Goal: Information Seeking & Learning: Learn about a topic

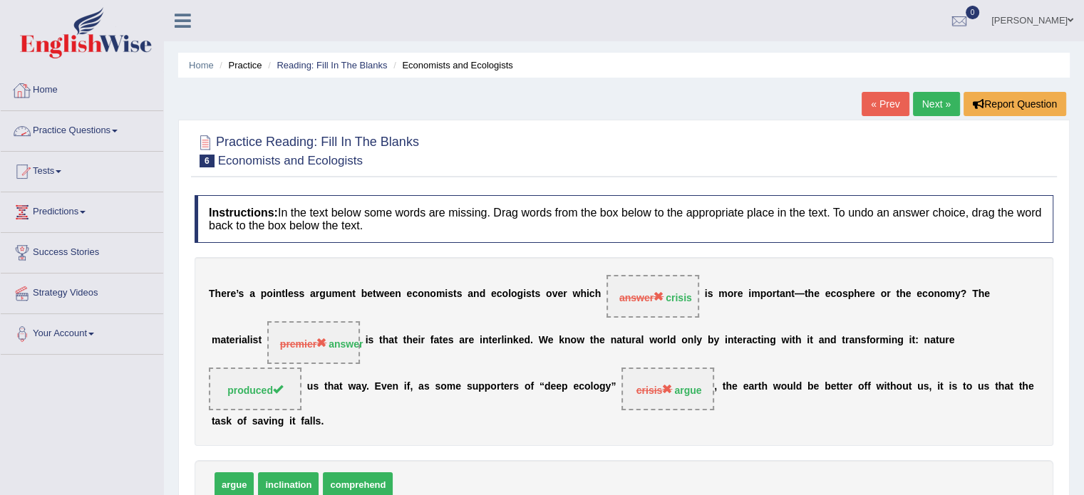
click at [62, 130] on link "Practice Questions" at bounding box center [82, 129] width 162 height 36
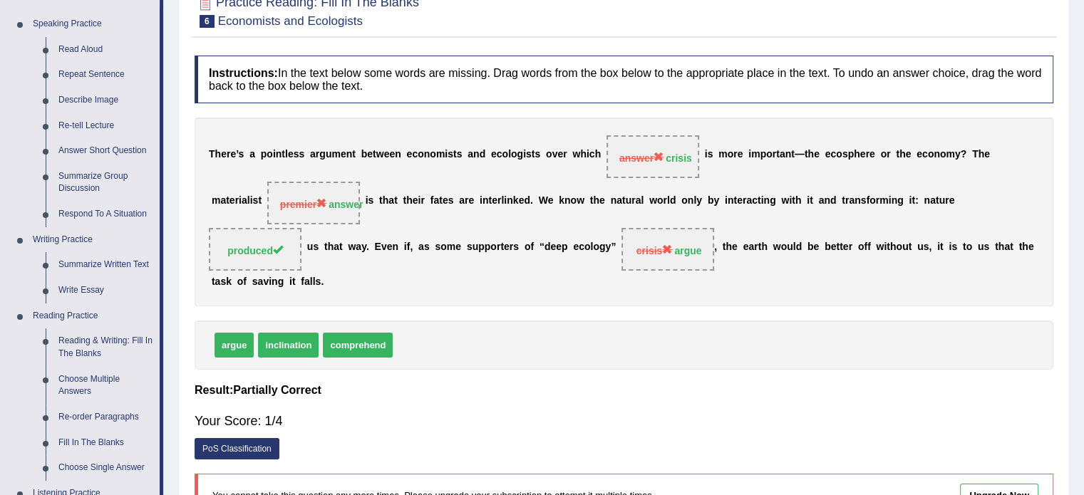
scroll to position [154, 0]
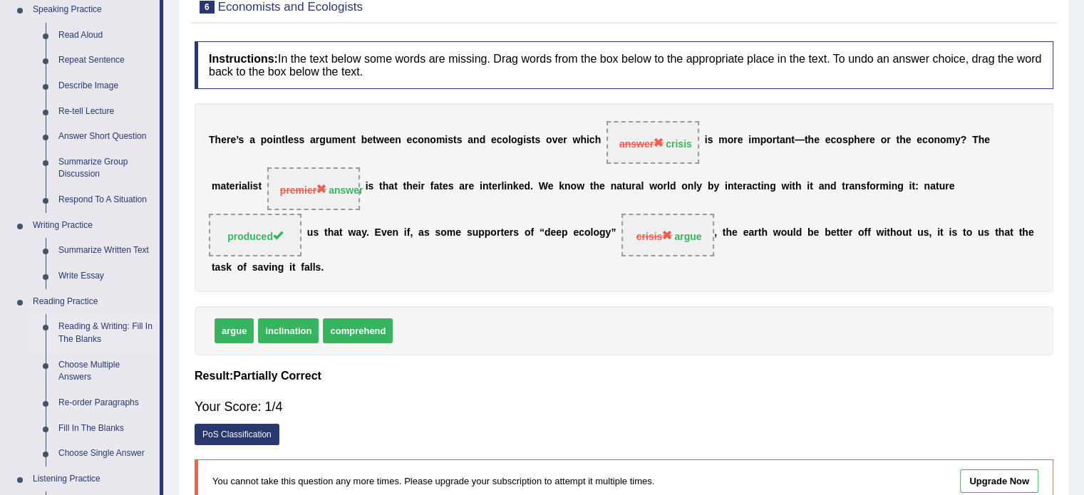
click at [103, 321] on link "Reading & Writing: Fill In The Blanks" at bounding box center [106, 333] width 108 height 38
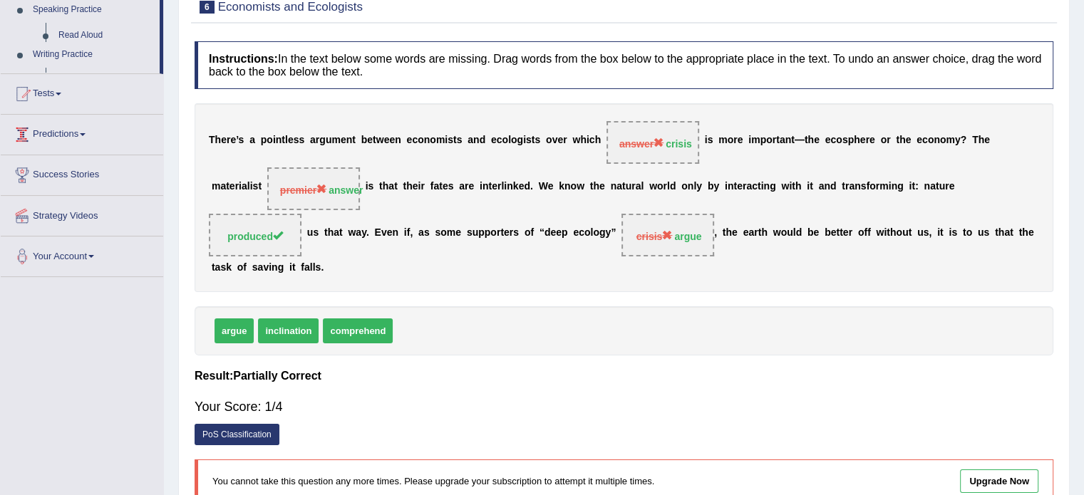
scroll to position [201, 0]
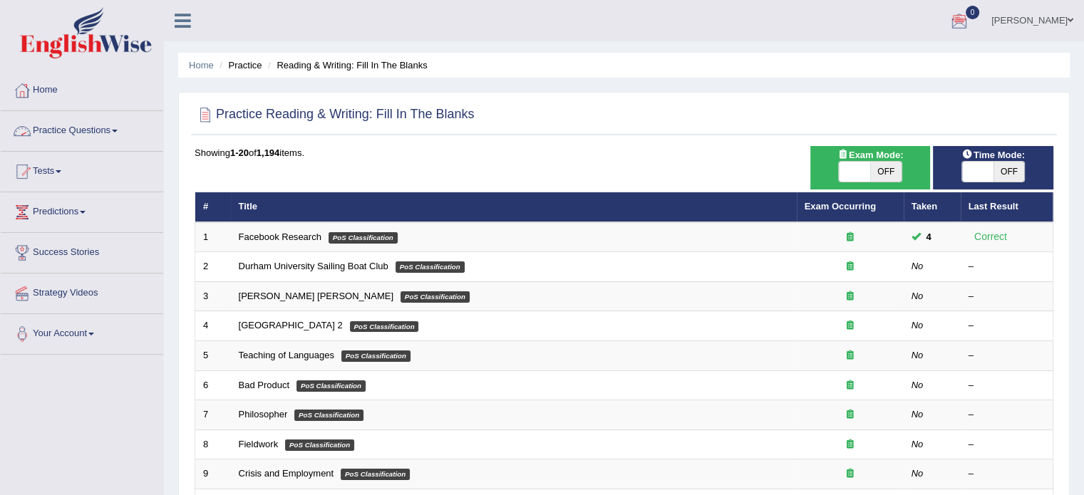
click at [76, 131] on link "Practice Questions" at bounding box center [82, 129] width 162 height 36
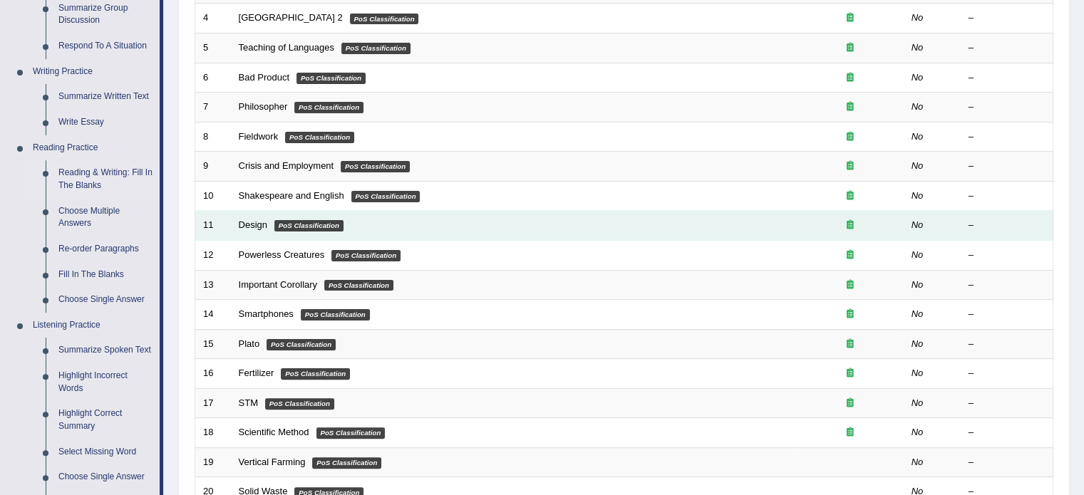
scroll to position [306, 0]
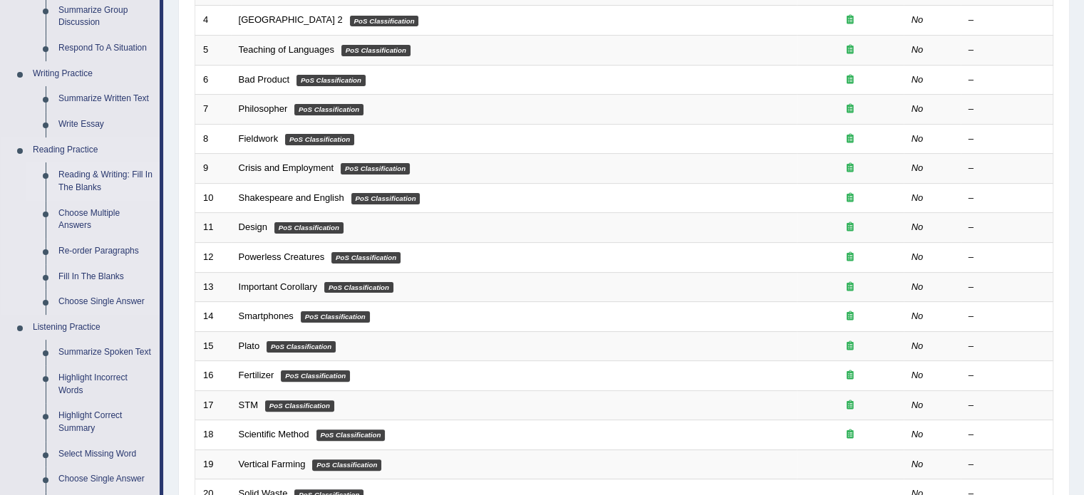
click at [118, 178] on link "Reading & Writing: Fill In The Blanks" at bounding box center [106, 181] width 108 height 38
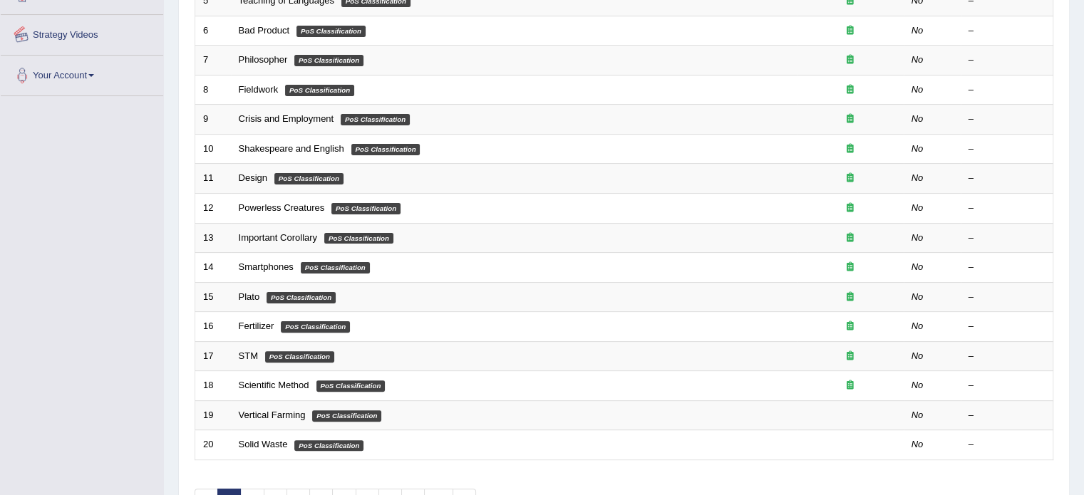
scroll to position [444, 0]
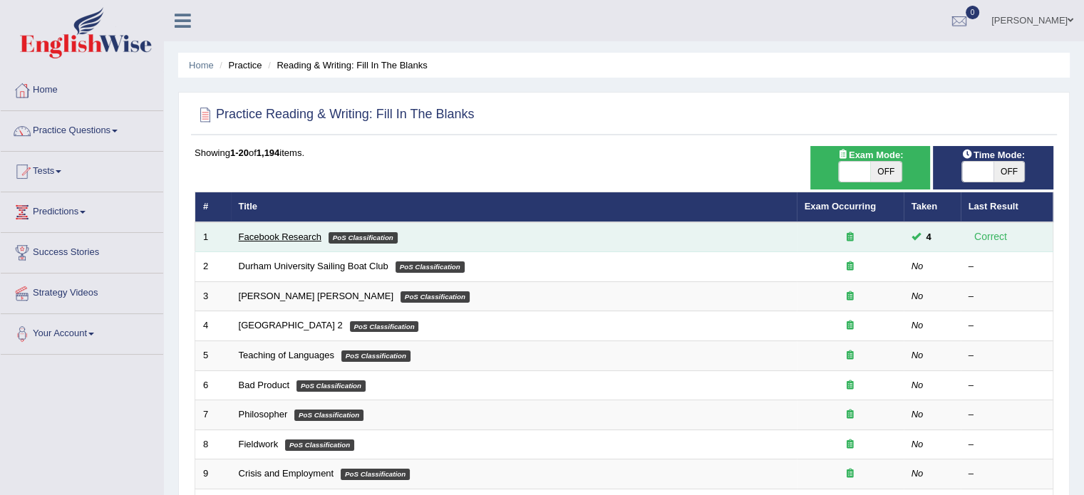
click at [271, 237] on link "Facebook Research" at bounding box center [280, 237] width 83 height 11
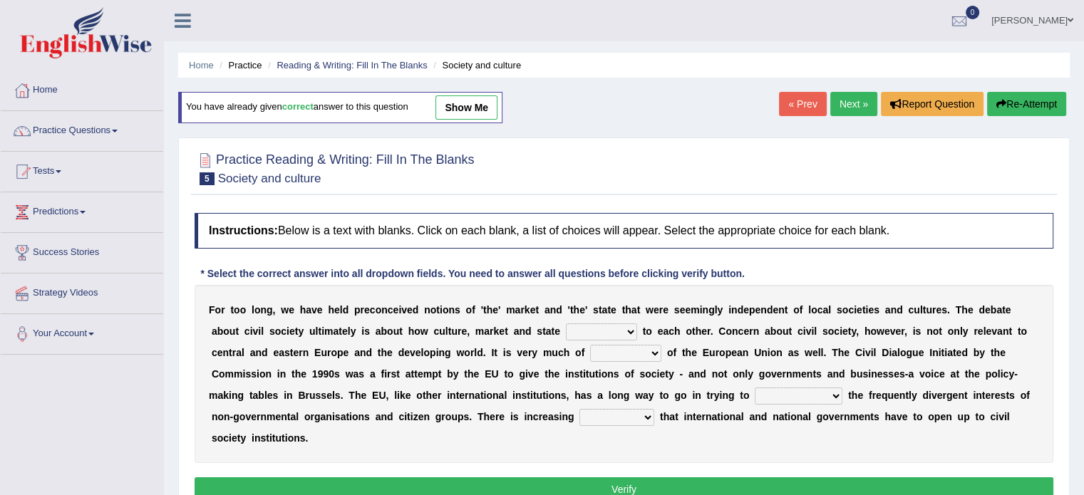
click at [838, 101] on link "Next »" at bounding box center [853, 104] width 47 height 24
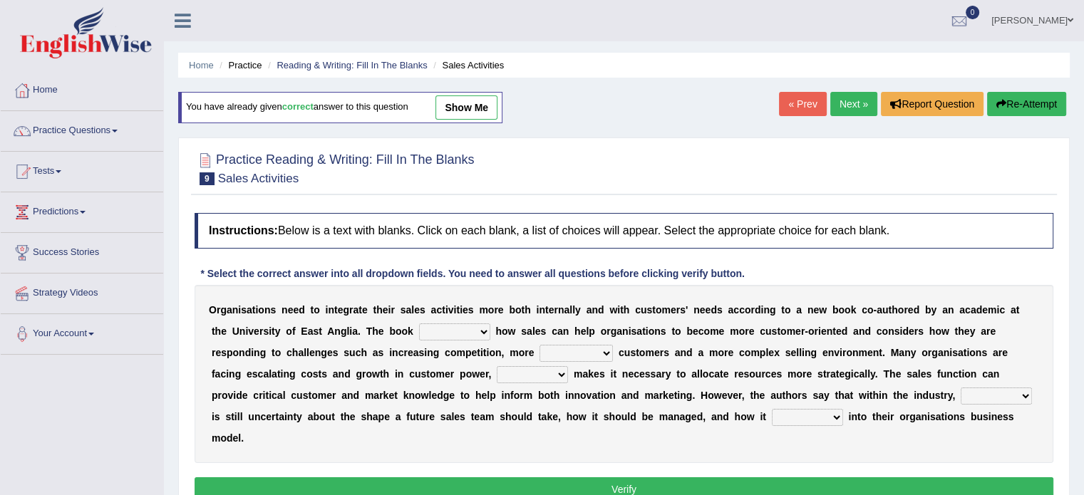
click at [851, 102] on link "Next »" at bounding box center [853, 104] width 47 height 24
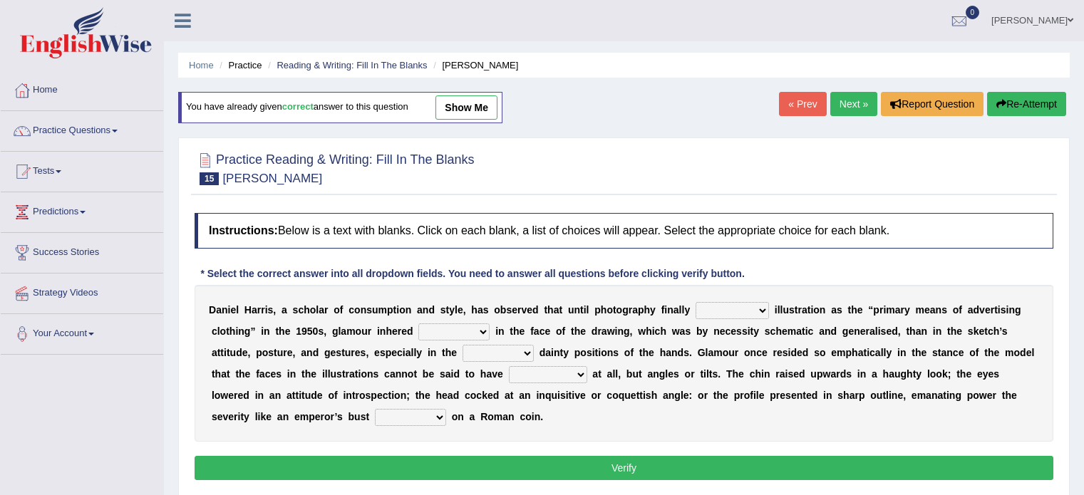
click at [851, 102] on link "Next »" at bounding box center [853, 104] width 47 height 24
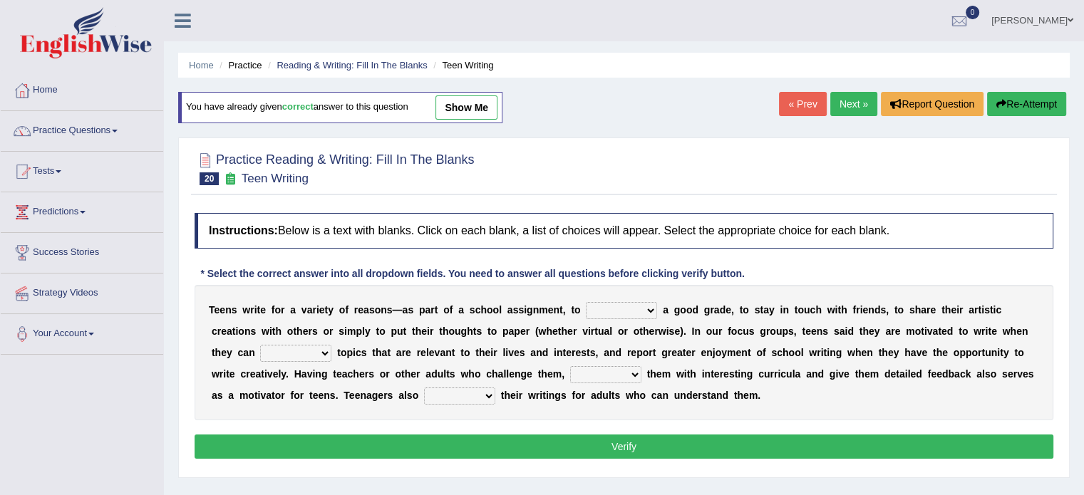
click at [851, 102] on link "Next »" at bounding box center [853, 104] width 47 height 24
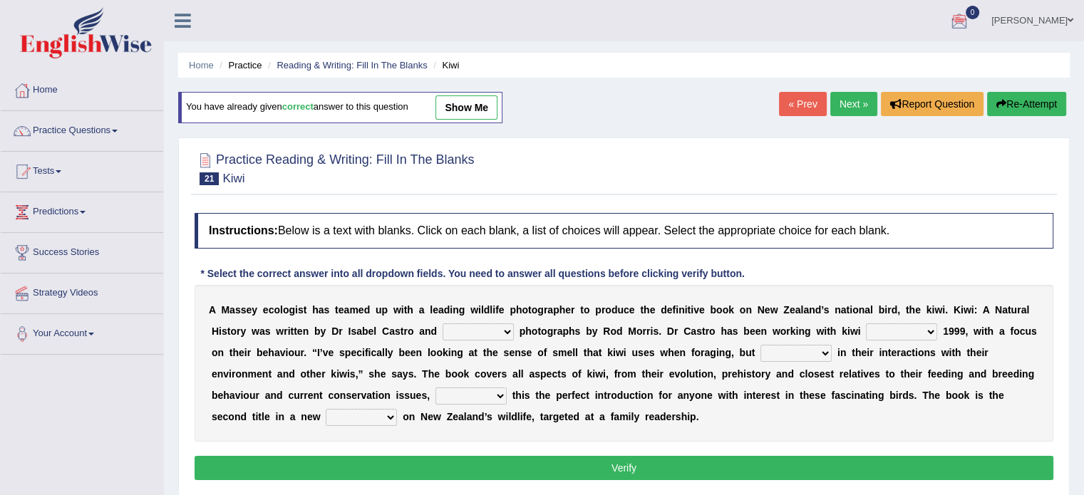
click at [475, 326] on select "taken brought featured crept" at bounding box center [477, 331] width 71 height 17
select select "taken"
click at [442, 323] on select "taken brought featured crept" at bounding box center [477, 331] width 71 height 17
click at [895, 328] on select "at with before since" at bounding box center [901, 331] width 71 height 17
select select "since"
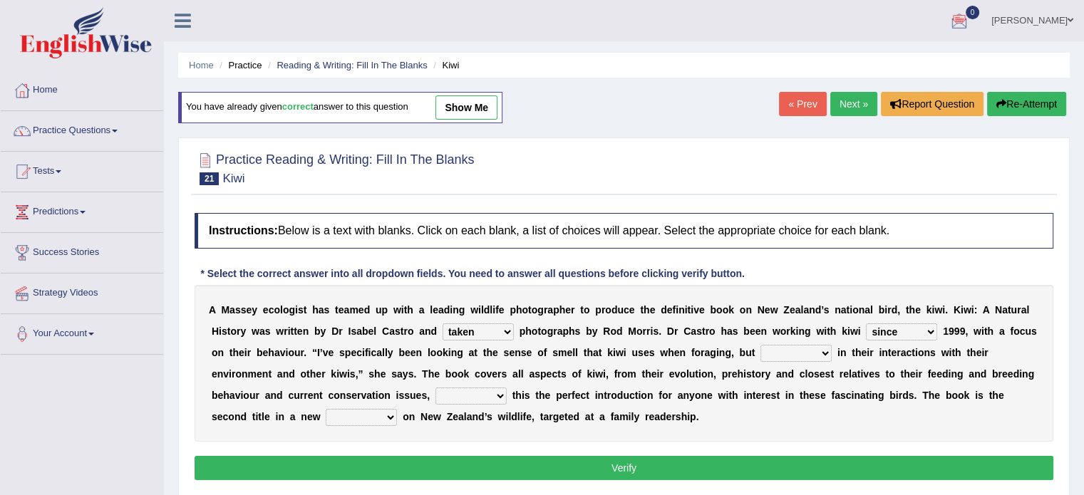
click at [866, 323] on select "at with before since" at bounding box center [901, 331] width 71 height 17
click at [778, 345] on select "also and hence therefore" at bounding box center [795, 353] width 71 height 17
select select "also"
click at [760, 345] on select "also and hence therefore" at bounding box center [795, 353] width 71 height 17
click at [465, 388] on select "taking thinking making calling" at bounding box center [470, 396] width 71 height 17
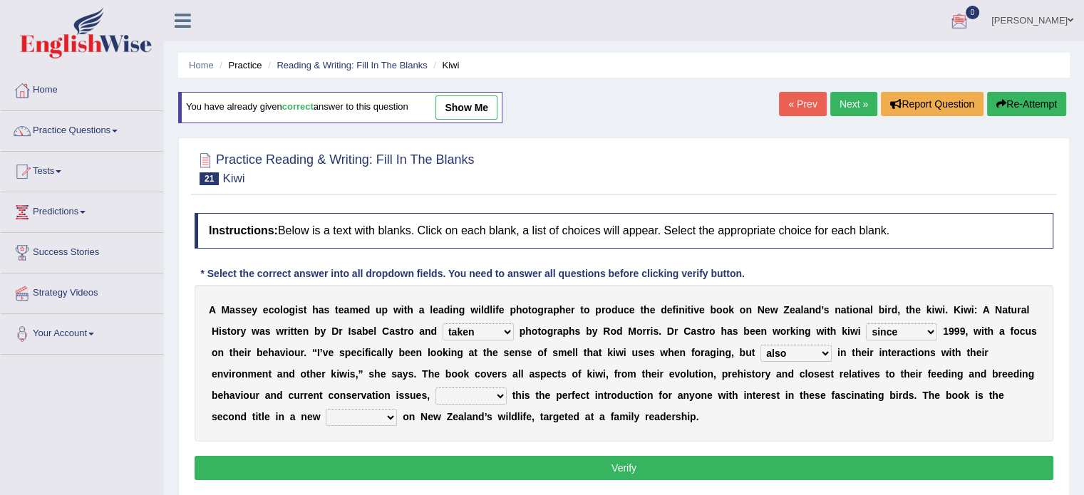
select select "making"
click at [435, 388] on select "taking thinking making calling" at bounding box center [470, 396] width 71 height 17
click at [361, 418] on select "wedge series tokens groups" at bounding box center [361, 417] width 71 height 17
select select "series"
click at [326, 409] on select "wedge series tokens groups" at bounding box center [361, 417] width 71 height 17
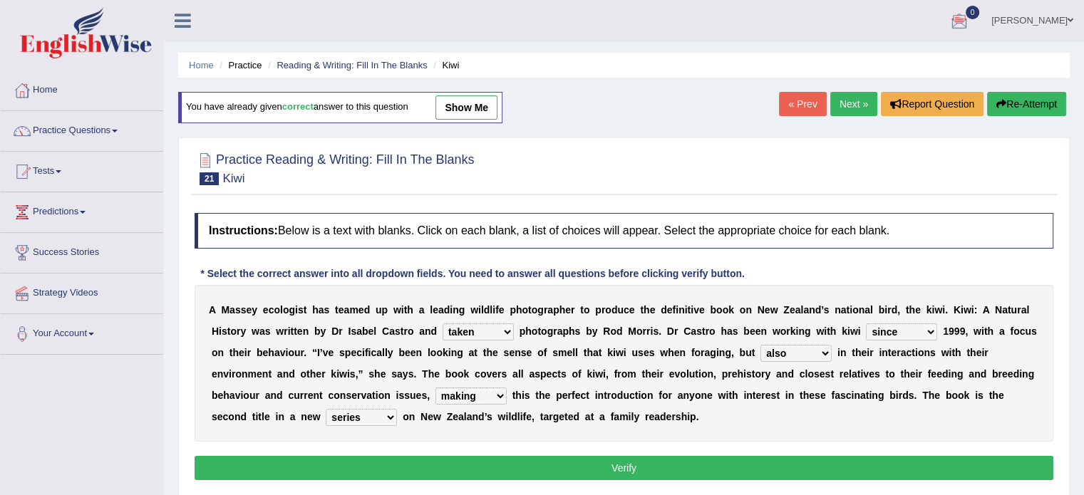
click at [621, 458] on button "Verify" at bounding box center [624, 468] width 859 height 24
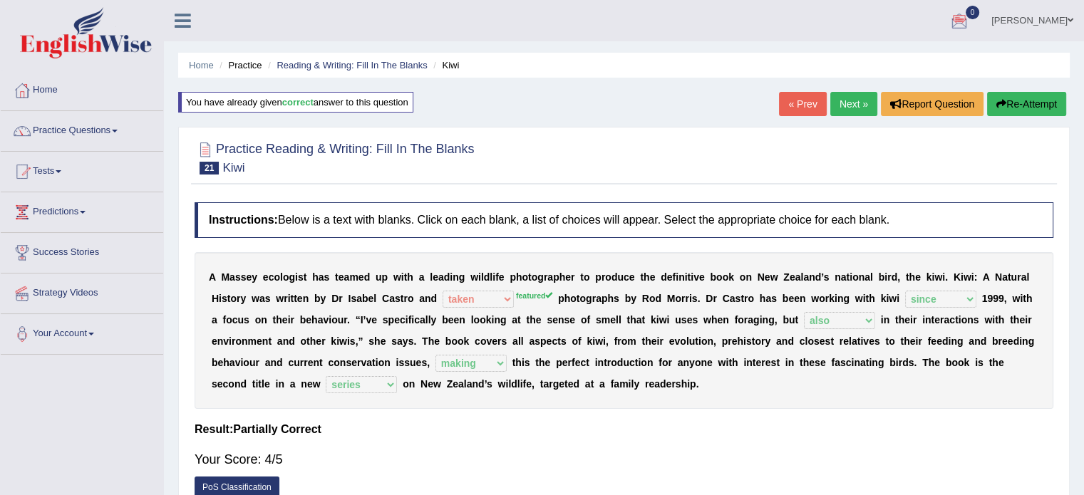
click at [835, 101] on link "Next »" at bounding box center [853, 104] width 47 height 24
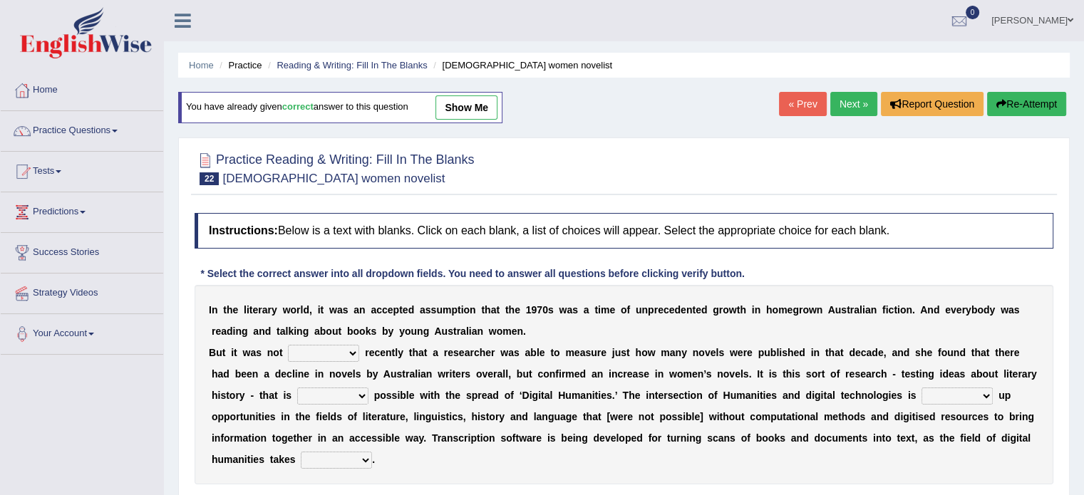
click at [334, 348] on select "still until rested done" at bounding box center [323, 353] width 71 height 17
select select "until"
click at [288, 345] on select "still until rested done" at bounding box center [323, 353] width 71 height 17
click at [331, 393] on select "getting growing staying becoming" at bounding box center [332, 396] width 71 height 17
select select "becoming"
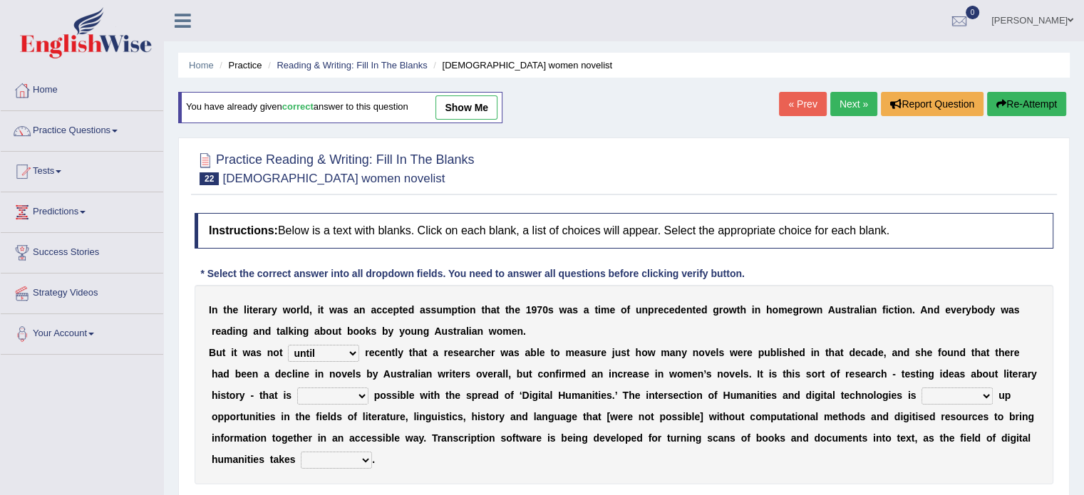
click at [297, 388] on select "getting growing staying becoming" at bounding box center [332, 396] width 71 height 17
click at [965, 393] on select "bringing showing accessing opening" at bounding box center [956, 396] width 71 height 17
select select "opening"
click at [921, 388] on select "bringing showing accessing opening" at bounding box center [956, 396] width 71 height 17
click at [347, 464] on select "up in off down" at bounding box center [336, 460] width 71 height 17
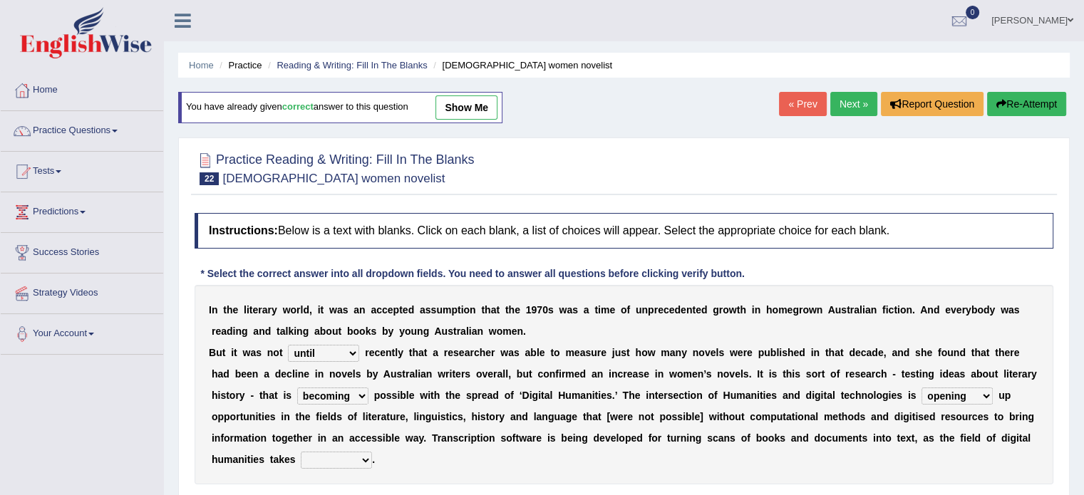
select select "off"
click at [301, 452] on select "up in off down" at bounding box center [336, 460] width 71 height 17
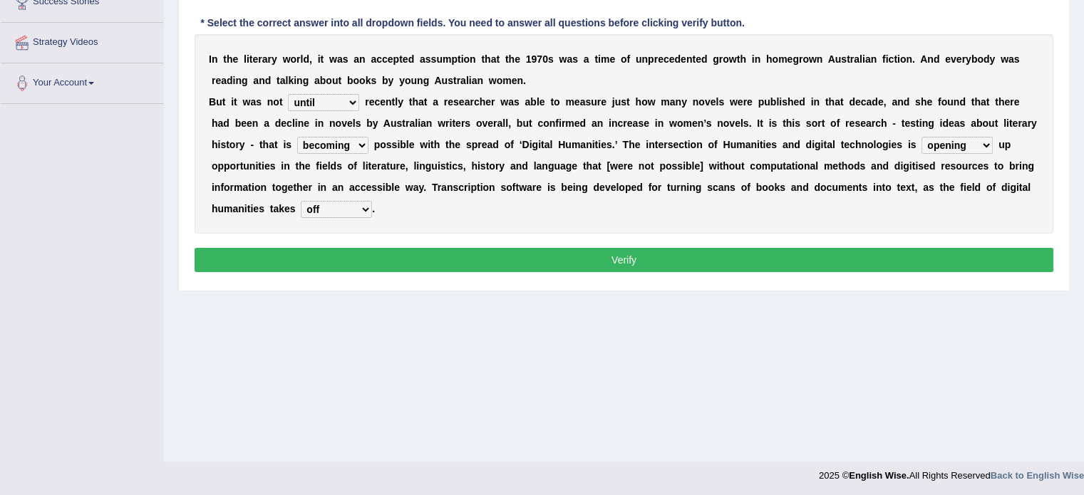
scroll to position [253, 0]
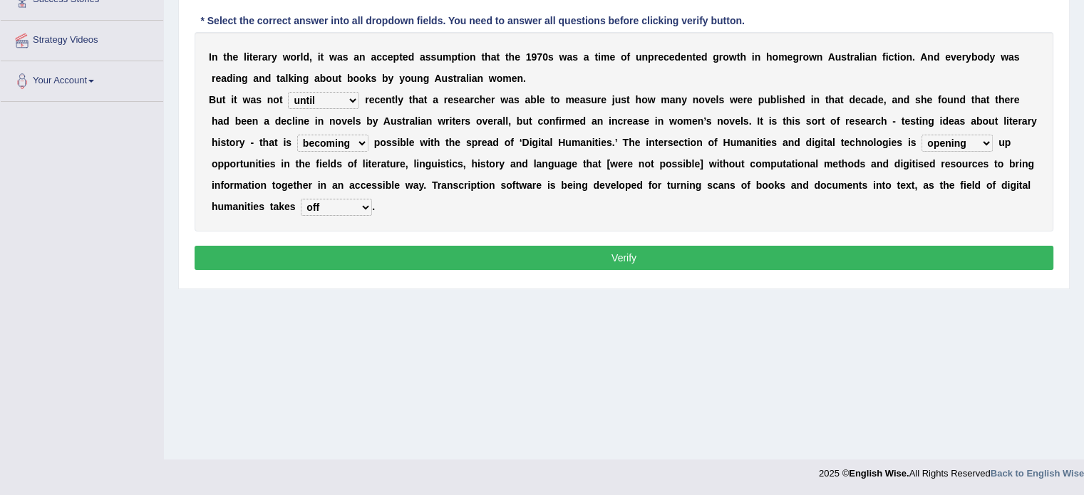
click at [670, 247] on button "Verify" at bounding box center [624, 258] width 859 height 24
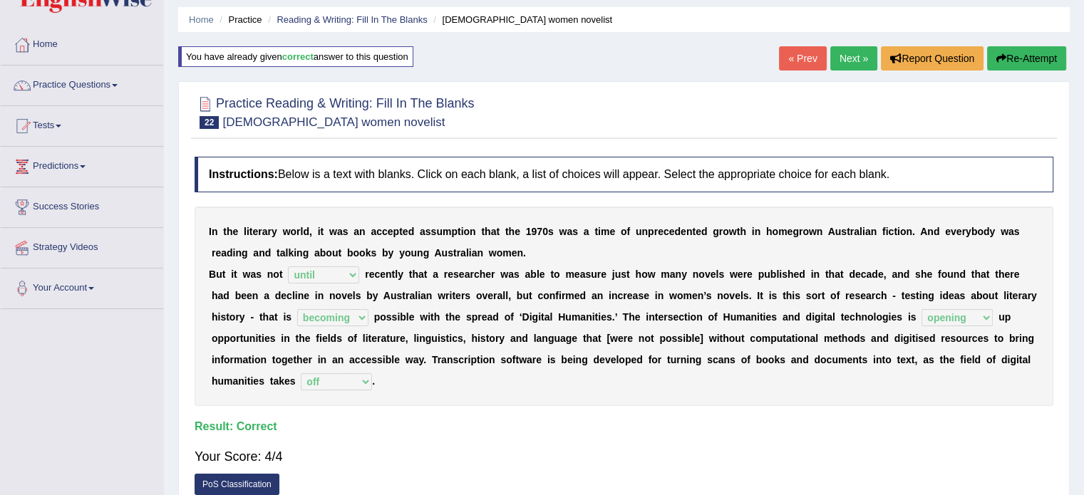
scroll to position [43, 0]
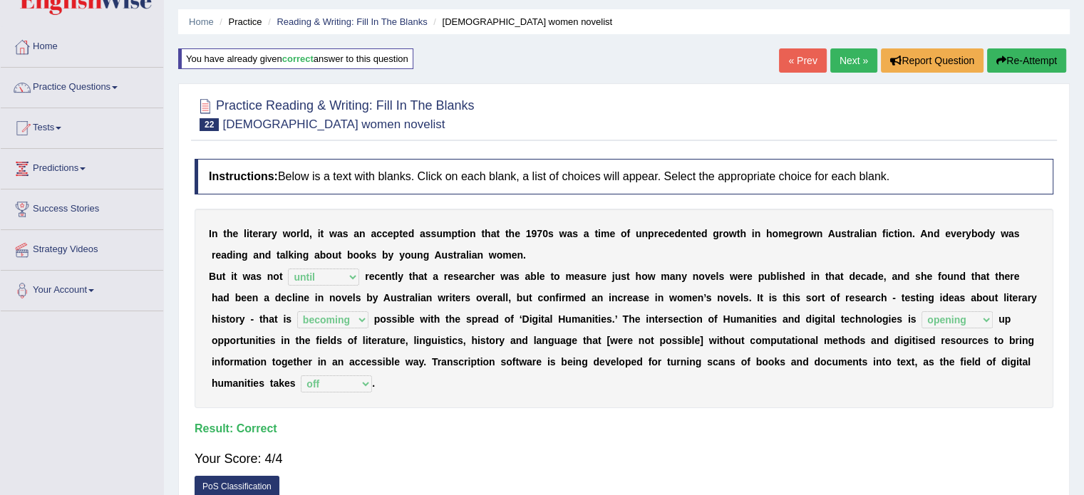
click at [853, 58] on link "Next »" at bounding box center [853, 60] width 47 height 24
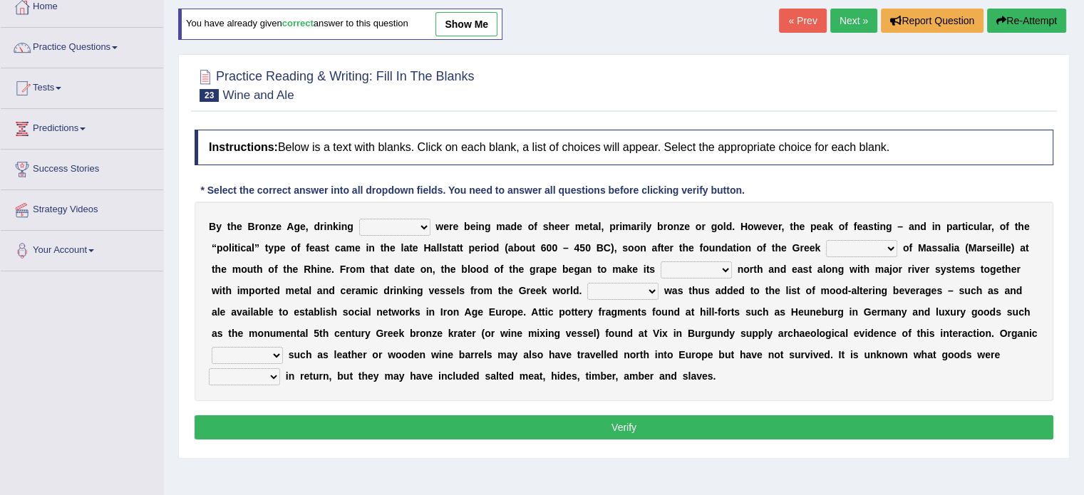
scroll to position [86, 0]
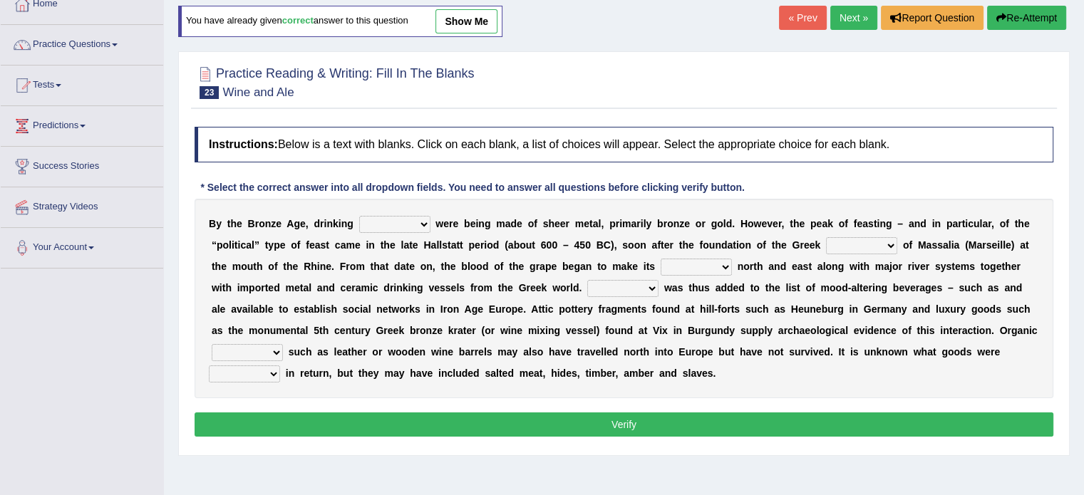
click at [408, 221] on select "things glasses vessels tassels" at bounding box center [394, 224] width 71 height 17
select select "vessels"
click at [359, 216] on select "things glasses vessels tassels" at bounding box center [394, 224] width 71 height 17
click at [854, 242] on select "colony ambience places stories" at bounding box center [861, 245] width 71 height 17
select select "colony"
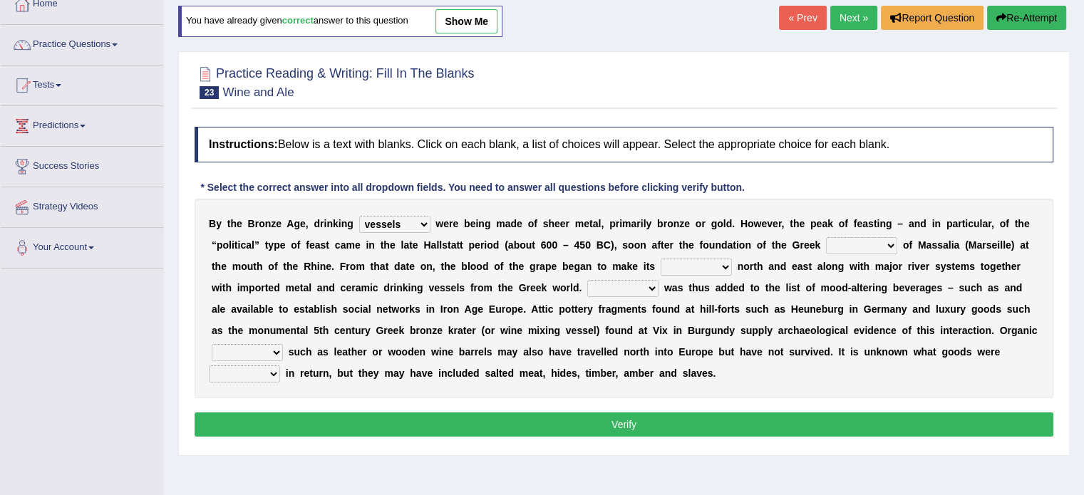
click at [826, 237] on select "colony ambience places stories" at bounding box center [861, 245] width 71 height 17
click at [698, 267] on select "stay way prey pray" at bounding box center [696, 267] width 71 height 17
select select "way"
click at [661, 259] on select "stay way prey pray" at bounding box center [696, 267] width 71 height 17
click at [628, 287] on select "Shine Rhime Lime Wine" at bounding box center [622, 288] width 71 height 17
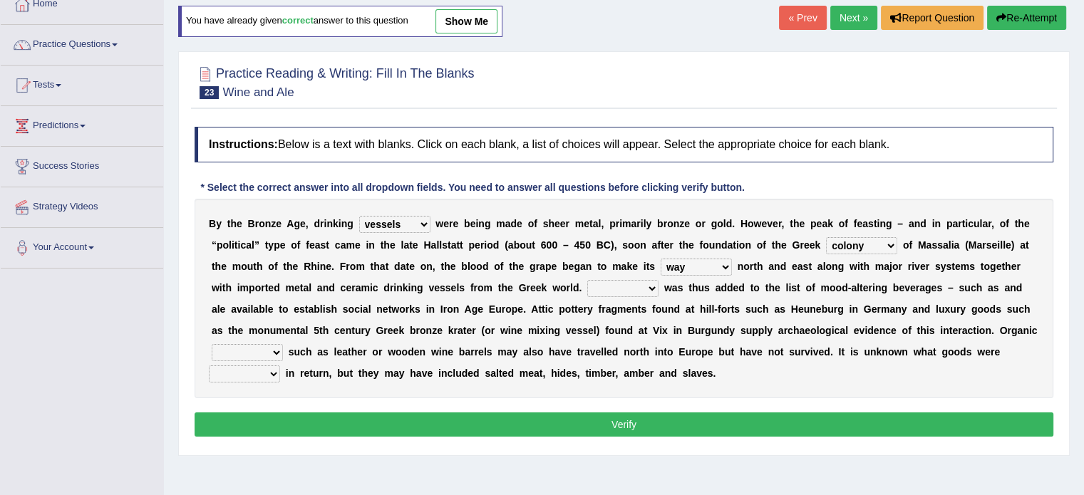
select select "Wine"
click at [587, 280] on select "Shine Rhime Lime Wine" at bounding box center [622, 288] width 71 height 17
click at [231, 352] on select "pouches containers bowls metals" at bounding box center [247, 352] width 71 height 17
select select "containers"
click at [212, 344] on select "pouches containers bowls metals" at bounding box center [247, 352] width 71 height 17
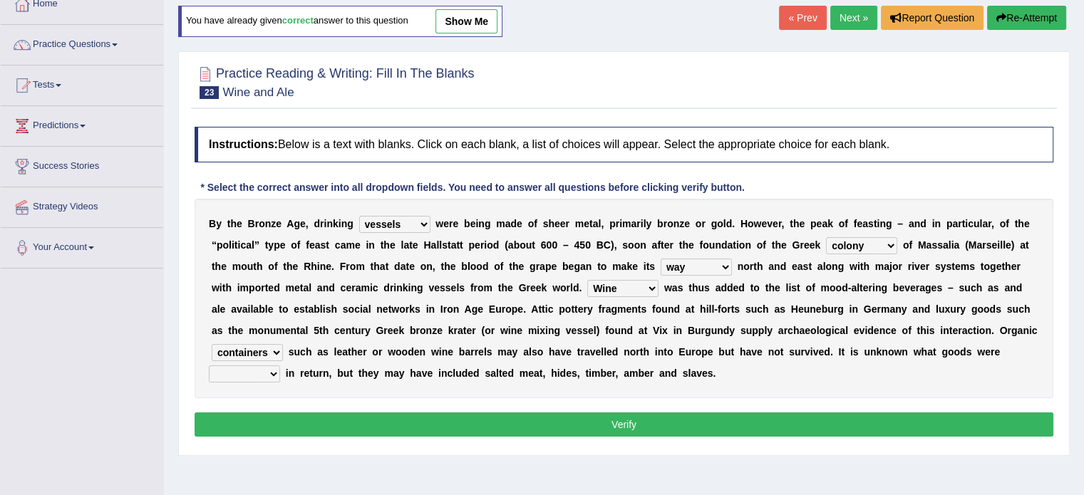
click at [254, 371] on select "needed brought traded included" at bounding box center [244, 374] width 71 height 17
click at [209, 366] on select "needed brought traded included" at bounding box center [244, 374] width 71 height 17
click at [259, 370] on select "needed brought traded included" at bounding box center [244, 374] width 71 height 17
select select "traded"
click at [209, 366] on select "needed brought traded included" at bounding box center [244, 374] width 71 height 17
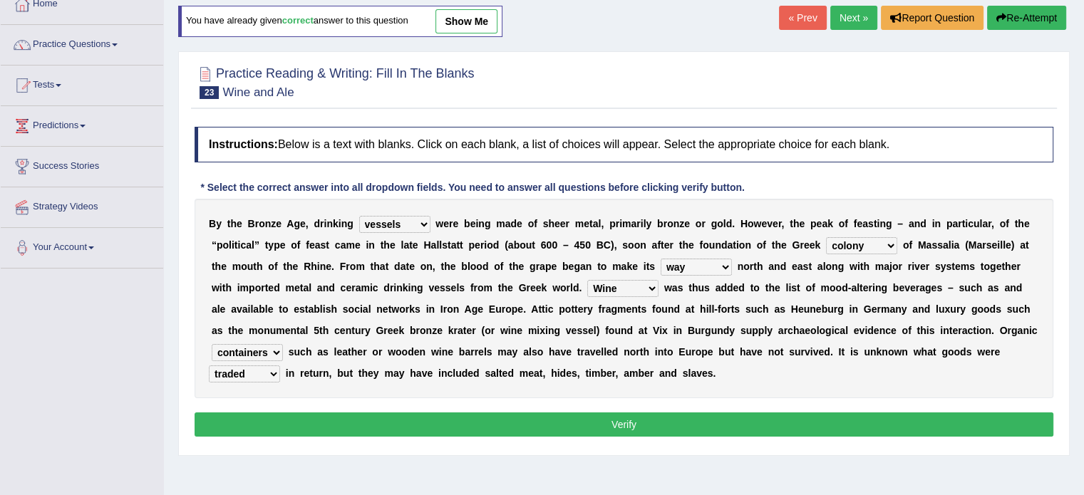
click at [472, 416] on button "Verify" at bounding box center [624, 425] width 859 height 24
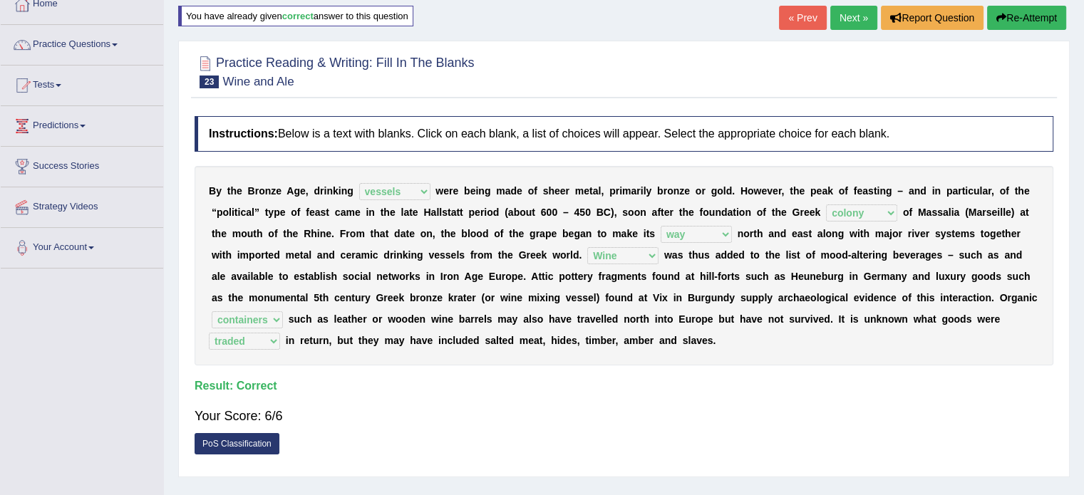
click at [854, 16] on link "Next »" at bounding box center [853, 18] width 47 height 24
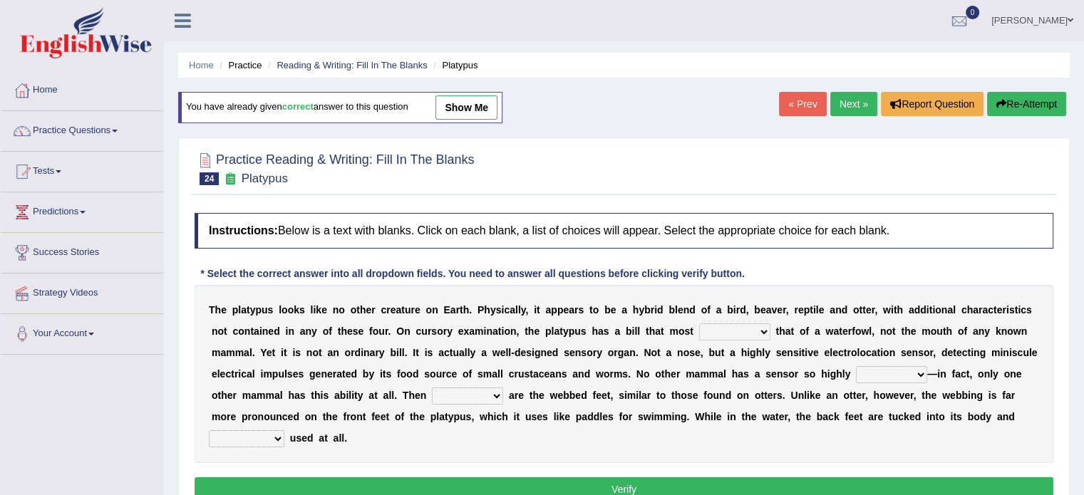
click at [715, 326] on select "say looks resembles likely" at bounding box center [734, 331] width 71 height 17
select select "resembles"
click at [699, 323] on select "say looks resembles likely" at bounding box center [734, 331] width 71 height 17
click at [900, 372] on select "installed developed pervasive dependent" at bounding box center [891, 374] width 71 height 17
select select "pervasive"
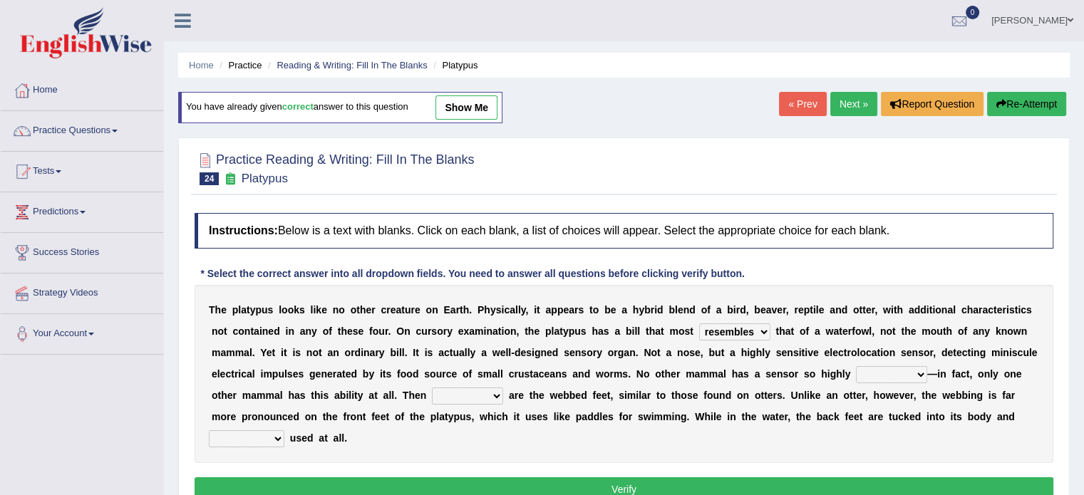
click at [856, 366] on select "installed developed pervasive dependent" at bounding box center [891, 374] width 71 height 17
click at [464, 393] on select "so as their there" at bounding box center [467, 396] width 71 height 17
select select "there"
click at [432, 388] on select "so as their there" at bounding box center [467, 396] width 71 height 17
click at [907, 370] on select "installed developed pervasive dependent" at bounding box center [891, 374] width 71 height 17
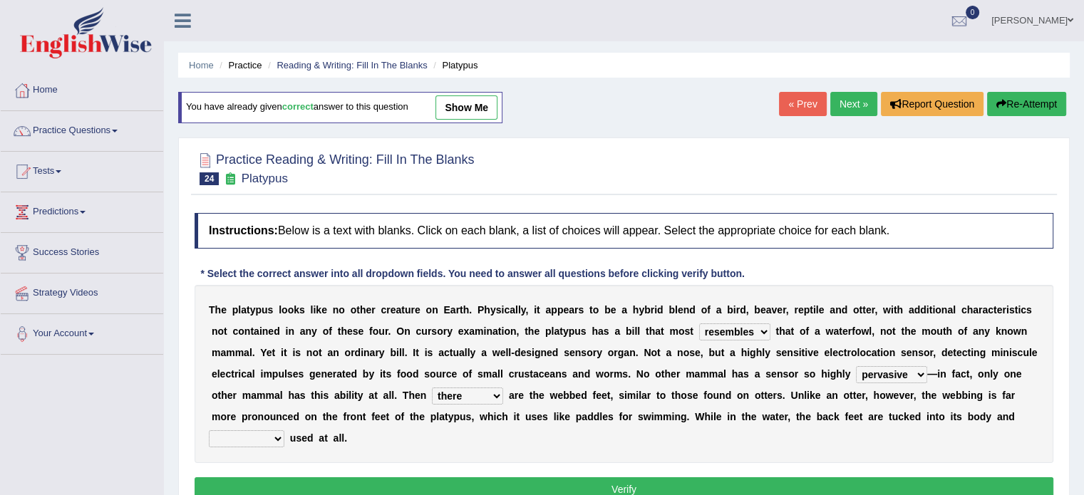
click at [740, 331] on select "say looks resembles likely" at bounding box center [734, 331] width 71 height 17
click at [244, 433] on select "purportedly hardly legged lagged" at bounding box center [247, 438] width 76 height 17
select select "hardly"
click at [209, 430] on select "purportedly hardly legged lagged" at bounding box center [247, 438] width 76 height 17
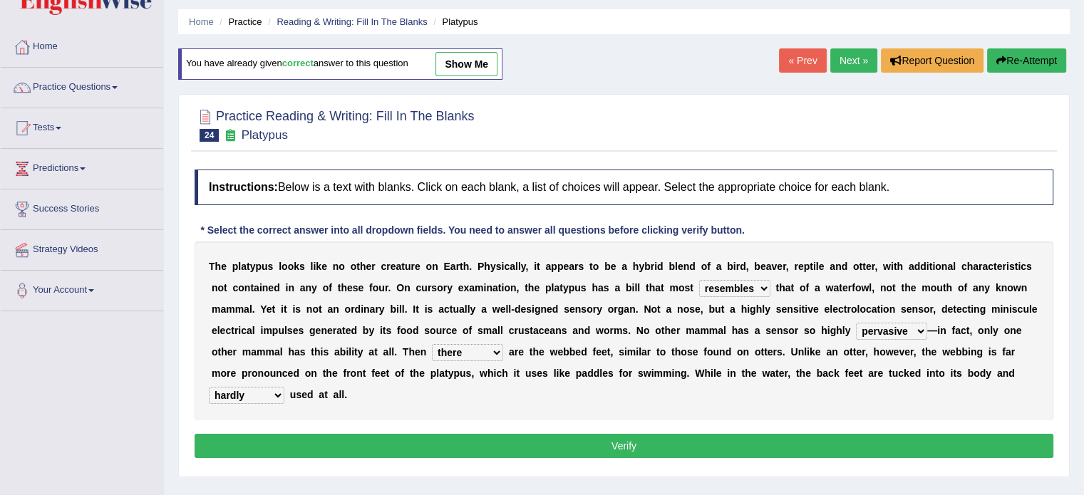
scroll to position [71, 0]
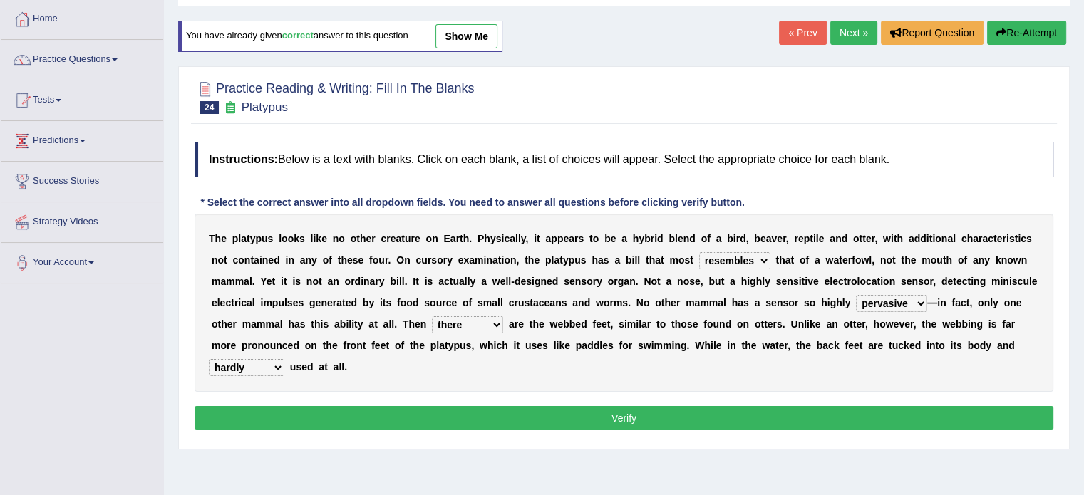
click at [737, 402] on div "Instructions: Below is a text with blanks. Click on each blank, a list of choic…" at bounding box center [624, 288] width 866 height 307
click at [737, 408] on button "Verify" at bounding box center [624, 418] width 859 height 24
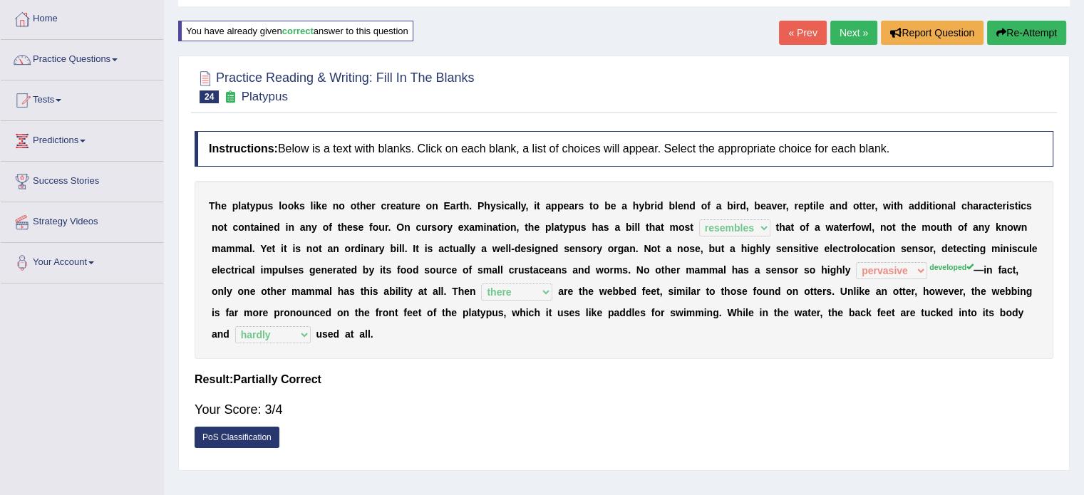
click at [791, 28] on link "« Prev" at bounding box center [802, 33] width 47 height 24
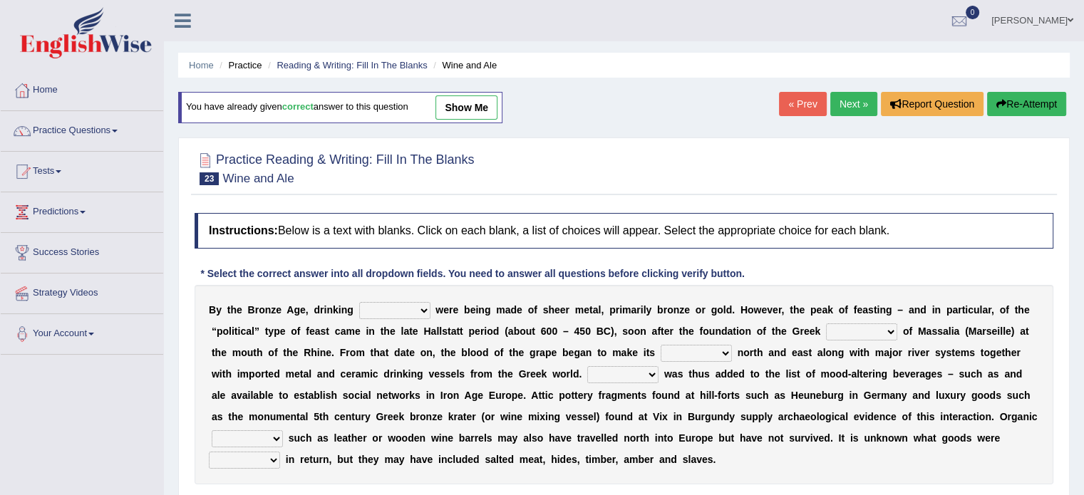
click at [847, 97] on link "Next »" at bounding box center [853, 104] width 47 height 24
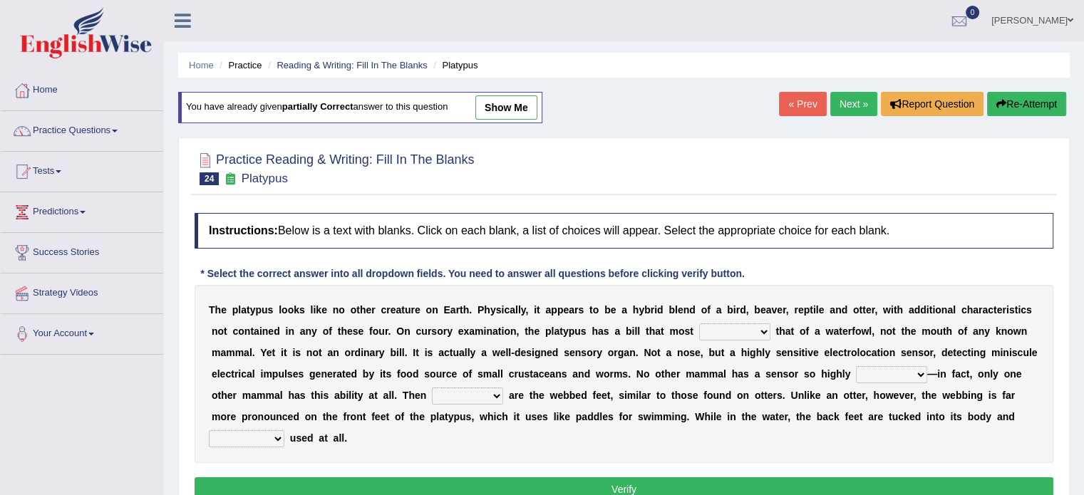
drag, startPoint x: 726, startPoint y: 330, endPoint x: 737, endPoint y: 323, distance: 12.5
click at [732, 325] on select "say looks resembles likely" at bounding box center [734, 331] width 71 height 17
select select "resembles"
click at [699, 323] on select "say looks resembles likely" at bounding box center [734, 331] width 71 height 17
drag, startPoint x: 446, startPoint y: 387, endPoint x: 453, endPoint y: 386, distance: 7.2
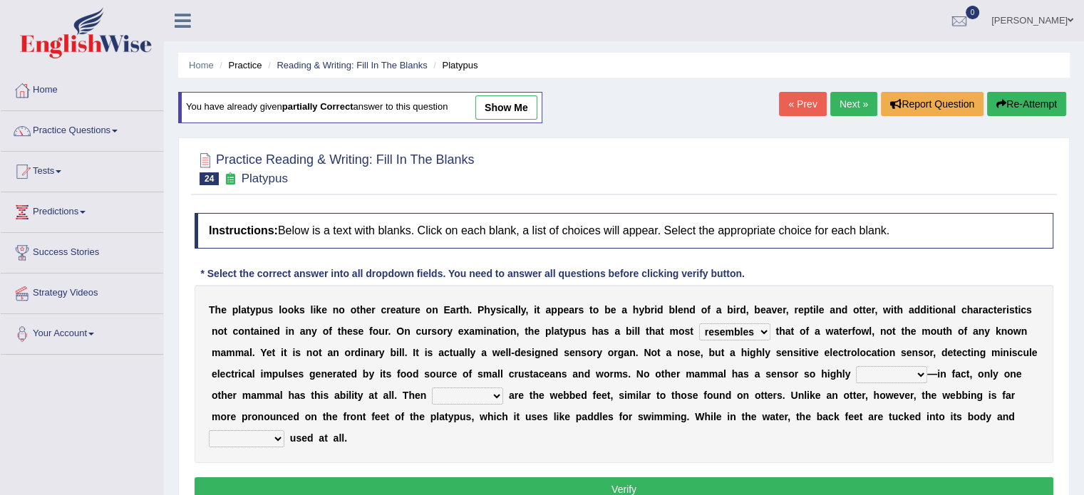
click at [450, 388] on select "so as their there" at bounding box center [467, 396] width 71 height 17
select select "there"
click at [432, 388] on select "so as their there" at bounding box center [467, 396] width 71 height 17
click at [854, 370] on b at bounding box center [853, 373] width 6 height 11
click at [867, 373] on select "installed developed pervasive dependent" at bounding box center [891, 374] width 71 height 17
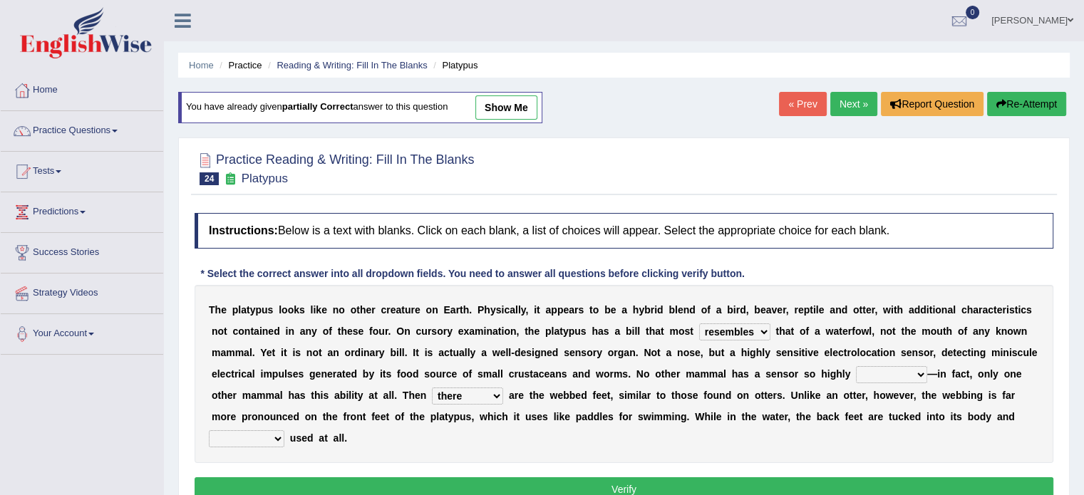
select select "developed"
click at [856, 366] on select "installed developed pervasive dependent" at bounding box center [891, 374] width 71 height 17
click at [236, 432] on select "purportedly hardly legged lagged" at bounding box center [247, 438] width 76 height 17
select select "hardly"
click at [209, 430] on select "purportedly hardly legged lagged" at bounding box center [247, 438] width 76 height 17
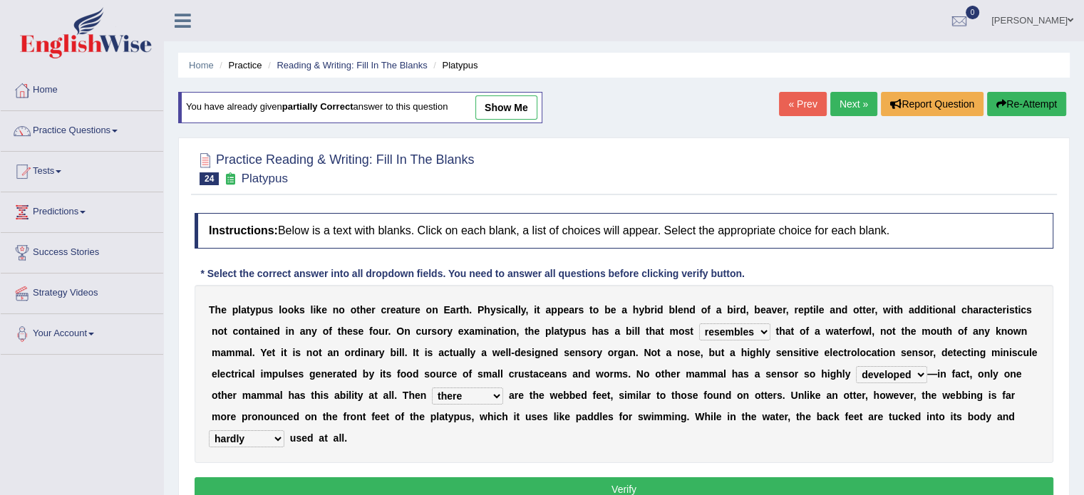
click at [695, 477] on button "Verify" at bounding box center [624, 489] width 859 height 24
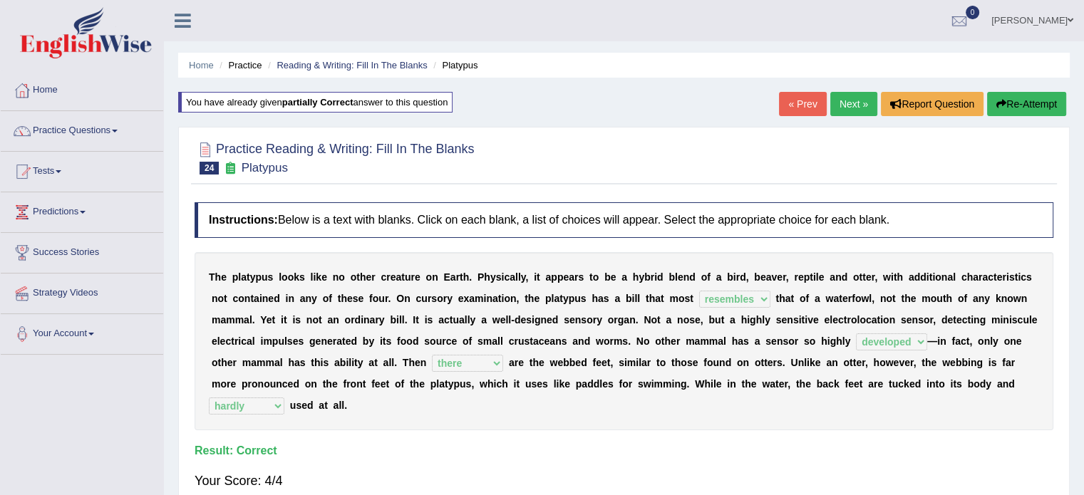
click at [851, 101] on link "Next »" at bounding box center [853, 104] width 47 height 24
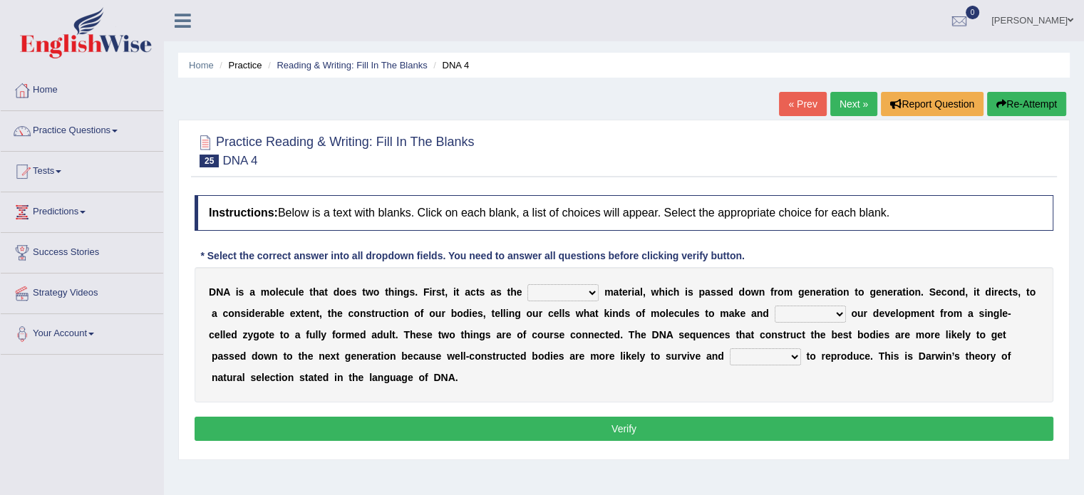
click at [563, 290] on select "bone crucial hereditary circular" at bounding box center [562, 292] width 71 height 17
select select "hereditary"
click at [527, 284] on select "bone crucial hereditary circular" at bounding box center [562, 292] width 71 height 17
click at [795, 313] on select "installing exploring writing guiding" at bounding box center [810, 314] width 71 height 17
select select "exploring"
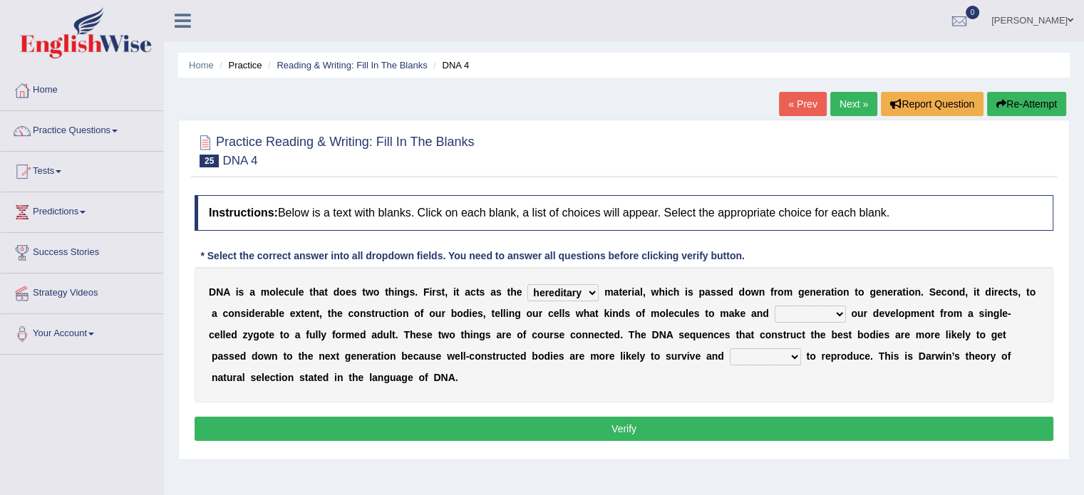
click at [775, 306] on select "installing exploring writing guiding" at bounding box center [810, 314] width 71 height 17
click at [730, 353] on select "able thus easy so" at bounding box center [765, 356] width 71 height 17
select select "able"
click at [730, 348] on select "able thus easy so" at bounding box center [765, 356] width 71 height 17
click at [652, 429] on button "Verify" at bounding box center [624, 429] width 859 height 24
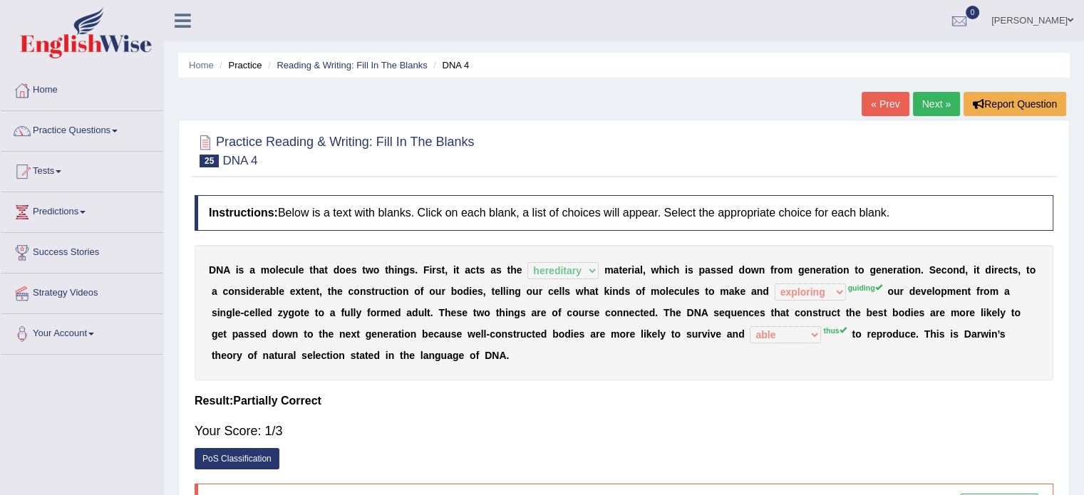
click at [891, 105] on link "« Prev" at bounding box center [884, 104] width 47 height 24
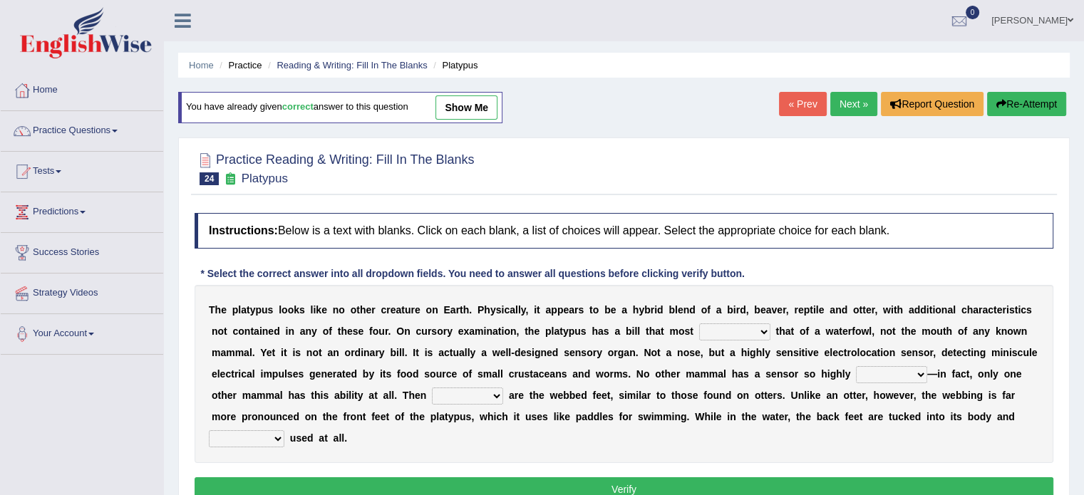
click at [854, 103] on link "Next »" at bounding box center [853, 104] width 47 height 24
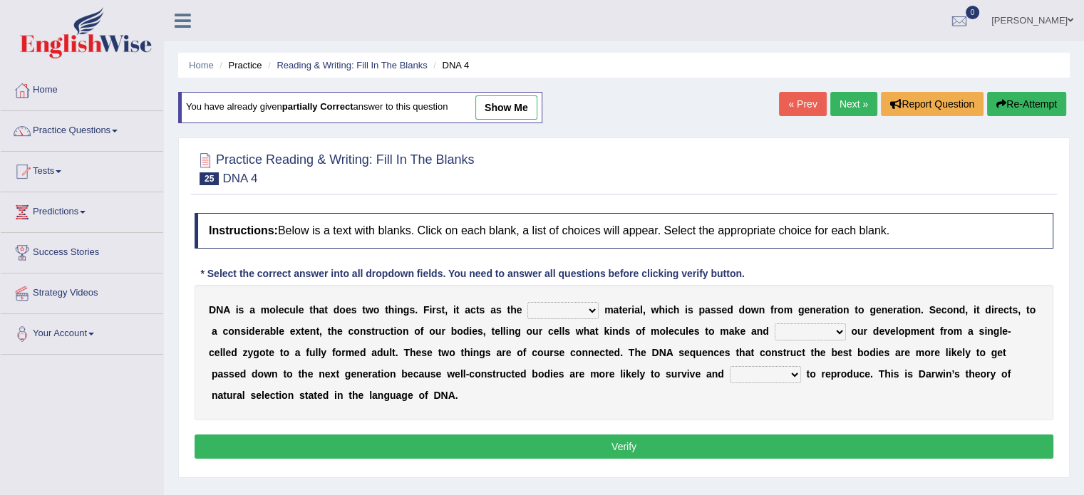
drag, startPoint x: 569, startPoint y: 301, endPoint x: 576, endPoint y: 296, distance: 8.7
click at [576, 298] on div "D N A i s a m o l e c u l e t h a t d o e s t w o t h i n g s . F i r s t , i t…" at bounding box center [624, 352] width 859 height 135
select select "hereditary"
click at [527, 302] on select "bone crucial hereditary circular" at bounding box center [562, 310] width 71 height 17
click at [788, 327] on select "installing exploring writing guiding" at bounding box center [810, 331] width 71 height 17
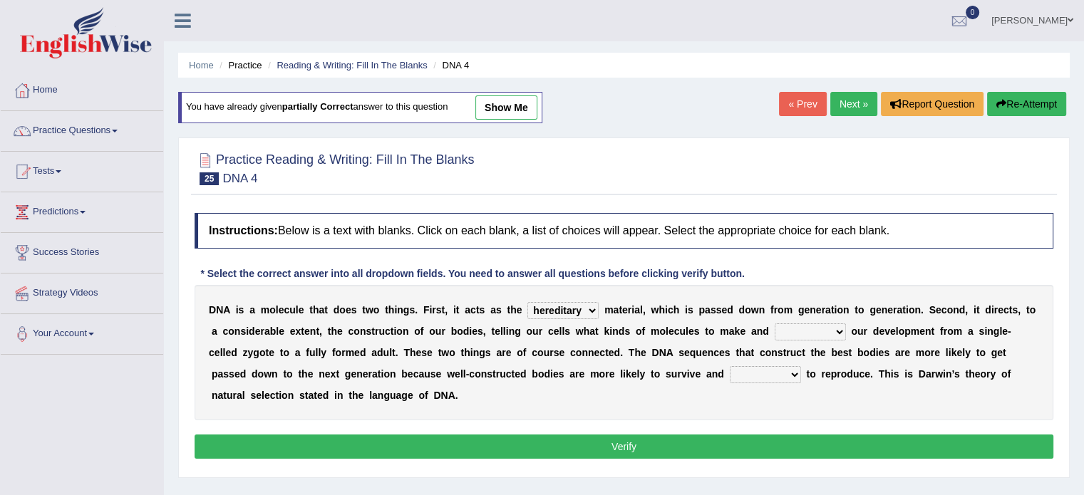
select select "guiding"
click at [775, 323] on select "installing exploring writing guiding" at bounding box center [810, 331] width 71 height 17
click at [732, 367] on select "able thus easy so" at bounding box center [765, 374] width 71 height 17
select select "able"
click at [730, 366] on select "able thus easy so" at bounding box center [765, 374] width 71 height 17
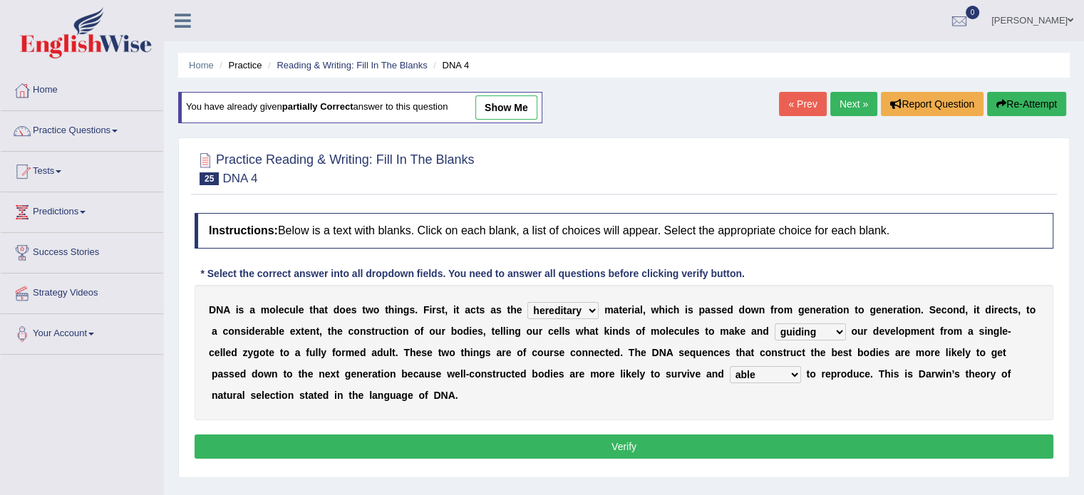
drag, startPoint x: 640, startPoint y: 403, endPoint x: 639, endPoint y: 415, distance: 12.8
click at [641, 403] on div "D N A i s a m o l e c u l e t h a t d o e s t w o t h i n g s . F i r s t , i t…" at bounding box center [624, 352] width 859 height 135
click at [634, 435] on button "Verify" at bounding box center [624, 447] width 859 height 24
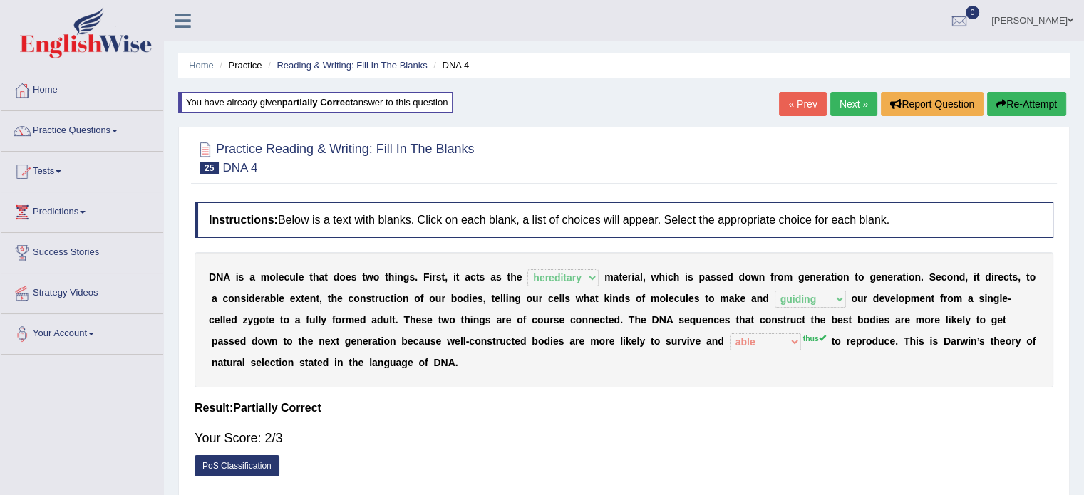
click at [792, 103] on link "« Prev" at bounding box center [802, 104] width 47 height 24
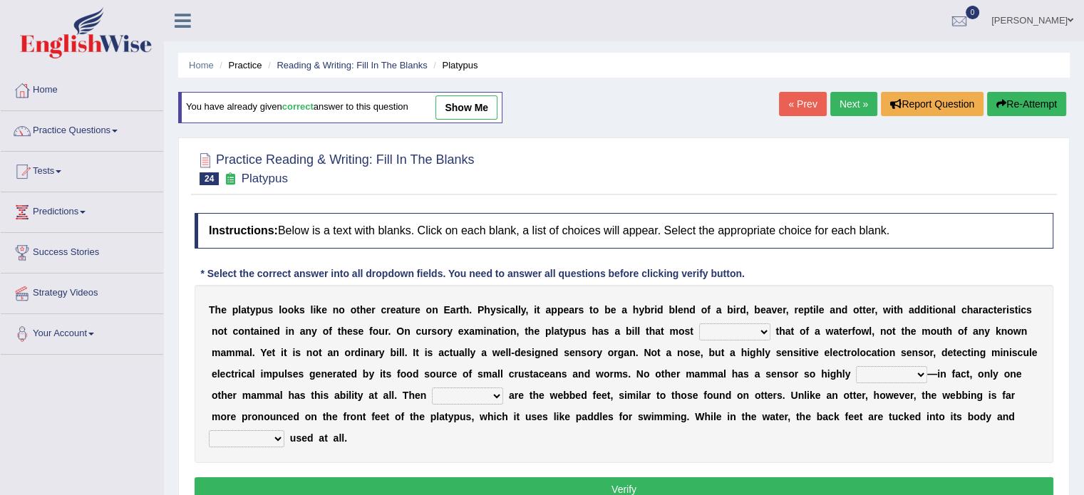
click at [854, 103] on link "Next »" at bounding box center [853, 104] width 47 height 24
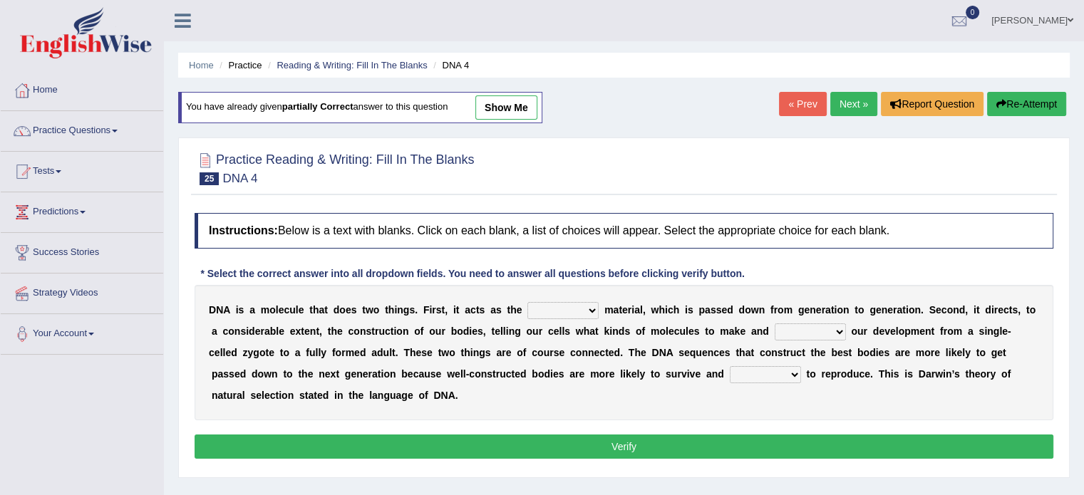
click at [576, 311] on select "bone crucial hereditary circular" at bounding box center [562, 310] width 71 height 17
select select "hereditary"
click at [527, 302] on select "bone crucial hereditary circular" at bounding box center [562, 310] width 71 height 17
click at [803, 332] on select "installing exploring writing guiding" at bounding box center [810, 331] width 71 height 17
select select "guiding"
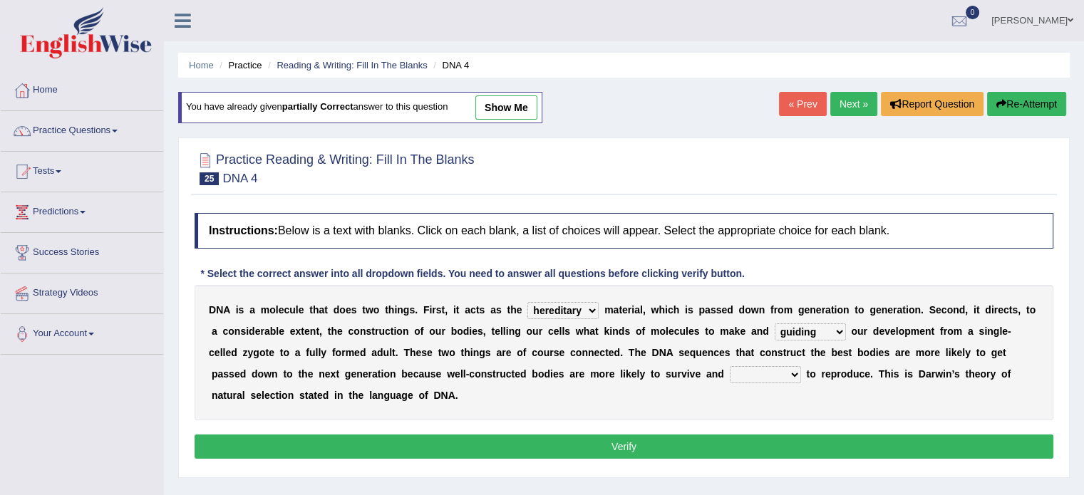
click at [775, 323] on select "installing exploring writing guiding" at bounding box center [810, 331] width 71 height 17
click at [730, 379] on select "able thus easy so" at bounding box center [765, 374] width 71 height 17
select select "thus"
click at [730, 366] on select "able thus easy so" at bounding box center [765, 374] width 71 height 17
click at [740, 372] on select "able thus easy so" at bounding box center [765, 374] width 71 height 17
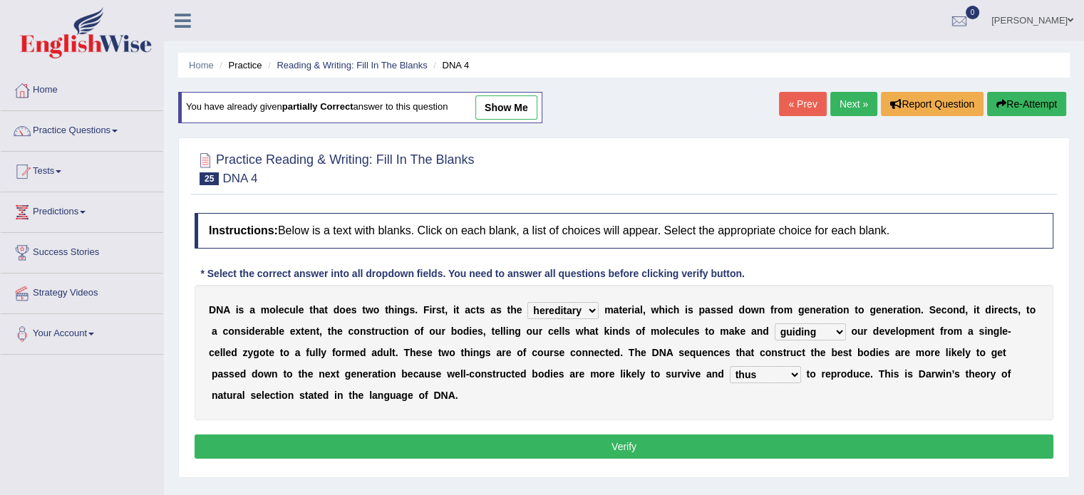
click at [633, 443] on button "Verify" at bounding box center [624, 447] width 859 height 24
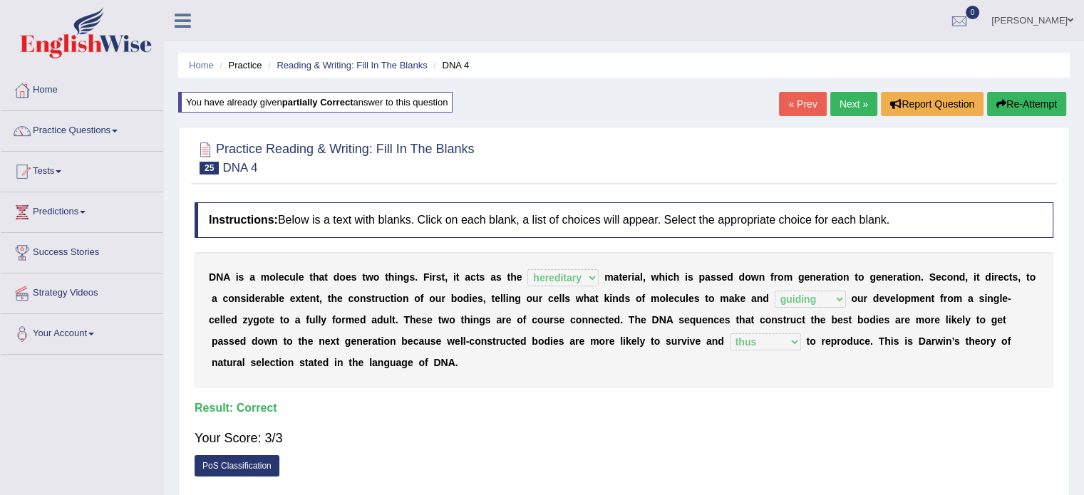
click at [847, 102] on link "Next »" at bounding box center [853, 104] width 47 height 24
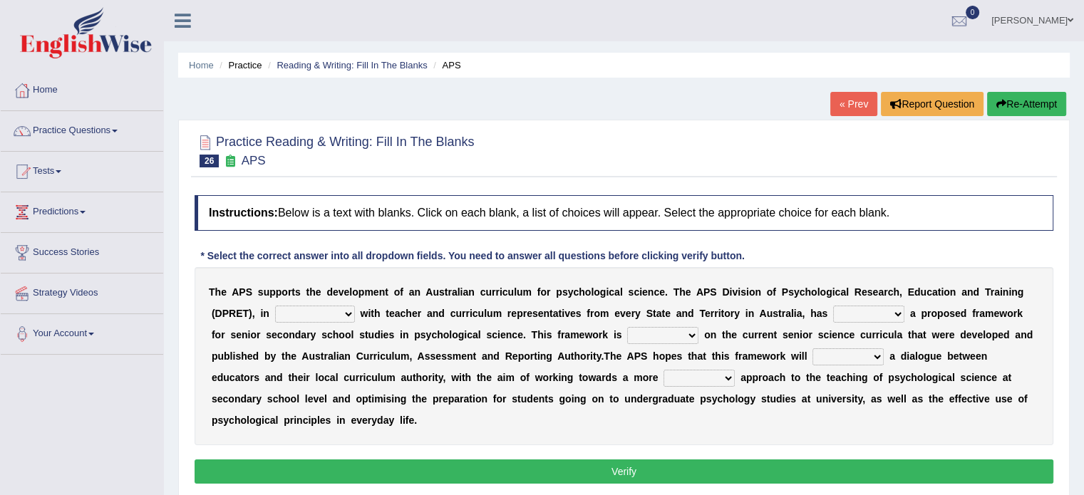
click at [319, 314] on select "aspiration assumption consultation connotation" at bounding box center [315, 314] width 80 height 17
select select "assumption"
click at [275, 306] on select "aspiration assumption consultation connotation" at bounding box center [315, 314] width 80 height 17
click at [862, 313] on select "deride denied demanded developed" at bounding box center [868, 314] width 71 height 17
click at [833, 306] on select "deride denied demanded developed" at bounding box center [868, 314] width 71 height 17
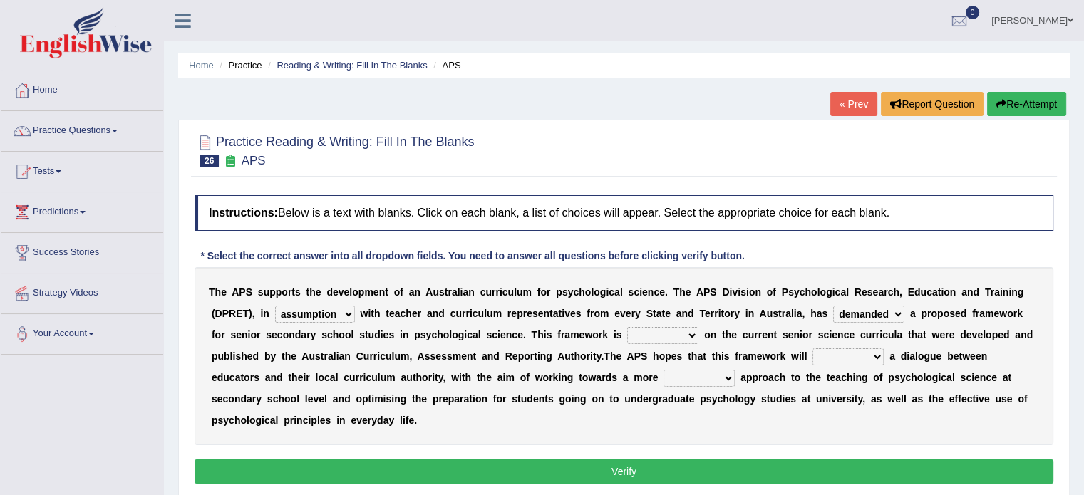
click at [888, 313] on select "deride denied demanded developed" at bounding box center [868, 314] width 71 height 17
click at [833, 306] on select "deride denied demanded developed" at bounding box center [868, 314] width 71 height 17
click at [884, 310] on select "deride denied demanded developed" at bounding box center [868, 314] width 71 height 17
select select "demanded"
click at [833, 306] on select "deride denied demanded developed" at bounding box center [868, 314] width 71 height 17
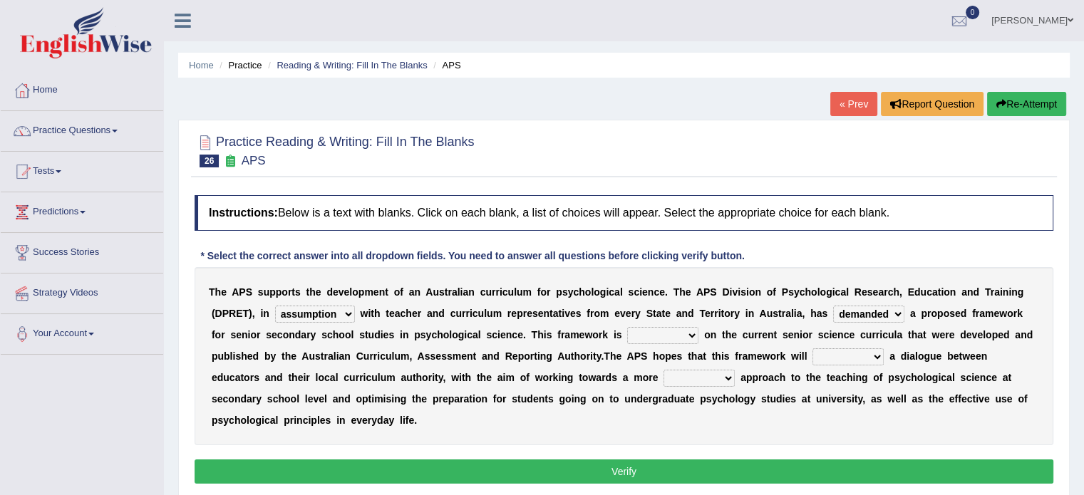
click at [651, 341] on select "modelling meddling modelled meddled" at bounding box center [662, 335] width 71 height 17
select select "modelled"
click at [627, 327] on select "modelling meddling modelled meddled" at bounding box center [662, 335] width 71 height 17
click at [832, 357] on select "facilitate facilitates facilitating facilitated" at bounding box center [847, 356] width 71 height 17
select select "facilitated"
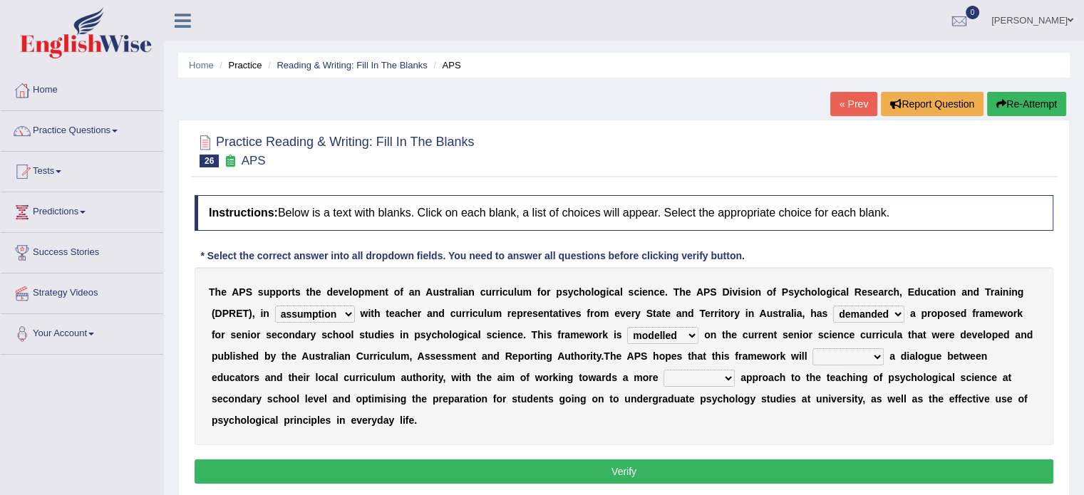
click at [812, 348] on select "facilitate facilitates facilitating facilitated" at bounding box center [847, 356] width 71 height 17
click at [700, 378] on select "lenient abrasive consistent disruptive" at bounding box center [698, 378] width 71 height 17
select select "consistent"
click at [663, 370] on select "lenient abrasive consistent disruptive" at bounding box center [698, 378] width 71 height 17
click at [636, 466] on button "Verify" at bounding box center [624, 472] width 859 height 24
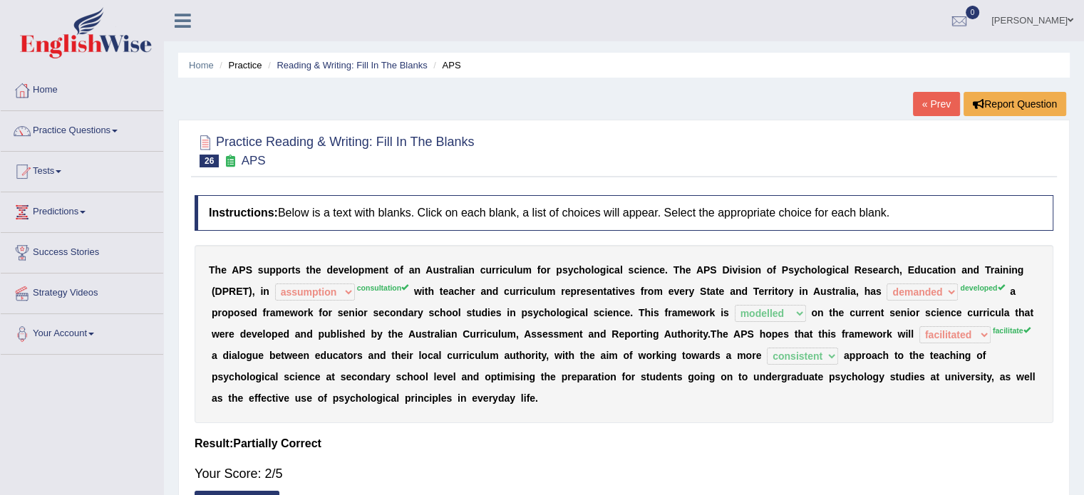
click at [942, 105] on link "« Prev" at bounding box center [936, 104] width 47 height 24
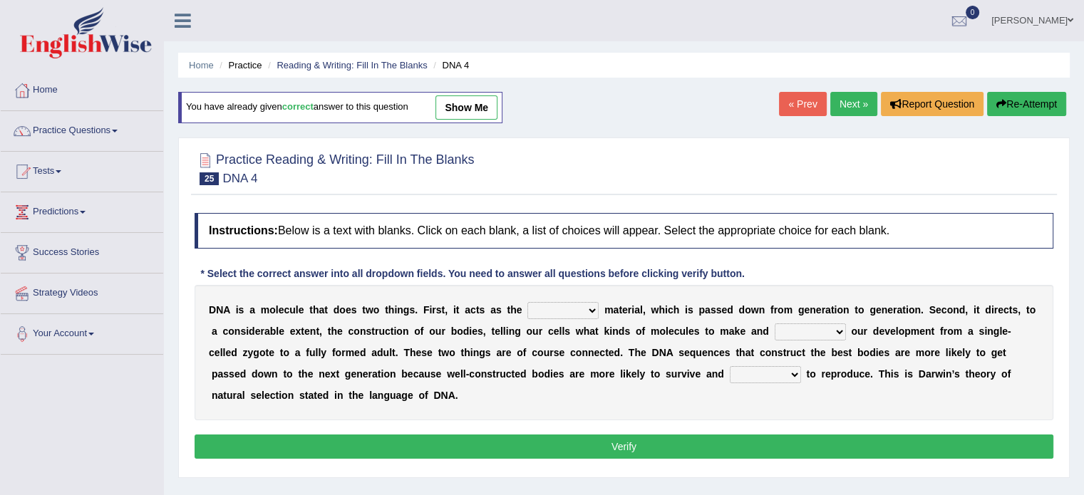
click at [854, 103] on link "Next »" at bounding box center [853, 104] width 47 height 24
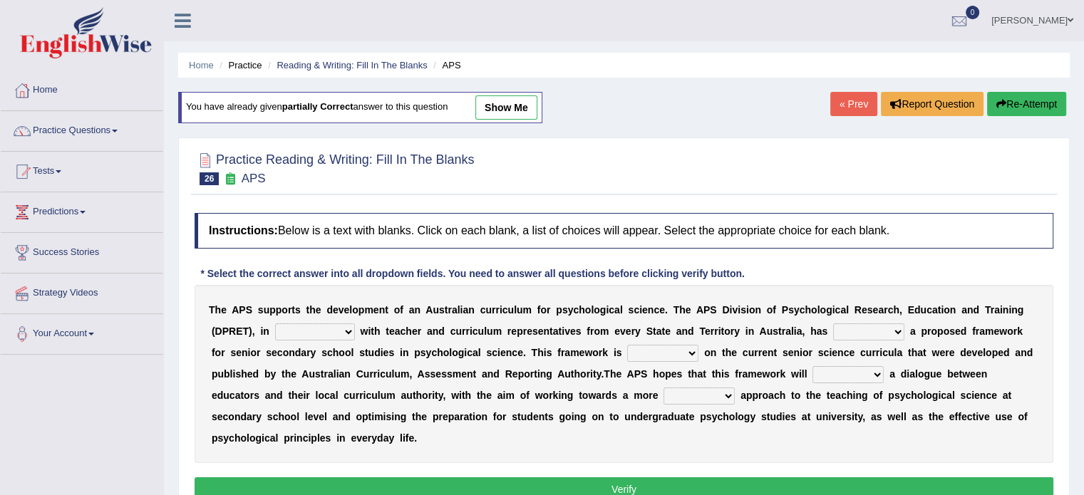
click at [328, 328] on select "aspiration assumption consultation connotation" at bounding box center [315, 331] width 80 height 17
select select "consultation"
click at [275, 323] on select "aspiration assumption consultation connotation" at bounding box center [315, 331] width 80 height 17
click at [872, 331] on select "deride denied demanded developed" at bounding box center [868, 331] width 71 height 17
click at [342, 330] on select "aspiration assumption consultation connotation" at bounding box center [315, 331] width 80 height 17
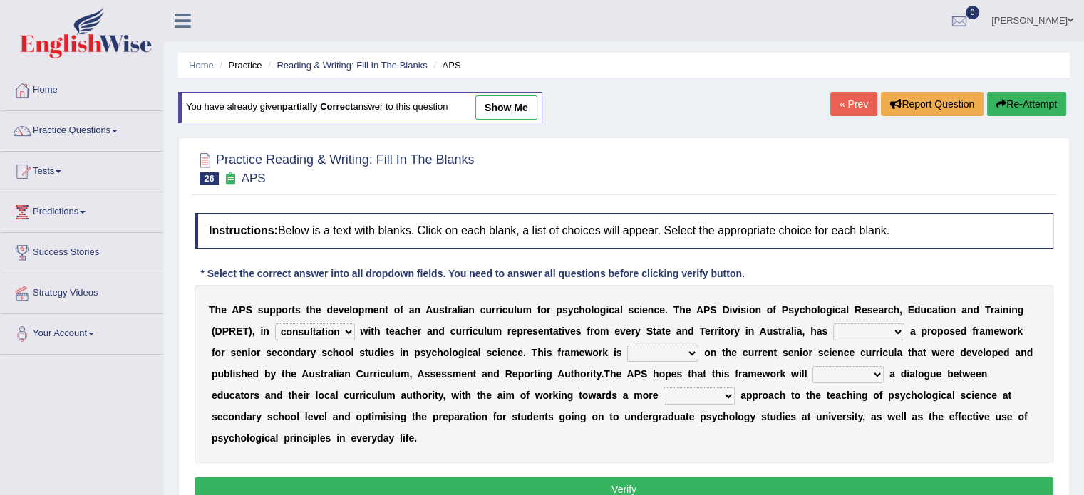
click at [859, 331] on select "deride denied demanded developed" at bounding box center [868, 331] width 71 height 17
select select "developed"
click at [833, 323] on select "deride denied demanded developed" at bounding box center [868, 331] width 71 height 17
click at [622, 347] on b at bounding box center [624, 352] width 6 height 11
click at [636, 348] on select "modelling meddling modelled meddled" at bounding box center [662, 353] width 71 height 17
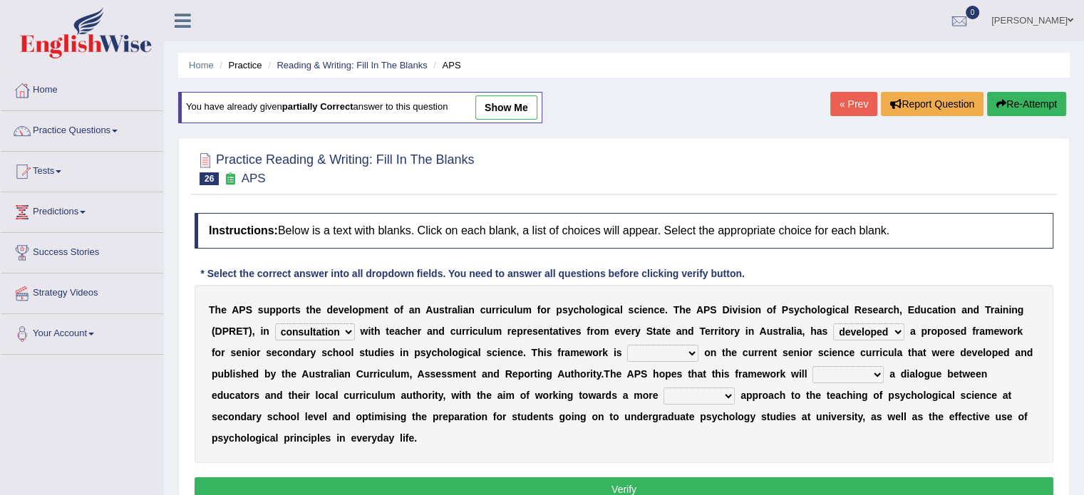
select select "modelled"
click at [627, 345] on select "modelling meddling modelled meddled" at bounding box center [662, 353] width 71 height 17
click at [837, 378] on select "facilitate facilitates facilitating facilitated" at bounding box center [847, 374] width 71 height 17
select select "facilitated"
click at [812, 366] on select "facilitate facilitates facilitating facilitated" at bounding box center [847, 374] width 71 height 17
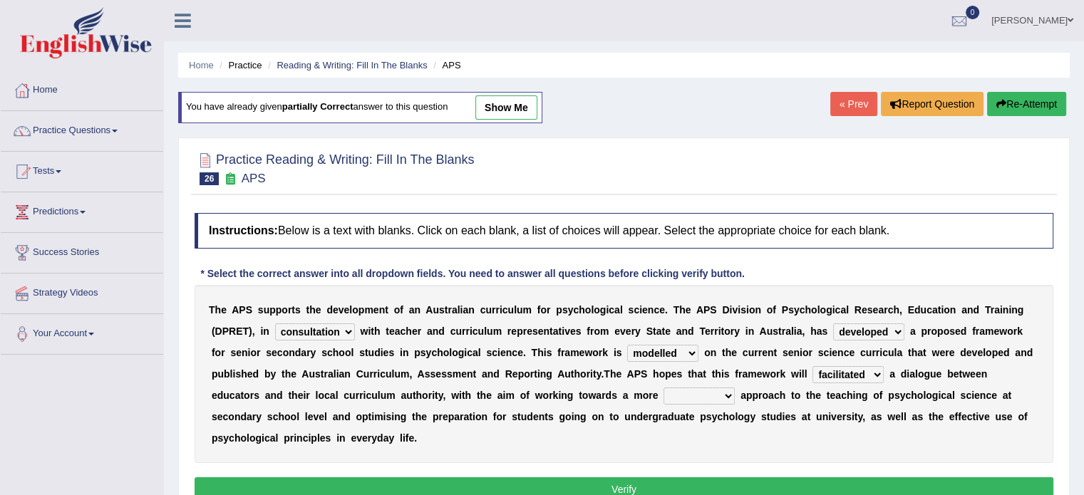
click at [705, 391] on select "lenient abrasive consistent disruptive" at bounding box center [698, 396] width 71 height 17
select select "consistent"
click at [663, 388] on select "lenient abrasive consistent disruptive" at bounding box center [698, 396] width 71 height 17
click at [654, 485] on button "Verify" at bounding box center [624, 489] width 859 height 24
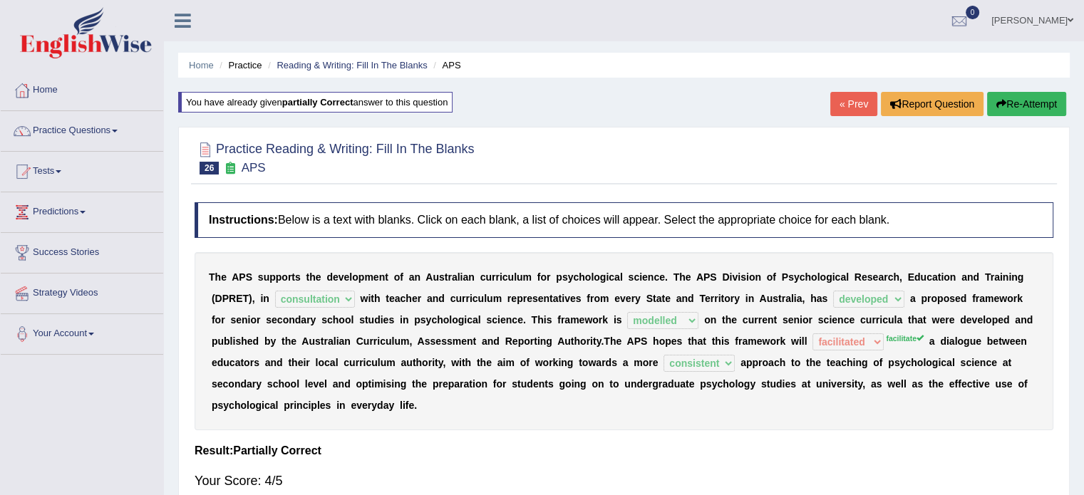
click at [857, 108] on link "« Prev" at bounding box center [853, 104] width 47 height 24
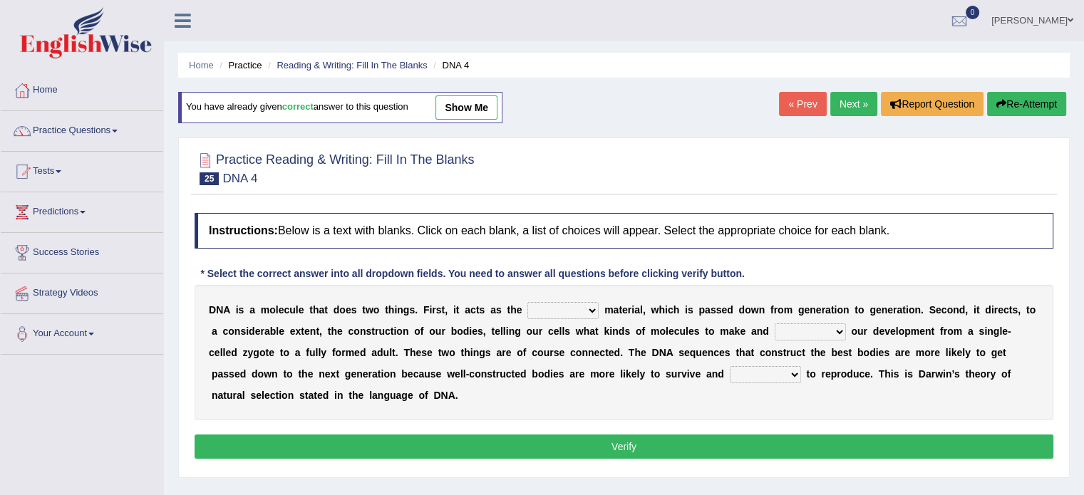
click at [852, 90] on div "Home Practice Reading & Writing: Fill In The Blanks DNA 4 You have already give…" at bounding box center [624, 356] width 920 height 713
click at [559, 302] on select "bone crucial hereditary circular" at bounding box center [562, 310] width 71 height 17
click at [564, 302] on select "bone crucial hereditary circular" at bounding box center [562, 310] width 71 height 17
select select "hereditary"
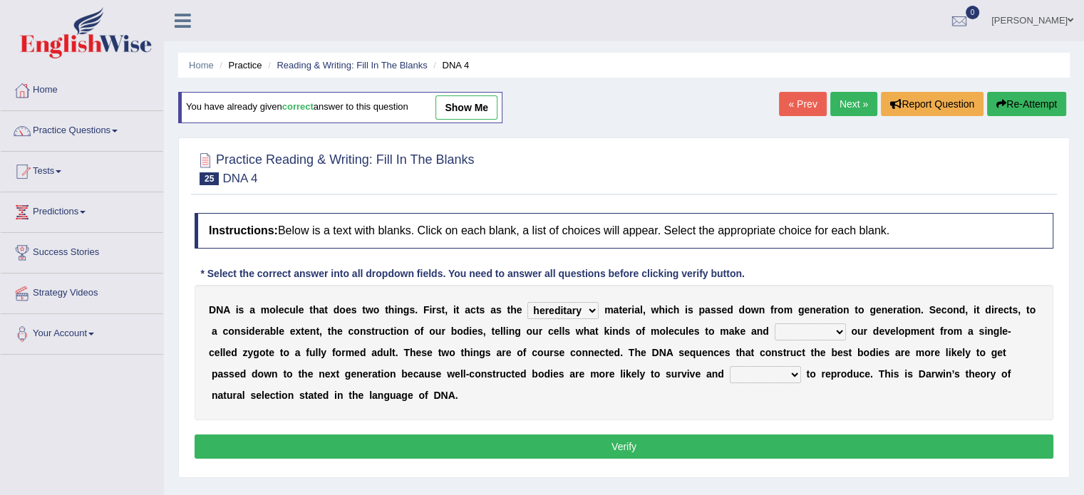
click at [527, 302] on select "bone crucial hereditary circular" at bounding box center [562, 310] width 71 height 17
click at [785, 330] on select "installing exploring writing guiding" at bounding box center [810, 331] width 71 height 17
select select "guiding"
click at [775, 323] on select "installing exploring writing guiding" at bounding box center [810, 331] width 71 height 17
click at [730, 366] on select "able thus easy so" at bounding box center [765, 374] width 71 height 17
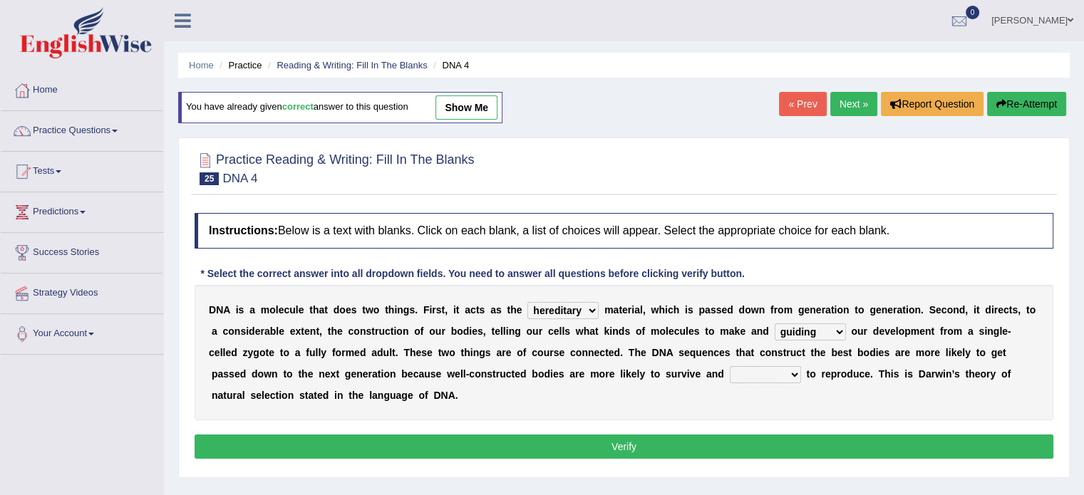
select select "thus"
click at [730, 366] on select "able thus easy so" at bounding box center [765, 374] width 71 height 17
click at [694, 438] on button "Verify" at bounding box center [624, 447] width 859 height 24
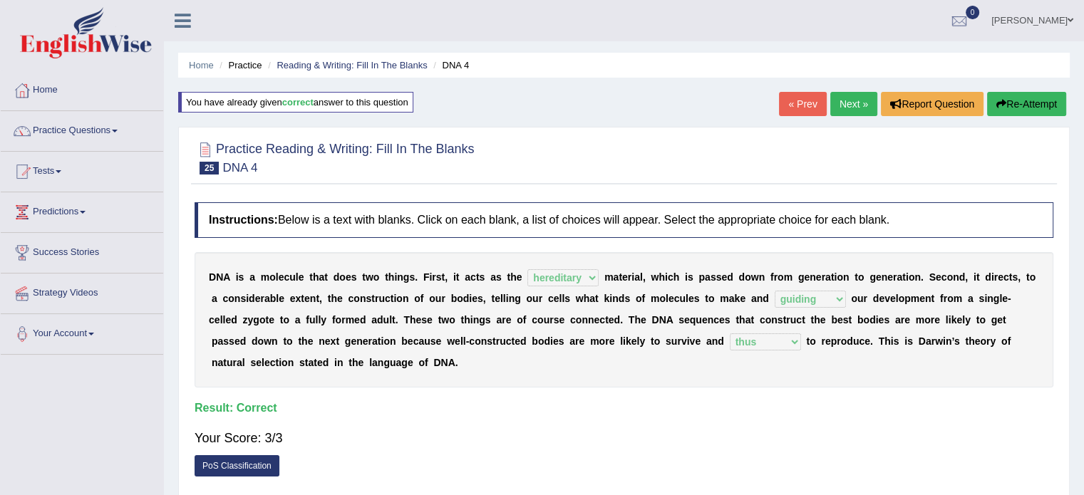
click at [857, 102] on link "Next »" at bounding box center [853, 104] width 47 height 24
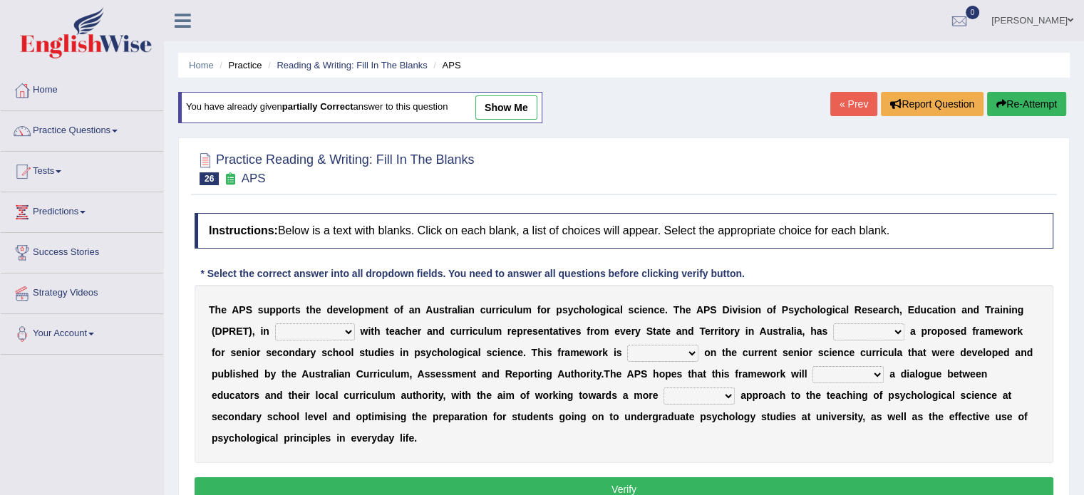
click at [311, 328] on select "aspiration assumption consultation connotation" at bounding box center [315, 331] width 80 height 17
select select "consultation"
click at [275, 323] on select "aspiration assumption consultation connotation" at bounding box center [315, 331] width 80 height 17
click at [852, 327] on select "deride denied demanded developed" at bounding box center [868, 331] width 71 height 17
select select "developed"
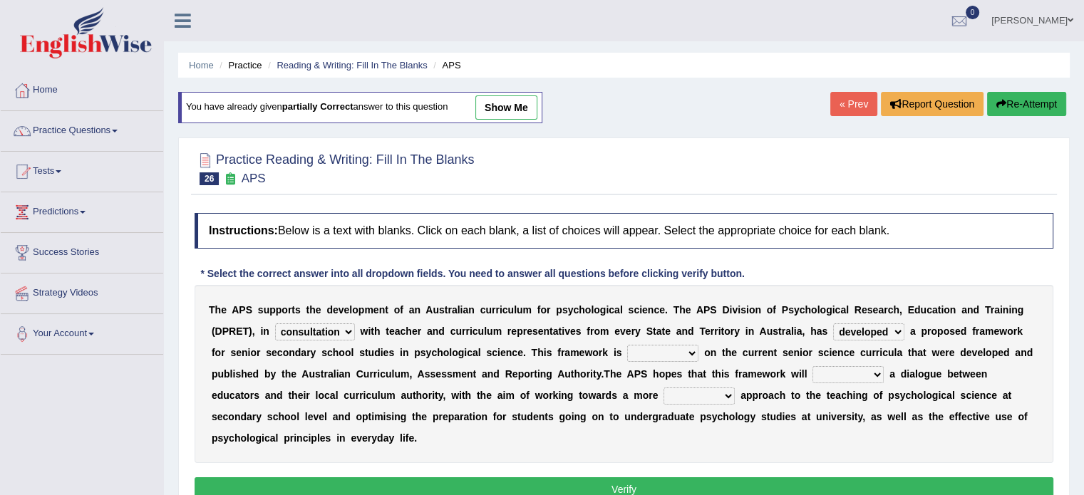
click at [833, 323] on select "deride denied demanded developed" at bounding box center [868, 331] width 71 height 17
click at [634, 353] on select "modelling meddling modelled meddled" at bounding box center [662, 353] width 71 height 17
select select "modelled"
click at [627, 345] on select "modelling meddling modelled meddled" at bounding box center [662, 353] width 71 height 17
click at [663, 352] on select "modelling meddling modelled meddled" at bounding box center [662, 353] width 71 height 17
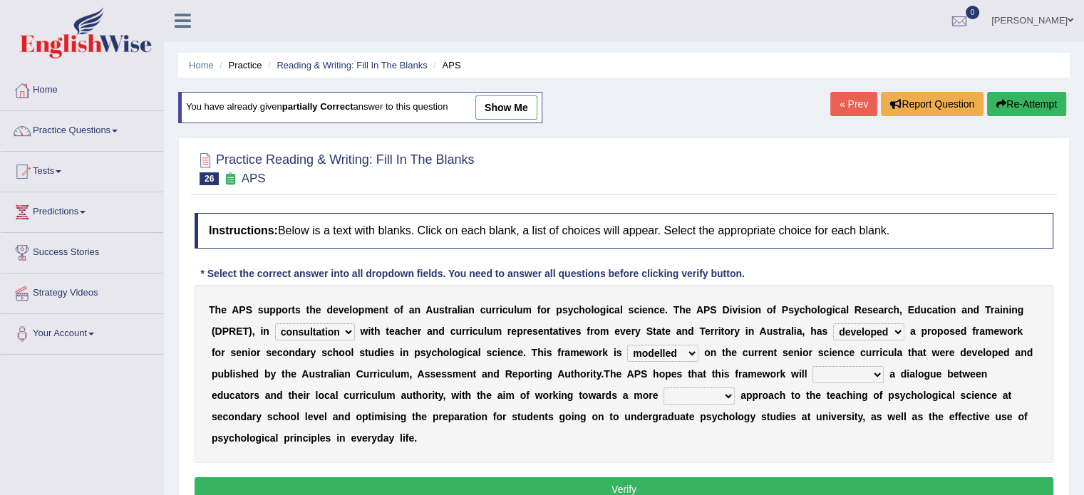
click at [827, 373] on select "facilitate facilitates facilitating facilitated" at bounding box center [847, 374] width 71 height 17
select select "facilitate"
click at [812, 366] on select "facilitate facilitates facilitating facilitated" at bounding box center [847, 374] width 71 height 17
click at [685, 394] on select "lenient abrasive consistent disruptive" at bounding box center [698, 396] width 71 height 17
select select "consistent"
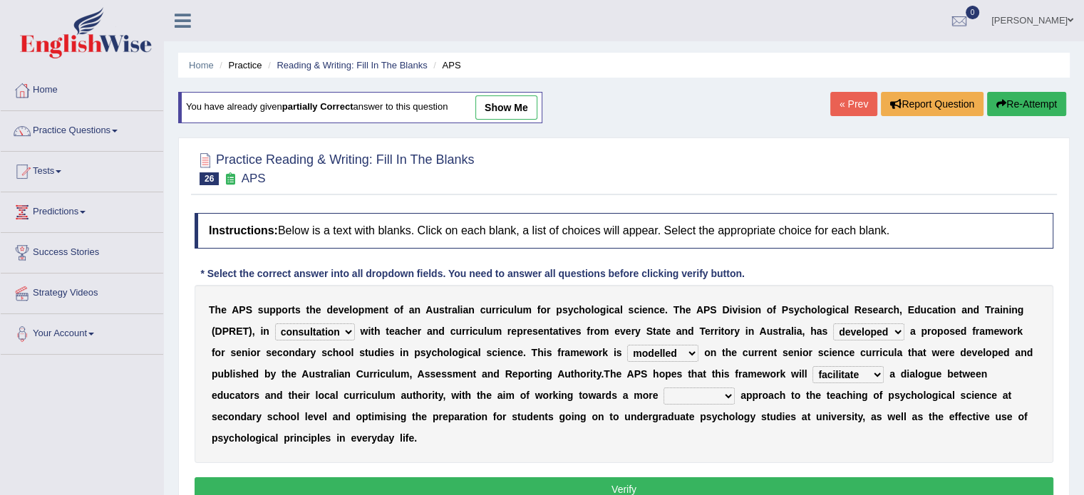
click at [663, 388] on select "lenient abrasive consistent disruptive" at bounding box center [698, 396] width 71 height 17
click at [665, 489] on button "Verify" at bounding box center [624, 489] width 859 height 24
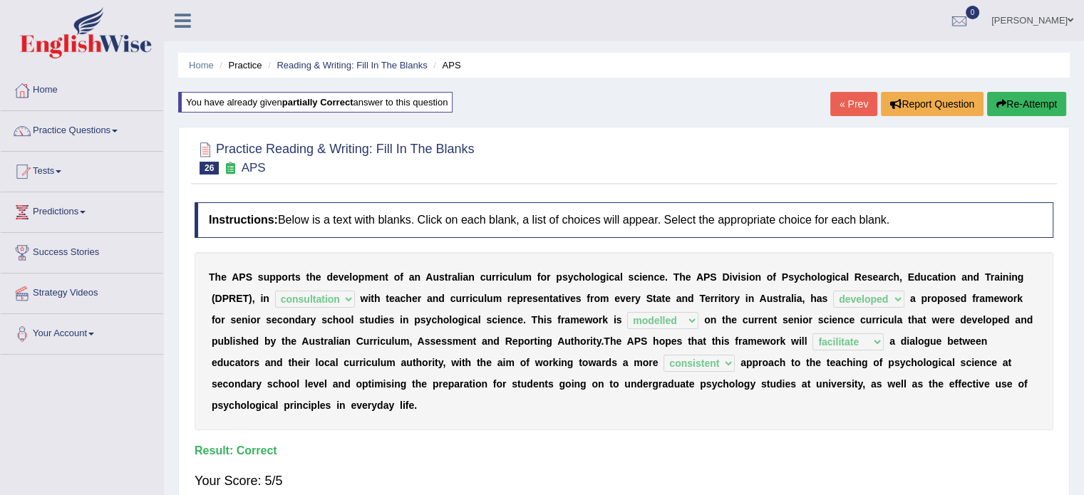
click at [802, 156] on div at bounding box center [624, 156] width 859 height 43
click at [63, 132] on link "Practice Questions" at bounding box center [82, 129] width 162 height 36
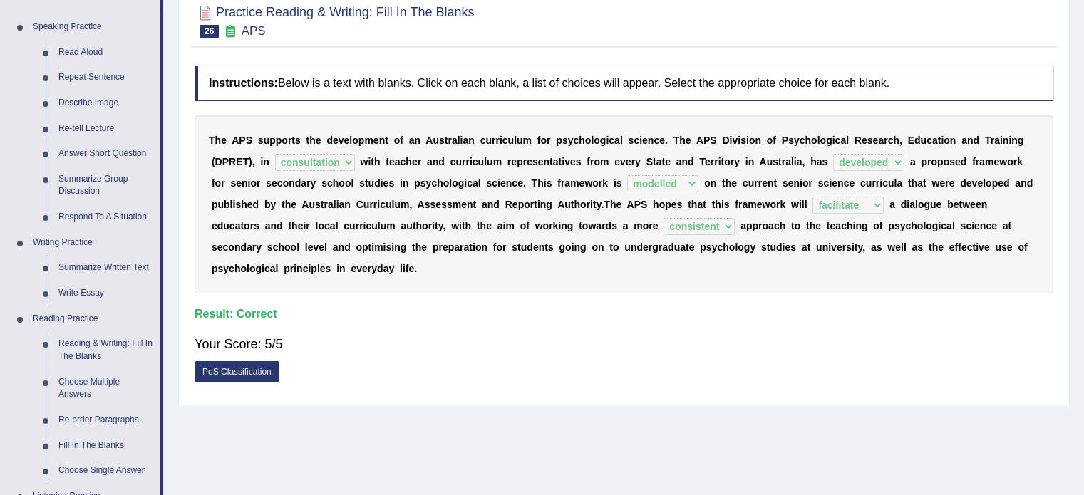
scroll to position [138, 0]
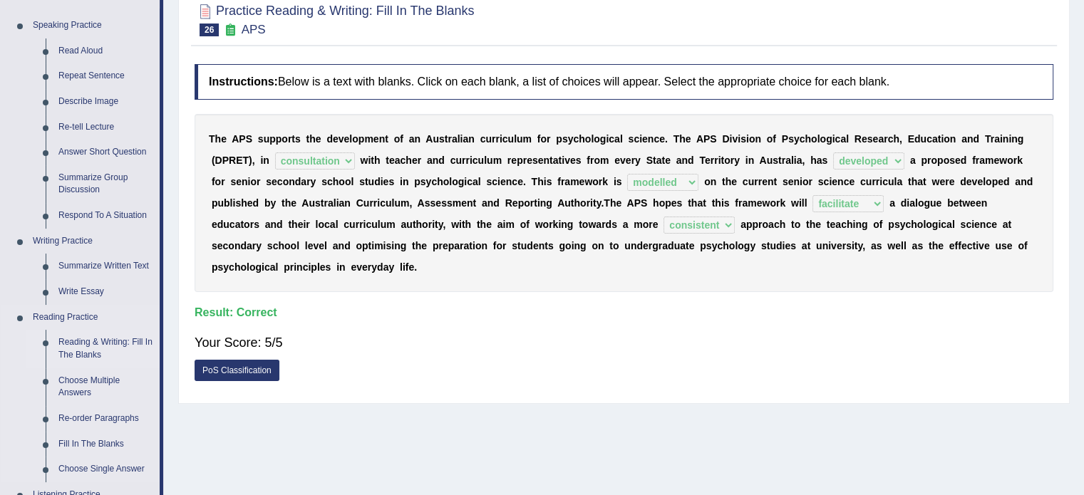
click at [111, 337] on link "Reading & Writing: Fill In The Blanks" at bounding box center [106, 349] width 108 height 38
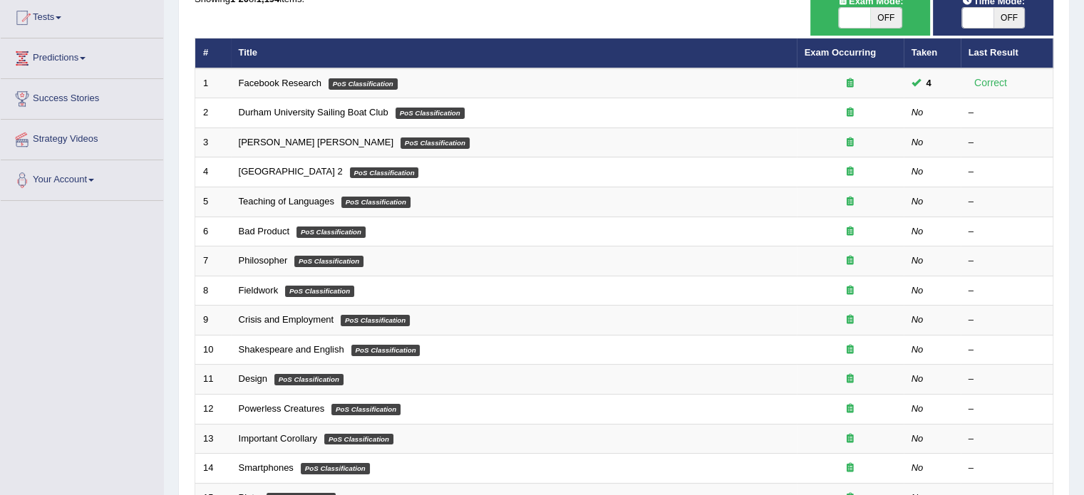
scroll to position [165, 0]
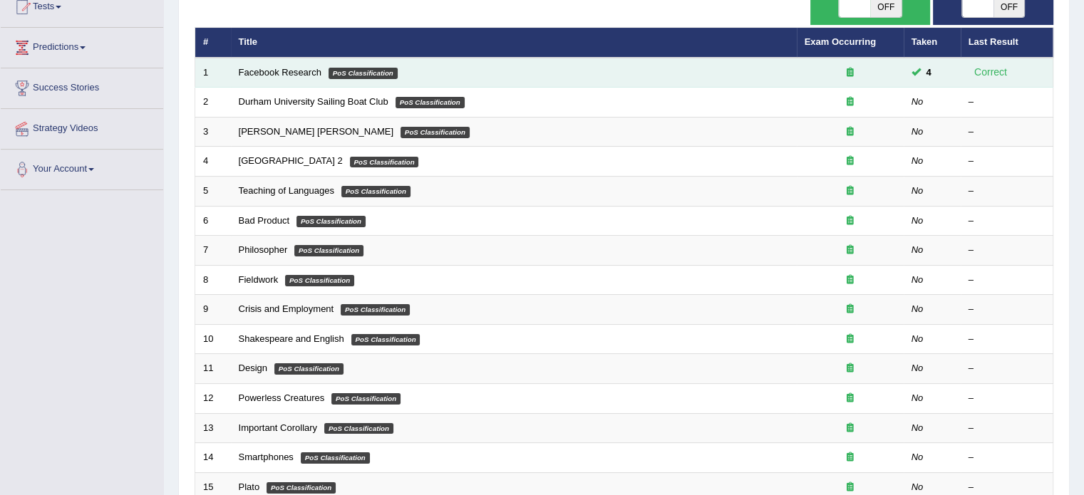
click at [852, 72] on icon at bounding box center [849, 72] width 7 height 9
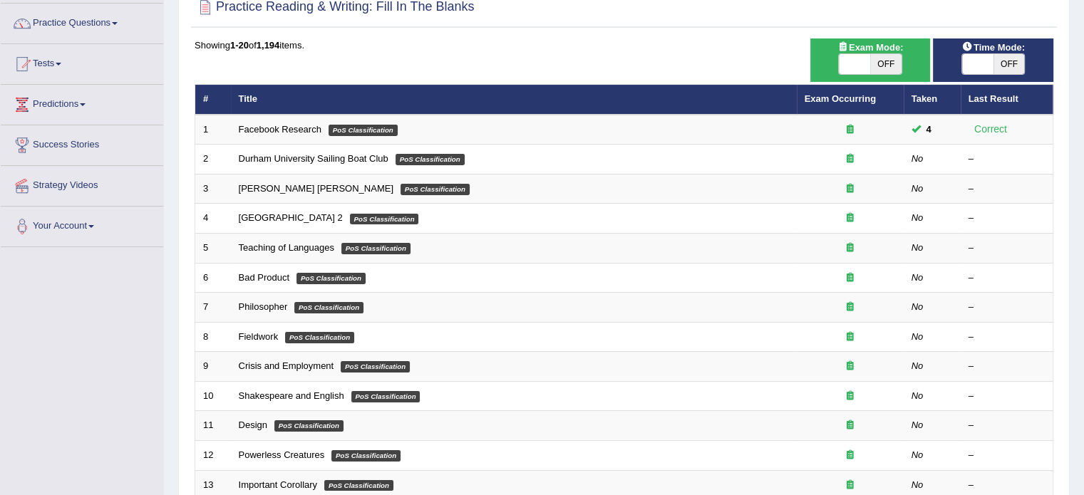
scroll to position [103, 0]
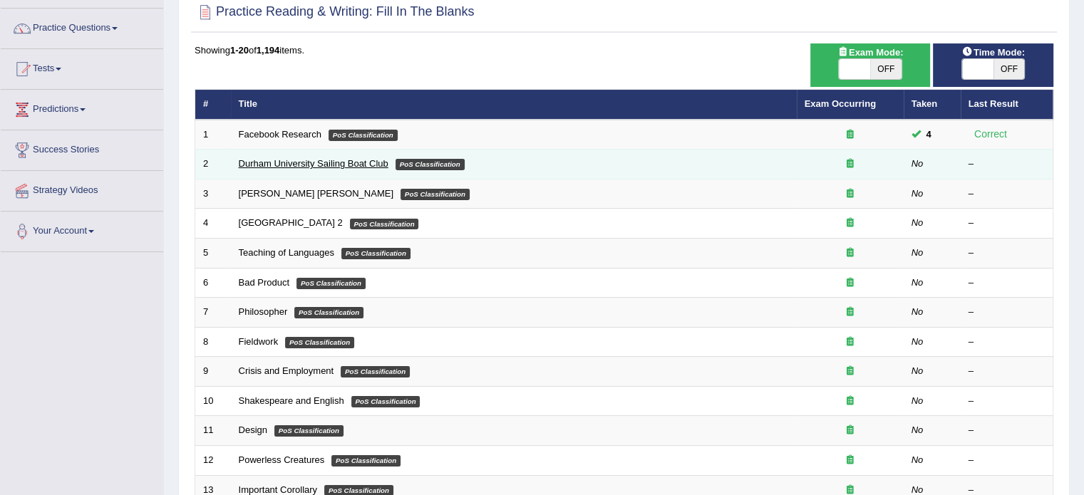
click at [240, 165] on link "Durham University Sailing Boat Club" at bounding box center [314, 163] width 150 height 11
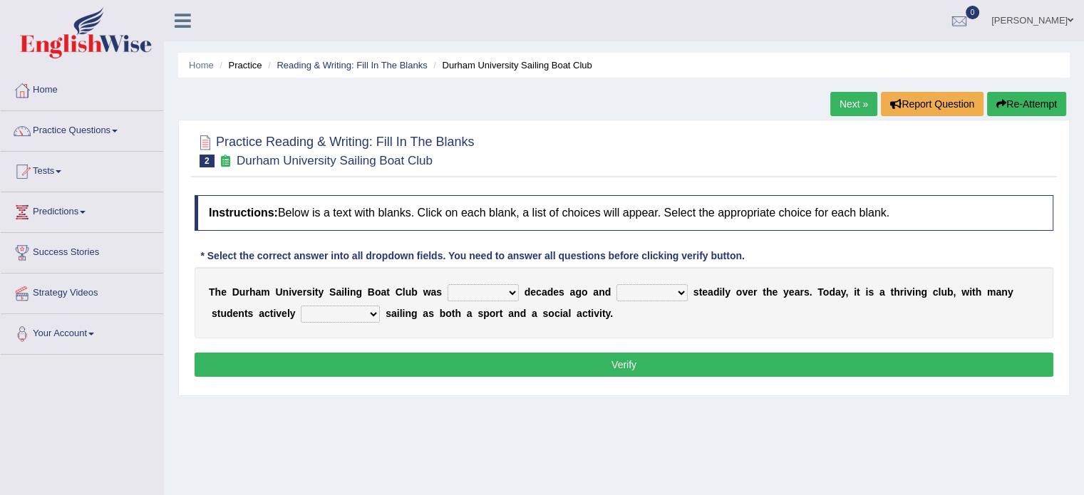
click at [462, 287] on select "found fund founded find" at bounding box center [482, 292] width 71 height 17
select select "find"
click at [447, 284] on select "found fund founded find" at bounding box center [482, 292] width 71 height 17
click at [644, 289] on select "grow growing has grown grown" at bounding box center [651, 292] width 71 height 17
select select "grown"
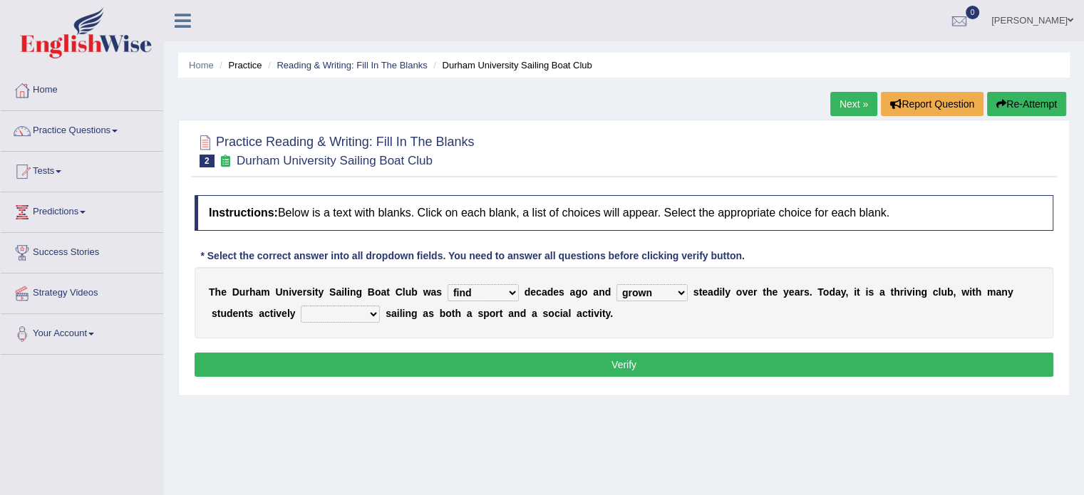
click at [616, 284] on select "grow growing has grown grown" at bounding box center [651, 292] width 71 height 17
click at [486, 291] on select "found fund founded find" at bounding box center [482, 292] width 71 height 17
click at [699, 327] on div "T h e D u r h a m U n i v e r s i t y S a i l i n g B o a t C l u b w a s found…" at bounding box center [624, 302] width 859 height 71
click at [351, 306] on select "enjoy enjoyed are enjoying enjoying" at bounding box center [340, 314] width 79 height 17
select select "enjoyed"
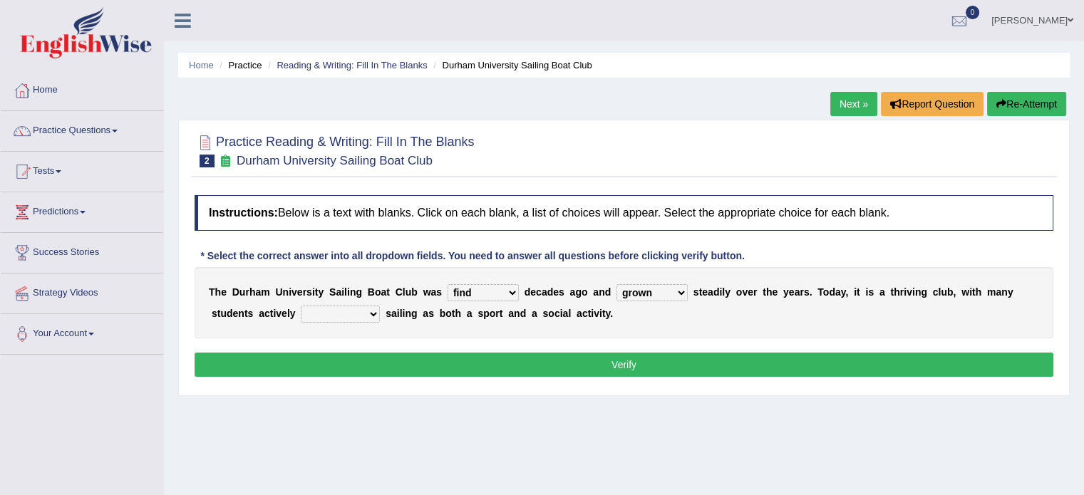
click at [301, 306] on select "enjoy enjoyed are enjoying enjoying" at bounding box center [340, 314] width 79 height 17
click at [442, 358] on button "Verify" at bounding box center [624, 365] width 859 height 24
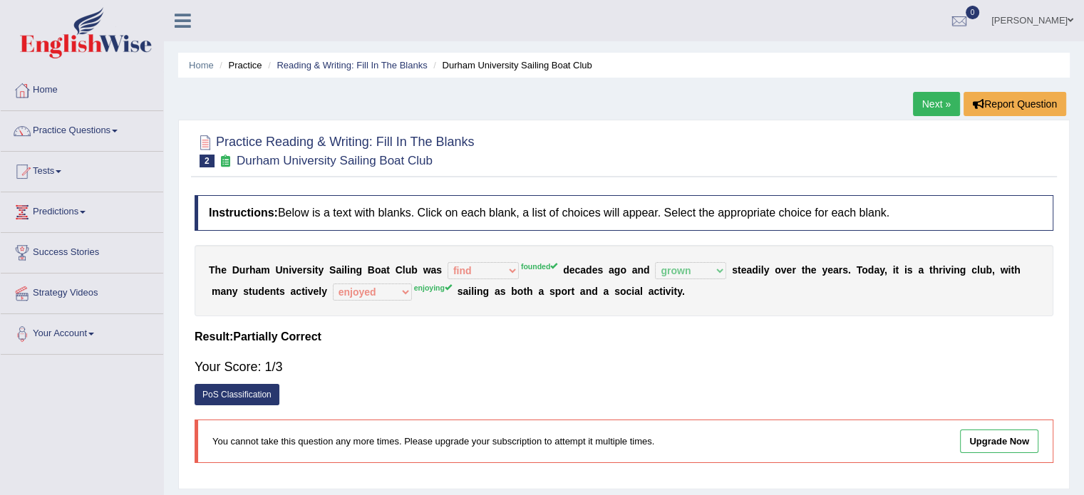
click at [202, 165] on span "2" at bounding box center [207, 161] width 15 height 13
click at [63, 130] on link "Practice Questions" at bounding box center [82, 129] width 162 height 36
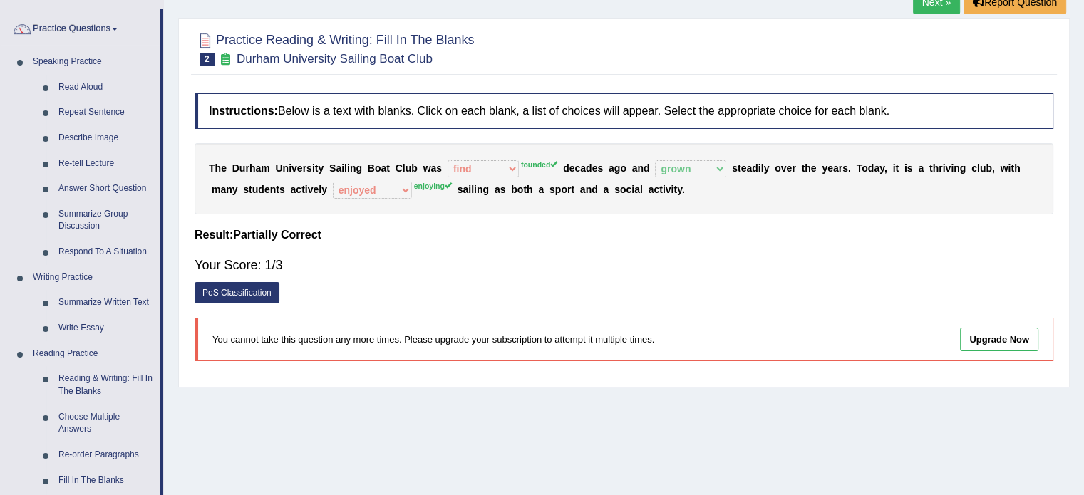
scroll to position [105, 0]
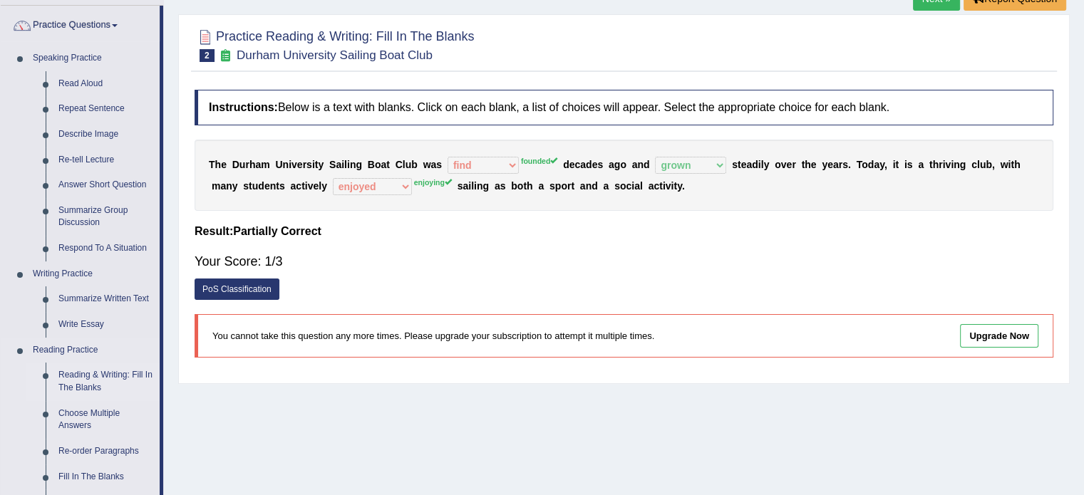
click at [81, 376] on link "Reading & Writing: Fill In The Blanks" at bounding box center [106, 382] width 108 height 38
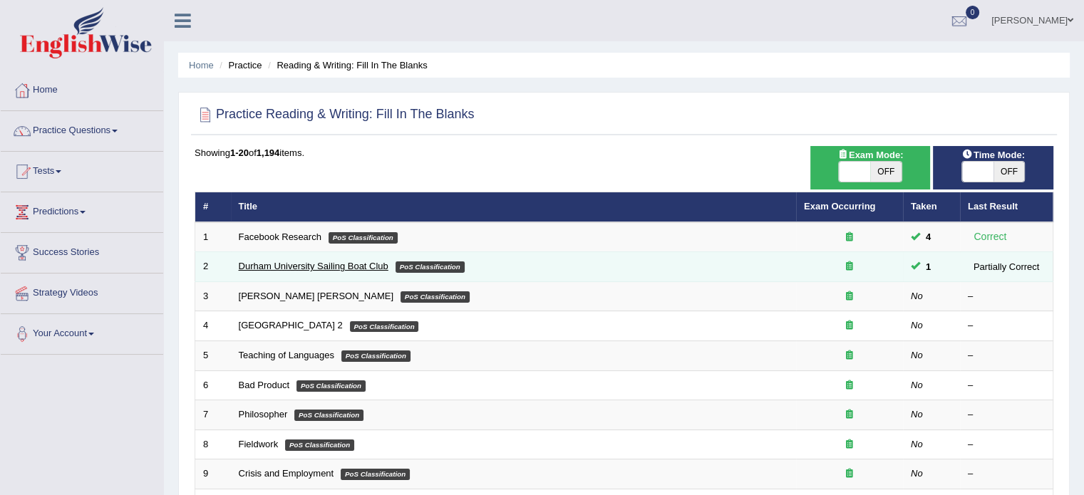
click at [274, 264] on link "Durham University Sailing Boat Club" at bounding box center [314, 266] width 150 height 11
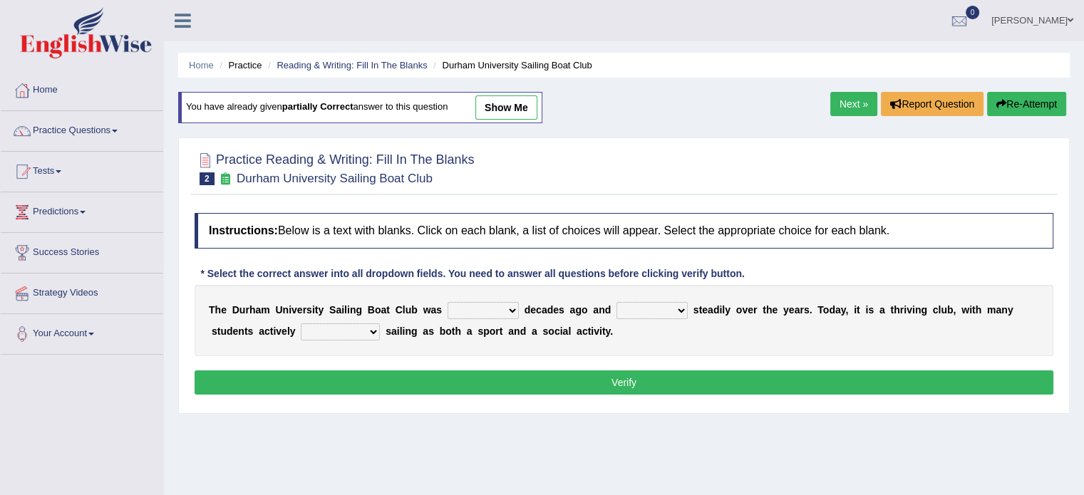
click at [465, 302] on select "found fund founded find" at bounding box center [482, 310] width 71 height 17
select select "found"
click at [447, 302] on select "found fund founded find" at bounding box center [482, 310] width 71 height 17
click at [648, 302] on select "grow growing has grown grown" at bounding box center [651, 310] width 71 height 17
select select "grown"
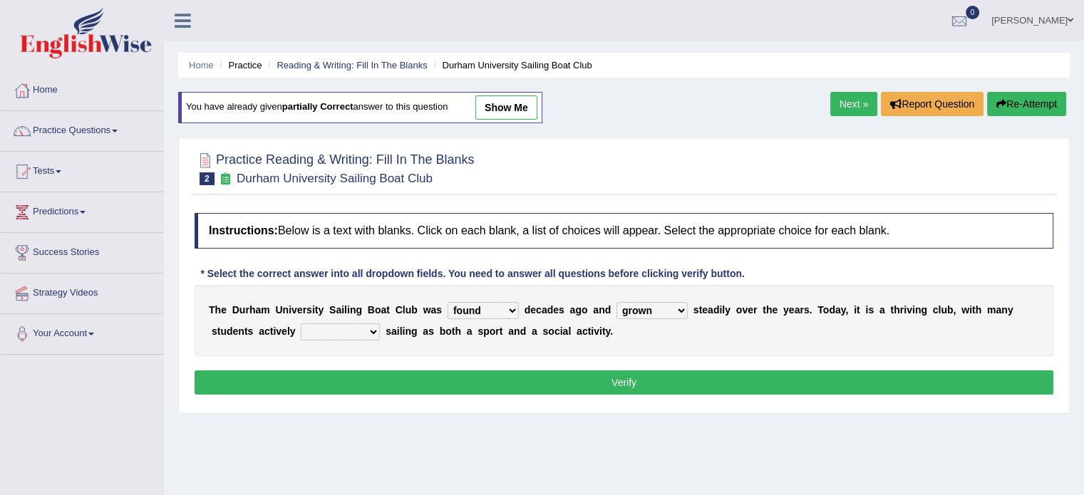
click at [616, 302] on select "grow growing has grown grown" at bounding box center [651, 310] width 71 height 17
click at [359, 339] on div "T h e D u r h a m U n i v e r s i t y S a i l i n g B o a t C l u b w a s found…" at bounding box center [624, 320] width 859 height 71
click at [353, 326] on select "enjoy enjoyed are enjoying enjoying" at bounding box center [340, 331] width 79 height 17
select select "enjoying"
click at [301, 323] on select "enjoy enjoyed are enjoying enjoying" at bounding box center [340, 331] width 79 height 17
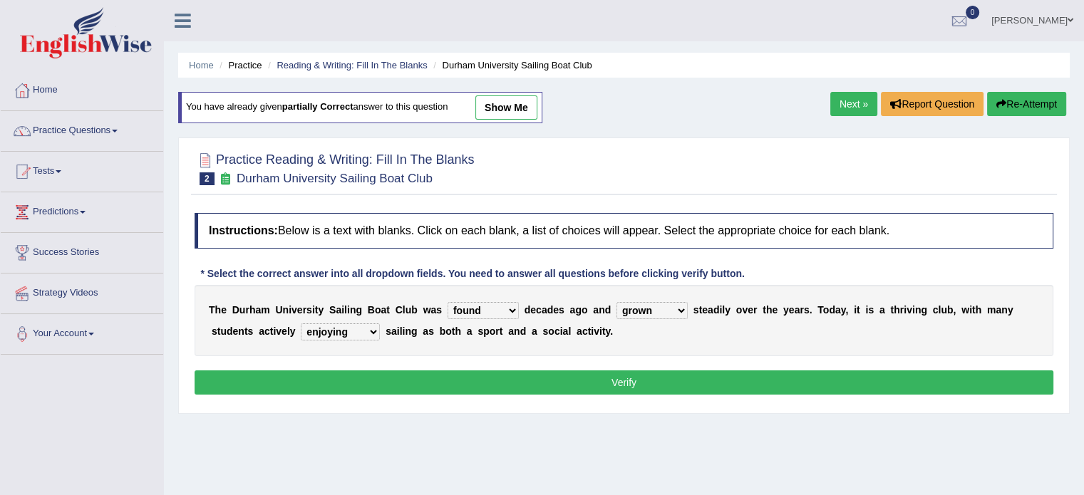
click at [452, 373] on button "Verify" at bounding box center [624, 383] width 859 height 24
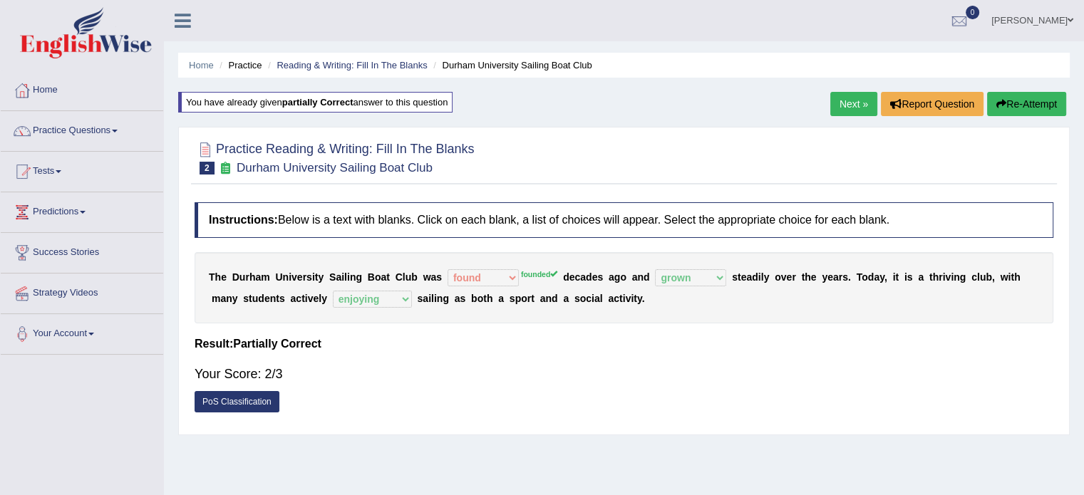
click at [855, 103] on link "Next »" at bounding box center [853, 104] width 47 height 24
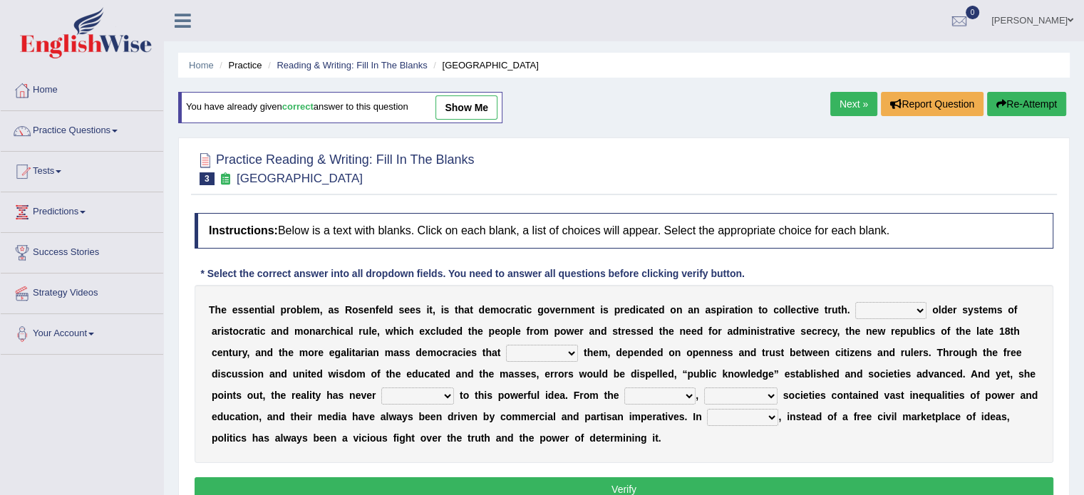
click at [875, 306] on select "Like Unlike Likely Safely" at bounding box center [890, 310] width 71 height 17
select select "Unlike"
click at [855, 302] on select "Like Unlike Likely Safely" at bounding box center [890, 310] width 71 height 17
click at [542, 355] on select "readed grated succeeded printed" at bounding box center [542, 353] width 72 height 17
select select "succeeded"
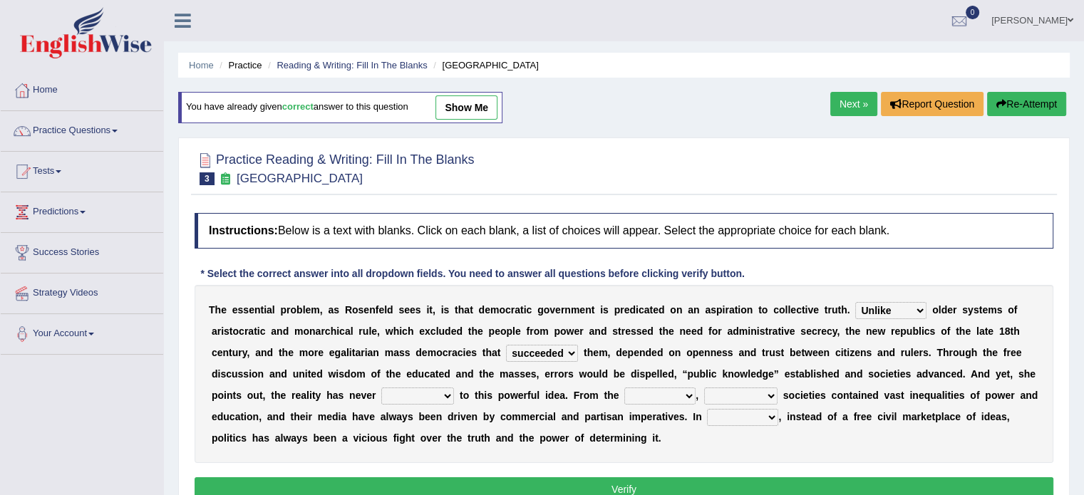
click at [506, 345] on select "readed grated succeeded printed" at bounding box center [542, 353] width 72 height 17
click at [680, 390] on select "outset ranged stood caught" at bounding box center [659, 396] width 71 height 17
click at [428, 394] on select "saved up stood up brought up lived up" at bounding box center [417, 396] width 73 height 17
click at [381, 388] on select "saved up stood up brought up lived up" at bounding box center [417, 396] width 73 height 17
click at [402, 395] on select "saved up stood up brought up lived up" at bounding box center [417, 396] width 73 height 17
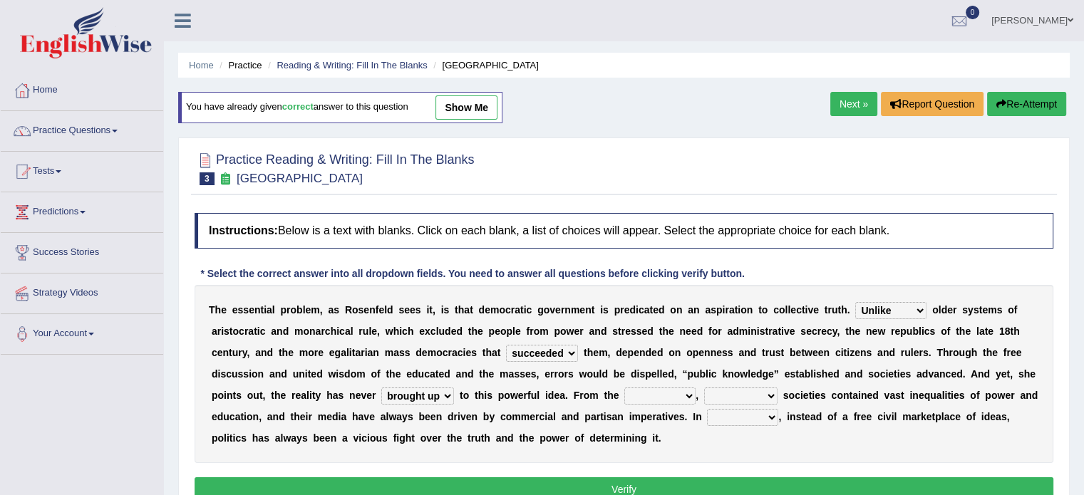
select select "stood up"
click at [381, 388] on select "saved up stood up brought up lived up" at bounding box center [417, 396] width 73 height 17
click at [639, 396] on select "outset ranged stood caught" at bounding box center [659, 396] width 71 height 17
select select "outset"
click at [624, 388] on select "outset ranged stood caught" at bounding box center [659, 396] width 71 height 17
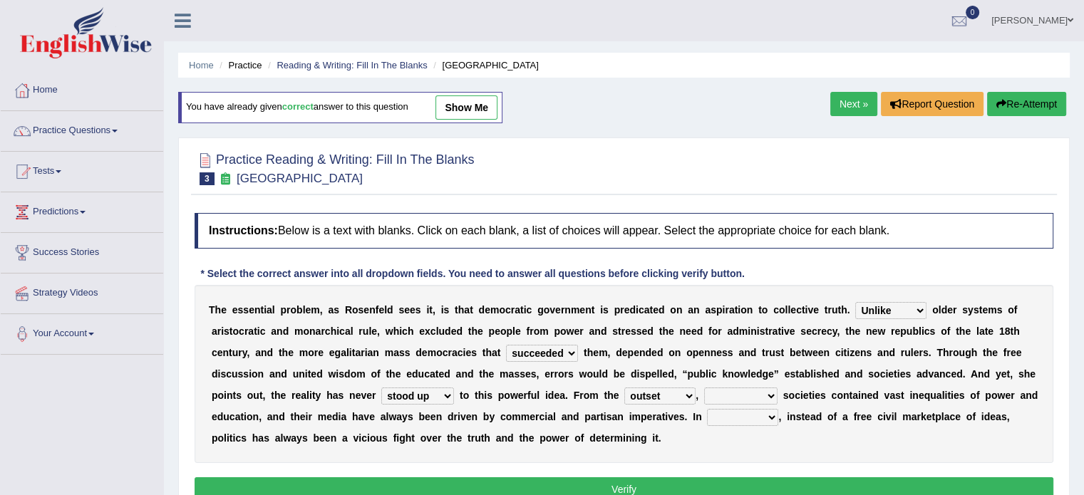
click at [722, 390] on select "freedom democratic media stilled" at bounding box center [740, 396] width 73 height 17
select select "democratic"
click at [704, 388] on select "freedom democratic media stilled" at bounding box center [740, 396] width 73 height 17
click at [750, 413] on select "power practice ideas fought" at bounding box center [742, 417] width 71 height 17
select select "practice"
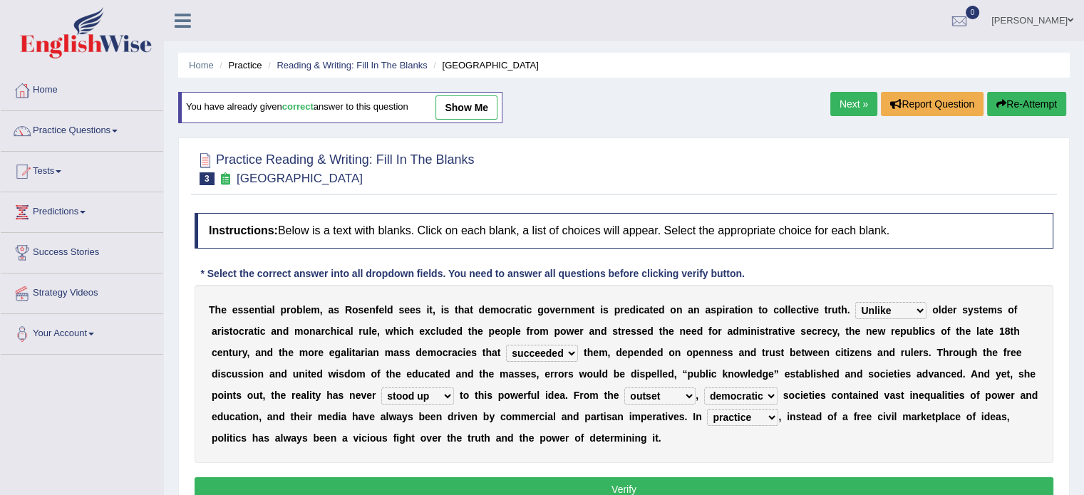
click at [707, 409] on select "power practice ideas fought" at bounding box center [742, 417] width 71 height 17
click at [644, 482] on button "Verify" at bounding box center [624, 489] width 859 height 24
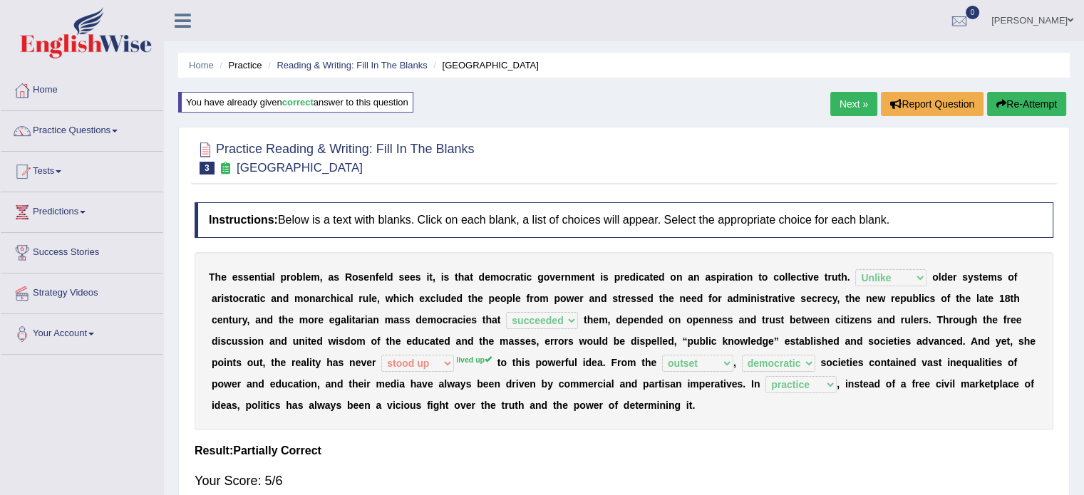
click at [847, 107] on link "Next »" at bounding box center [853, 104] width 47 height 24
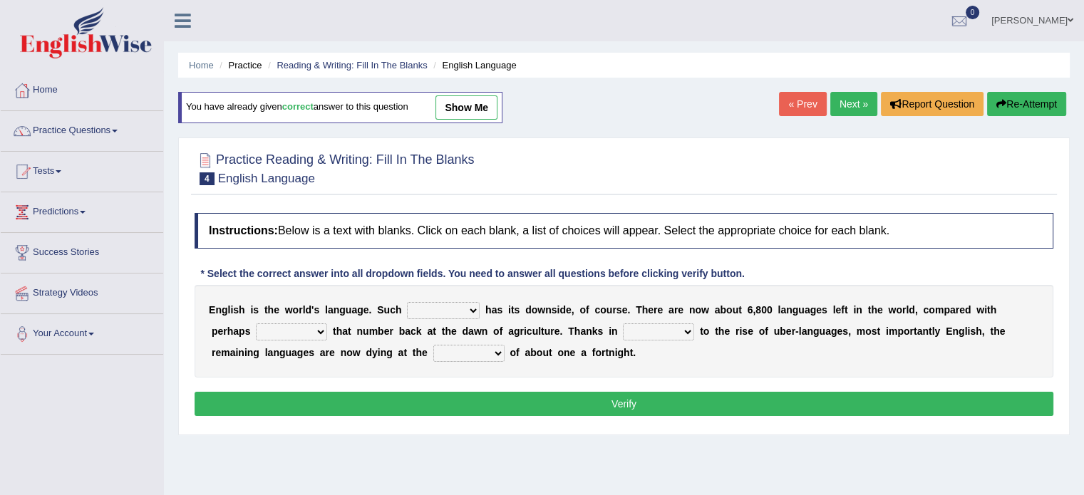
click at [798, 108] on link "« Prev" at bounding box center [802, 104] width 47 height 24
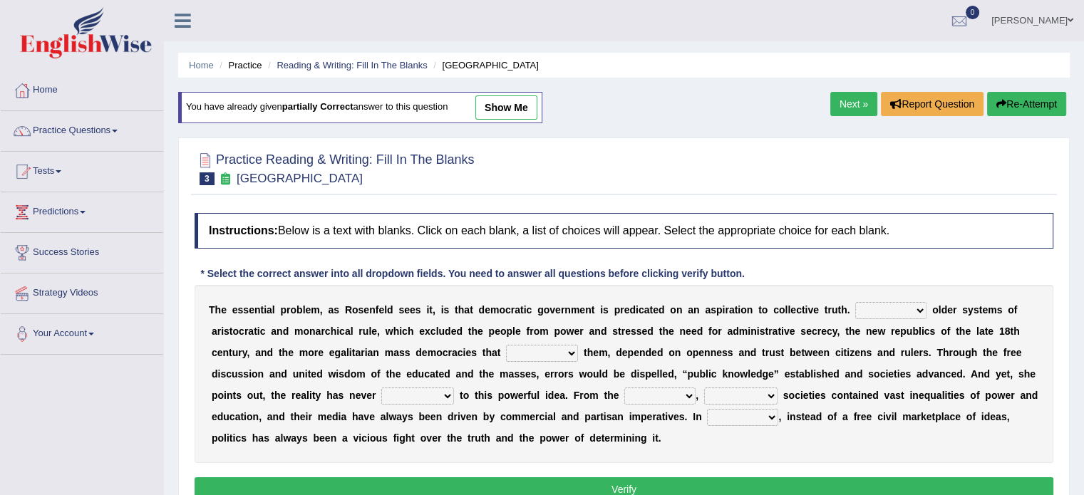
click at [881, 299] on div "T h e e s s e n t i a l p r o b l e m , a s R o s e n f e l d s e e s i t , i s…" at bounding box center [624, 374] width 859 height 178
click at [881, 304] on select "Like Unlike Likely Safely" at bounding box center [890, 310] width 71 height 17
select select "Unlike"
click at [855, 302] on select "Like Unlike Likely Safely" at bounding box center [890, 310] width 71 height 17
click at [551, 351] on select "readed grated succeeded printed" at bounding box center [542, 353] width 72 height 17
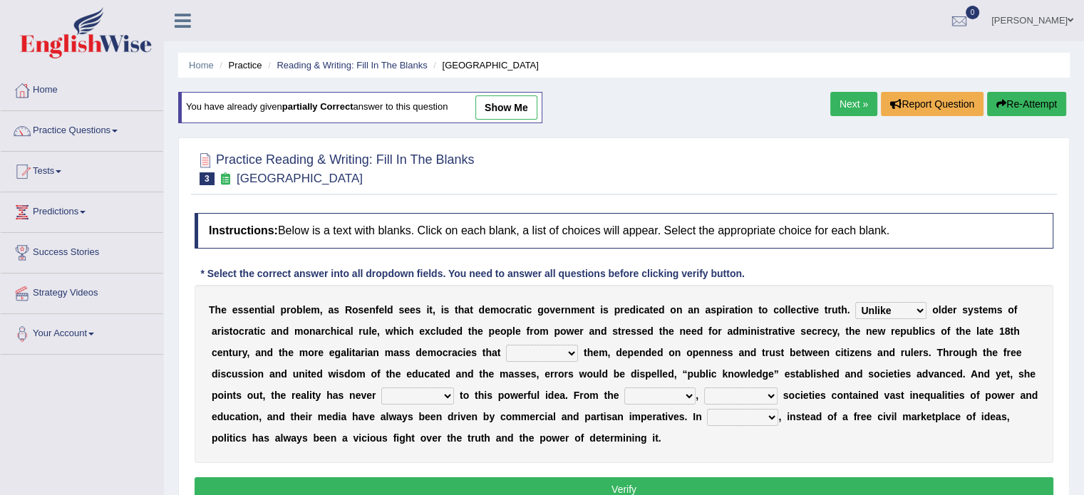
select select "succeeded"
click at [506, 345] on select "readed grated succeeded printed" at bounding box center [542, 353] width 72 height 17
click at [417, 389] on select "saved up stood up brought up lived up" at bounding box center [417, 396] width 73 height 17
select select "lived up"
click at [381, 388] on select "saved up stood up brought up lived up" at bounding box center [417, 396] width 73 height 17
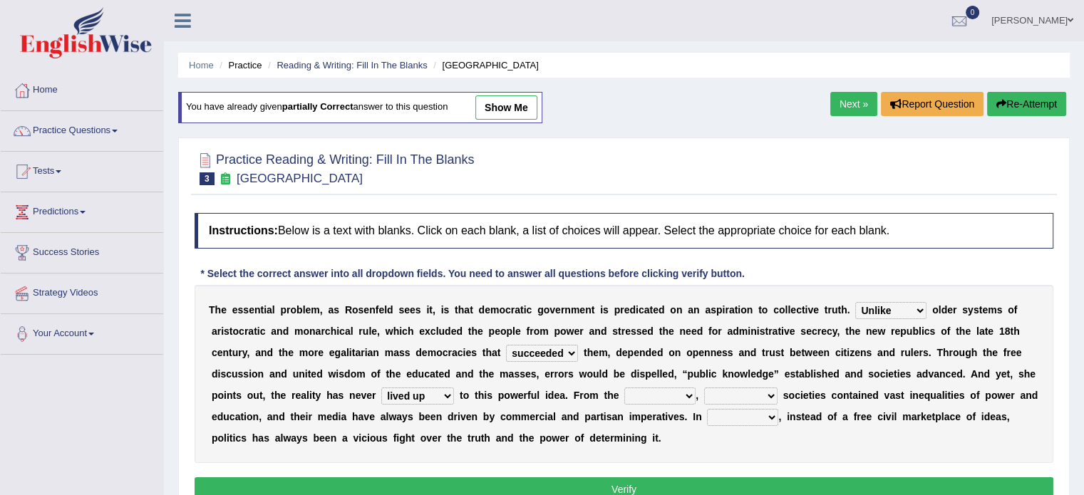
click at [650, 398] on select "outset ranged stood caught" at bounding box center [659, 396] width 71 height 17
select select "outset"
click at [624, 388] on select "outset ranged stood caught" at bounding box center [659, 396] width 71 height 17
click at [729, 400] on select "freedom democratic media stilled" at bounding box center [740, 396] width 73 height 17
select select "democratic"
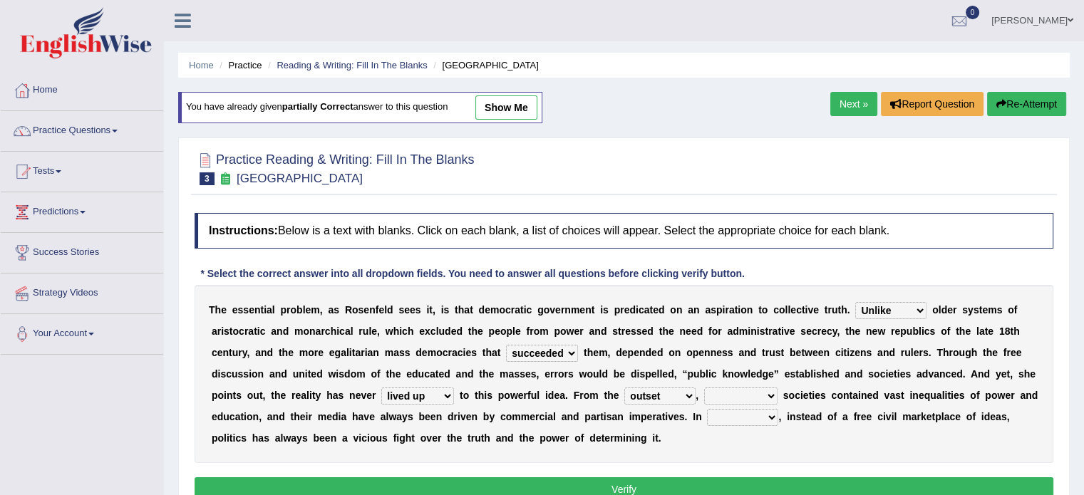
click at [704, 388] on select "freedom democratic media stilled" at bounding box center [740, 396] width 73 height 17
click at [737, 413] on select "power practice ideas fought" at bounding box center [742, 417] width 71 height 17
select select "practice"
click at [707, 409] on select "power practice ideas fought" at bounding box center [742, 417] width 71 height 17
click at [591, 478] on button "Verify" at bounding box center [624, 489] width 859 height 24
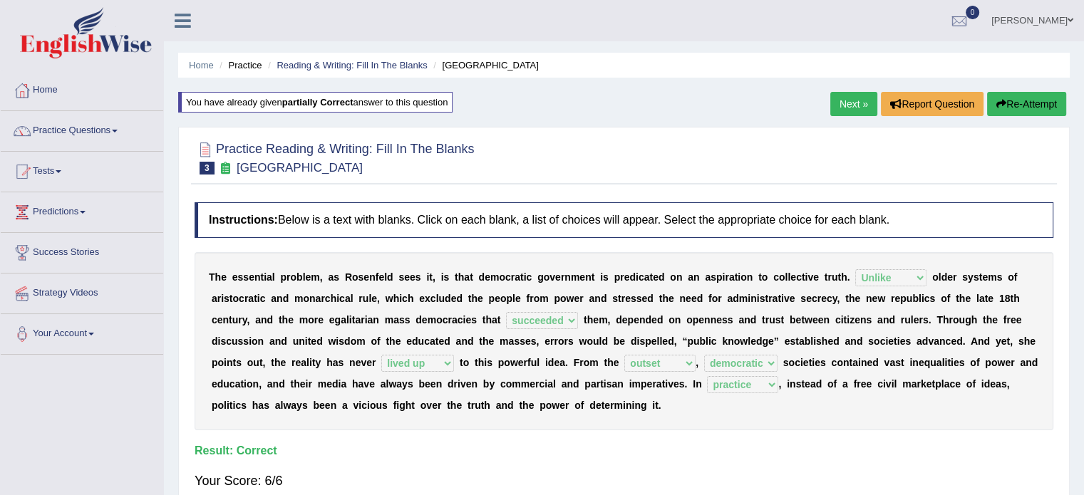
click at [837, 105] on link "Next »" at bounding box center [853, 104] width 47 height 24
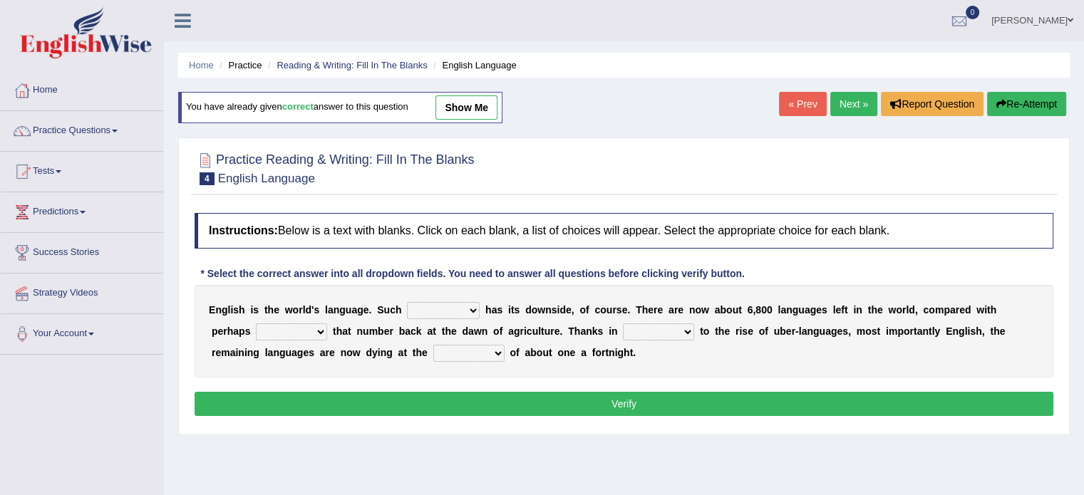
click at [467, 314] on select "power idea subject dominance" at bounding box center [443, 310] width 73 height 17
select select "dominance"
click at [407, 302] on select "power idea subject dominance" at bounding box center [443, 310] width 73 height 17
click at [294, 330] on select "rise twice firstly never" at bounding box center [291, 331] width 71 height 17
select select "twice"
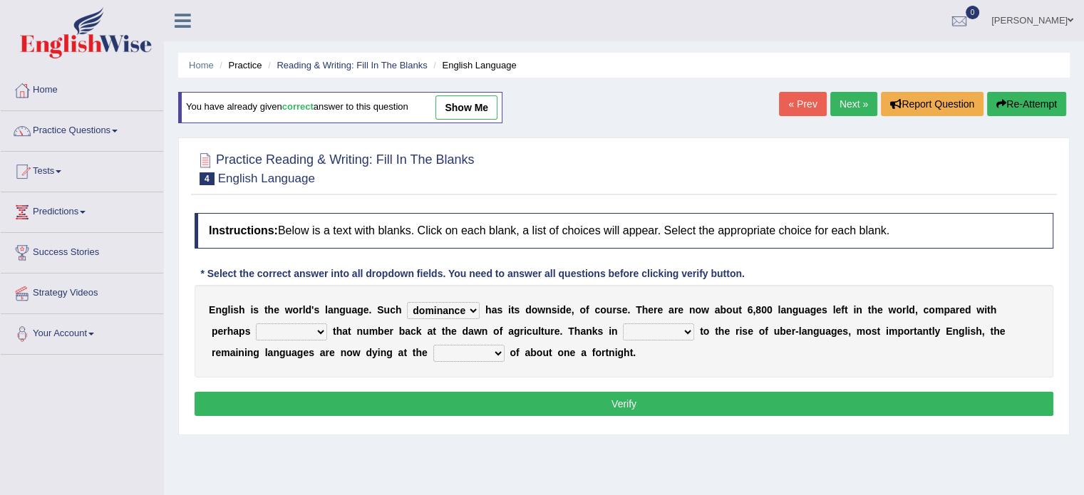
click at [256, 323] on select "rise twice firstly never" at bounding box center [291, 331] width 71 height 17
click at [287, 330] on select "rise twice firstly never" at bounding box center [291, 331] width 71 height 17
click at [631, 330] on select "rare start part bother" at bounding box center [658, 331] width 71 height 17
select select "part"
click at [623, 323] on select "rare start part bother" at bounding box center [658, 331] width 71 height 17
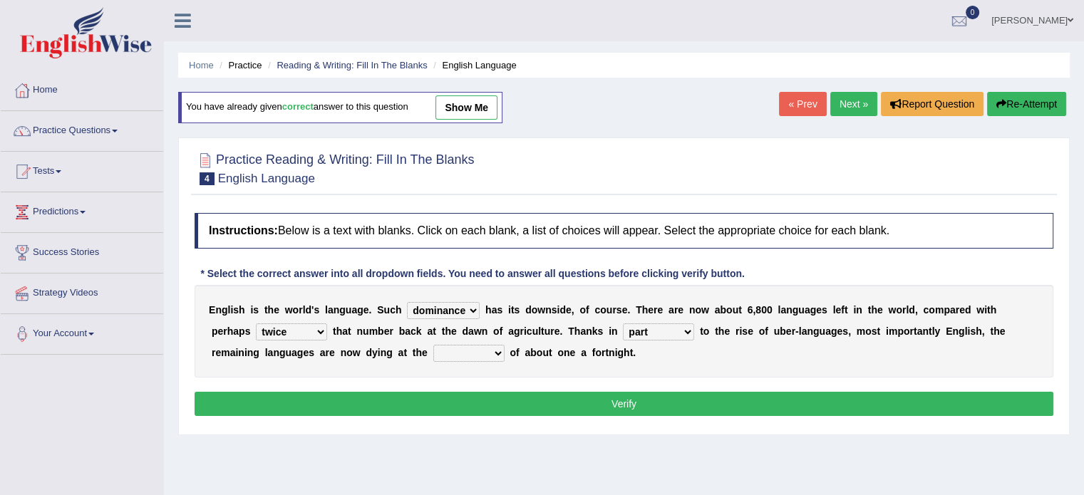
click at [472, 350] on select "state rate wait great" at bounding box center [468, 353] width 71 height 17
select select "rate"
click at [433, 345] on select "state rate wait great" at bounding box center [468, 353] width 71 height 17
click at [542, 397] on button "Verify" at bounding box center [624, 404] width 859 height 24
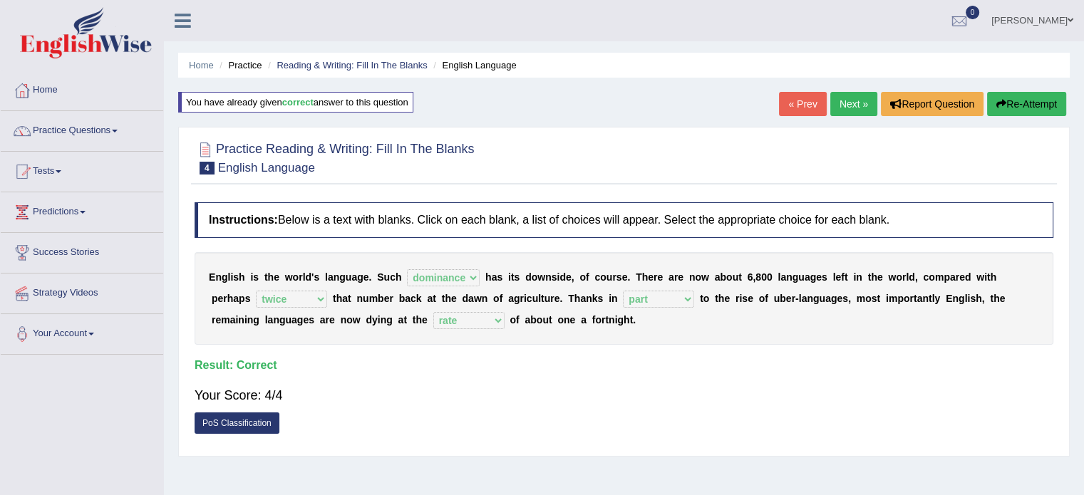
click at [844, 101] on link "Next »" at bounding box center [853, 104] width 47 height 24
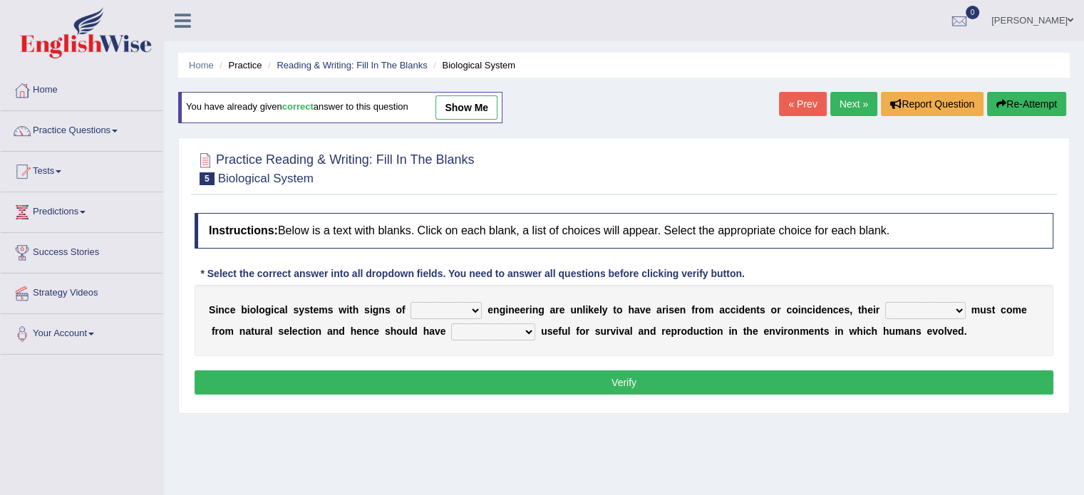
click at [456, 302] on select "system national extra complex" at bounding box center [445, 310] width 71 height 17
select select "complex"
click at [410, 302] on select "system national extra complex" at bounding box center [445, 310] width 71 height 17
click at [916, 307] on select "presence organisation registration structures" at bounding box center [925, 310] width 81 height 17
select select "organisation"
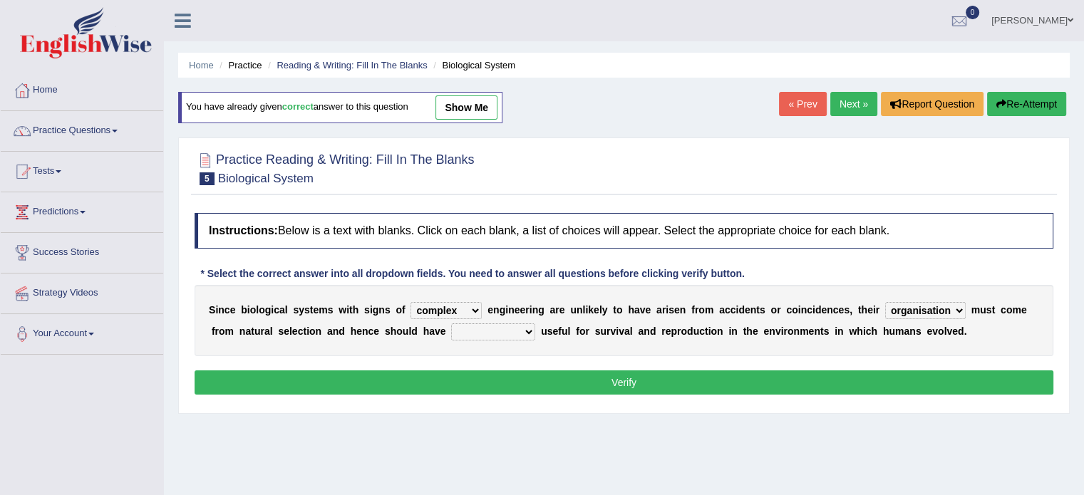
click at [885, 302] on select "presence organisation registration structures" at bounding box center [925, 310] width 81 height 17
click at [506, 327] on select "functions cultures samples introductions" at bounding box center [493, 331] width 84 height 17
select select "functions"
click at [451, 323] on select "functions cultures samples introductions" at bounding box center [493, 331] width 84 height 17
click at [499, 327] on select "functions cultures samples introductions" at bounding box center [493, 331] width 84 height 17
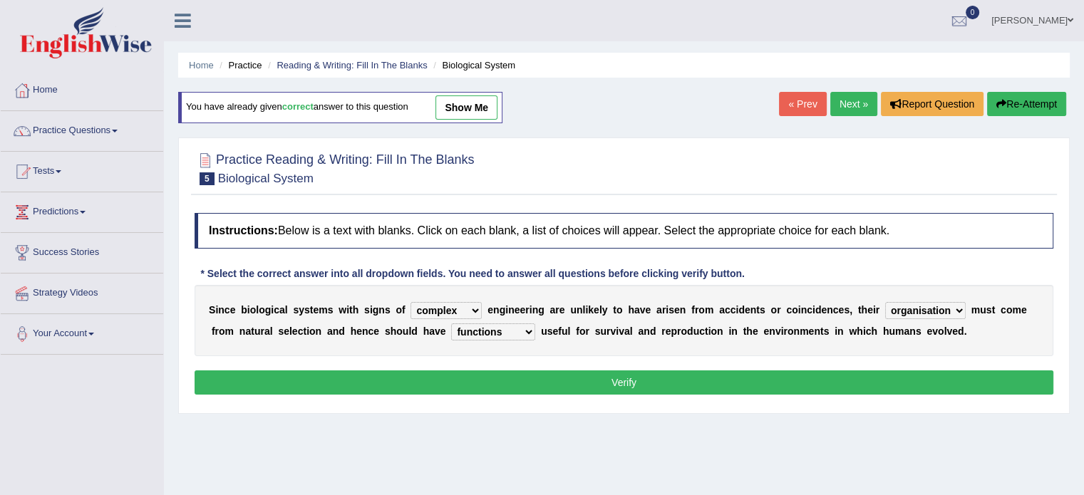
click at [499, 327] on select "functions cultures samples introductions" at bounding box center [493, 331] width 84 height 17
click at [500, 327] on select "functions cultures samples introductions" at bounding box center [493, 331] width 84 height 17
click at [581, 380] on button "Verify" at bounding box center [624, 383] width 859 height 24
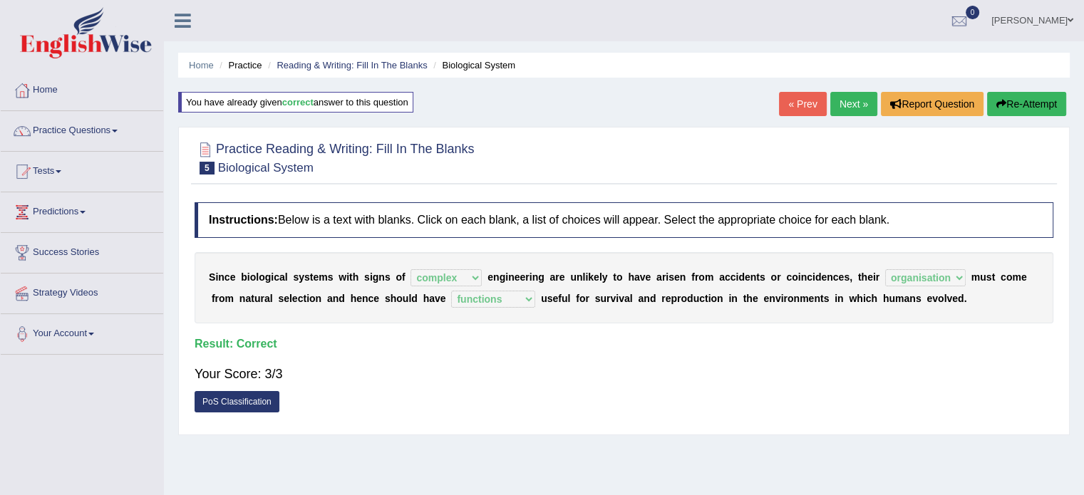
click at [846, 105] on link "Next »" at bounding box center [853, 104] width 47 height 24
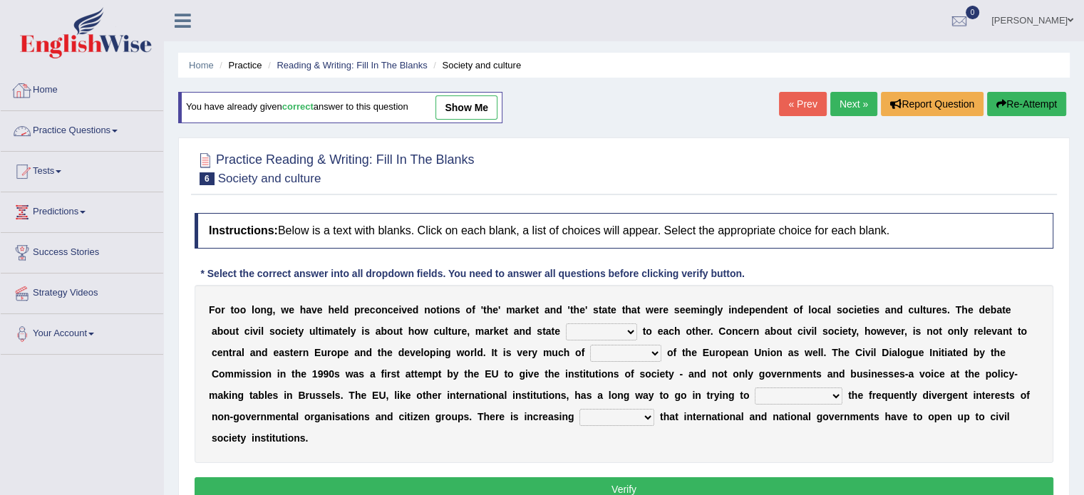
click at [65, 130] on link "Practice Questions" at bounding box center [82, 129] width 162 height 36
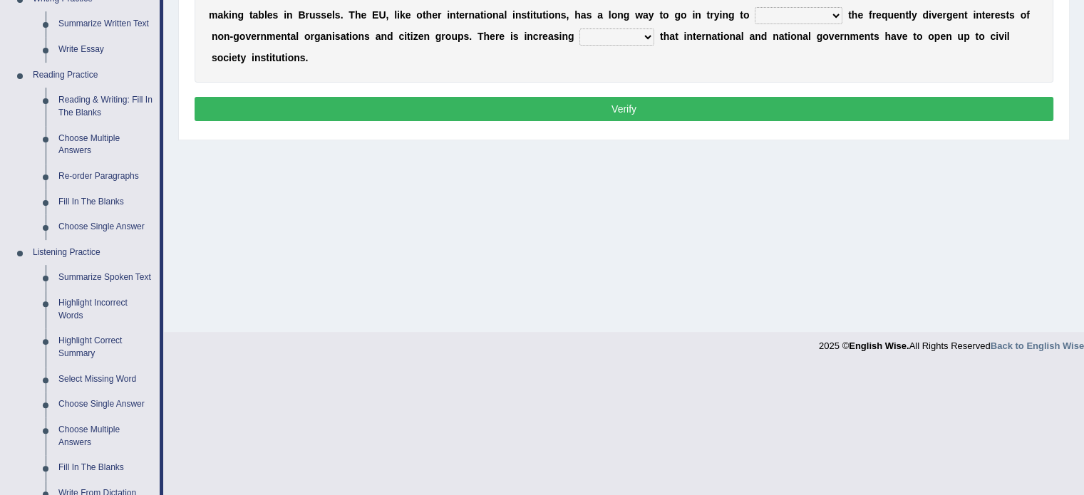
scroll to position [394, 0]
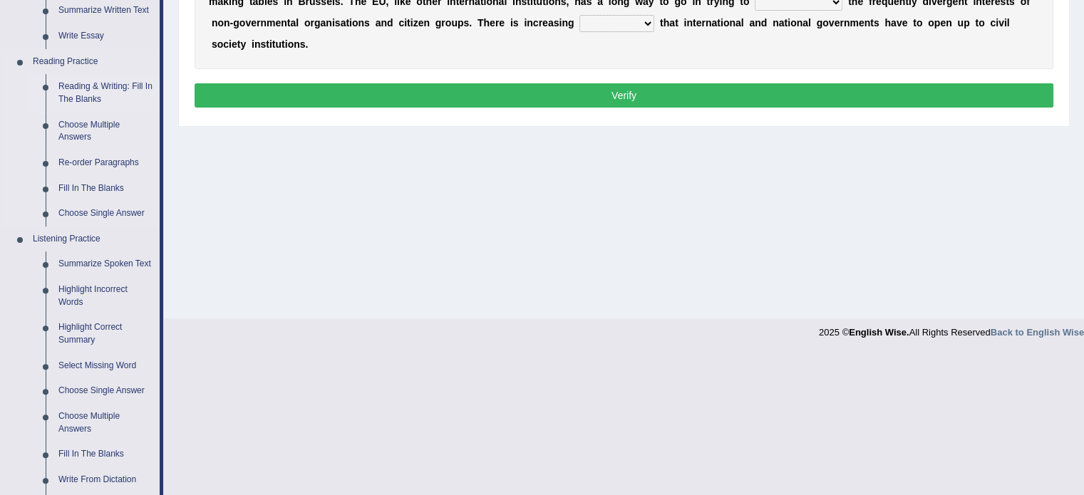
click at [99, 90] on link "Reading & Writing: Fill In The Blanks" at bounding box center [106, 93] width 108 height 38
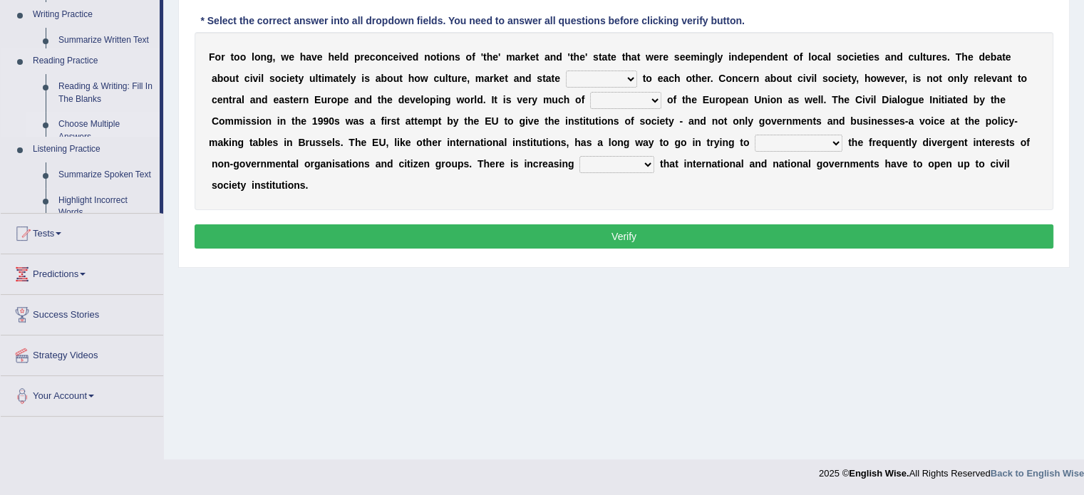
scroll to position [253, 0]
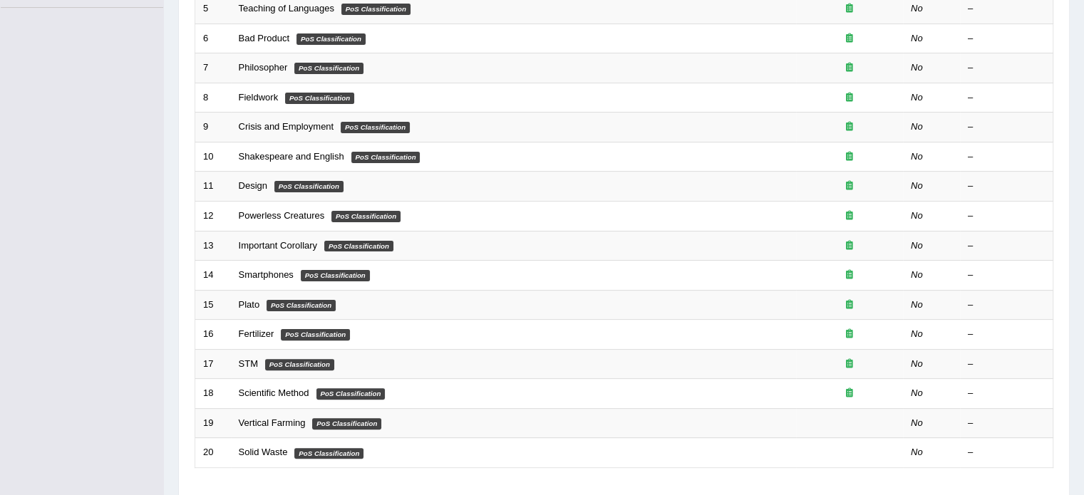
scroll to position [444, 0]
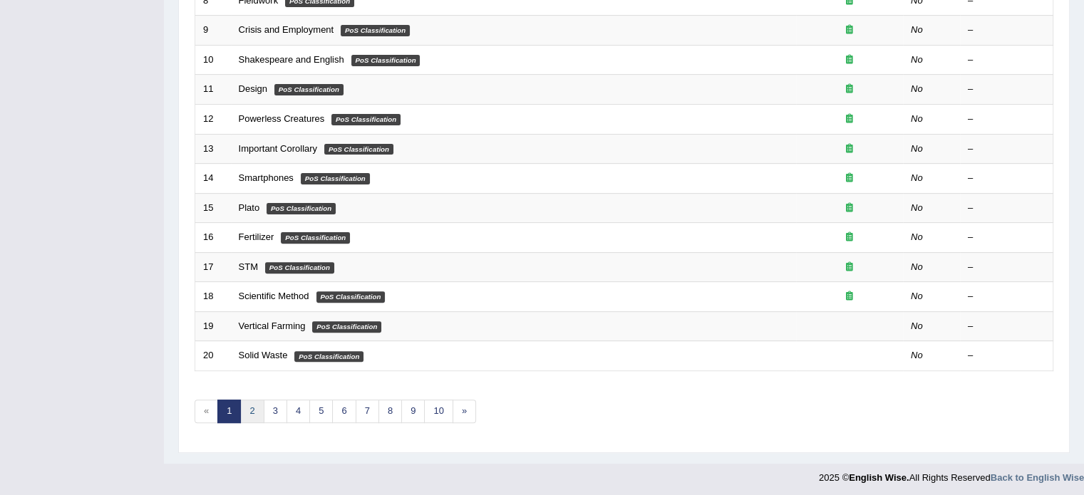
click at [253, 409] on link "2" at bounding box center [252, 412] width 24 height 24
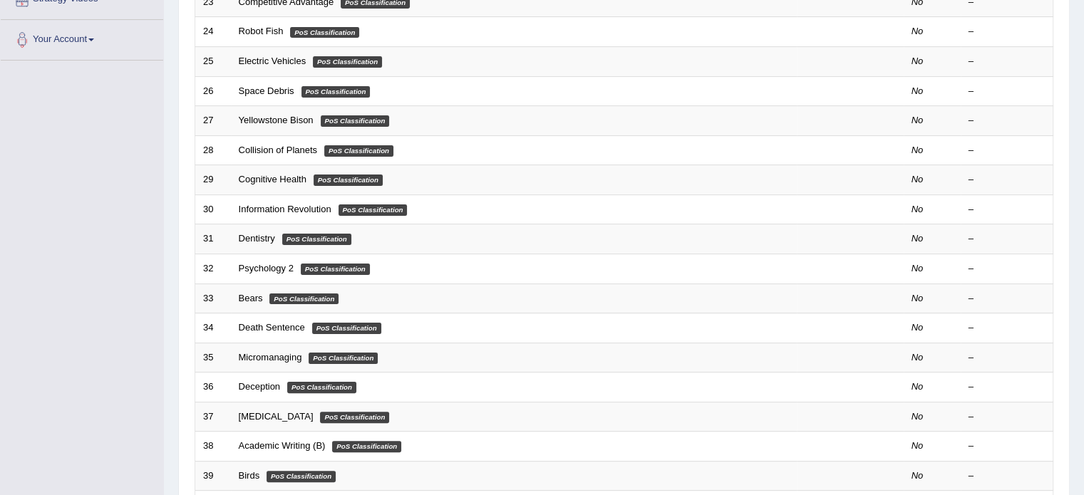
scroll to position [302, 0]
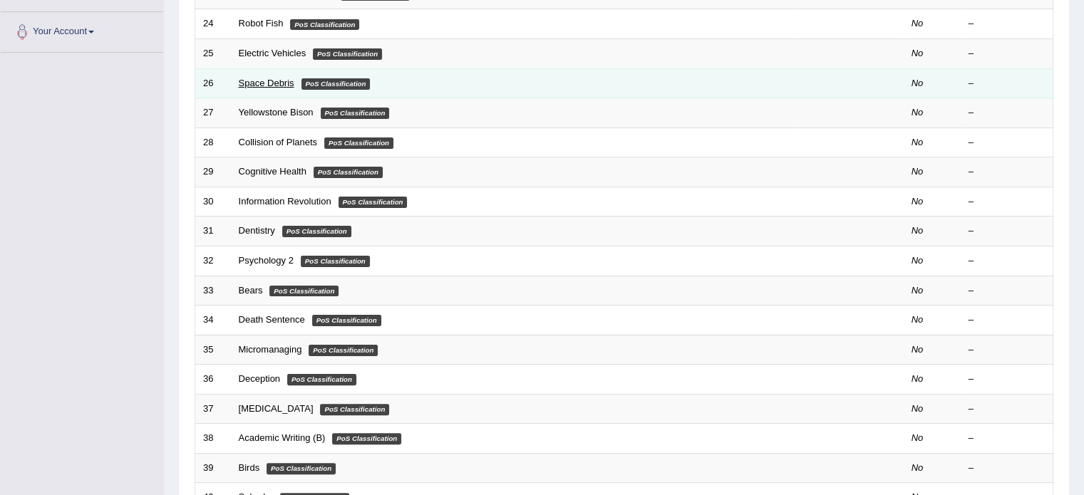
click at [244, 78] on link "Space Debris" at bounding box center [267, 83] width 56 height 11
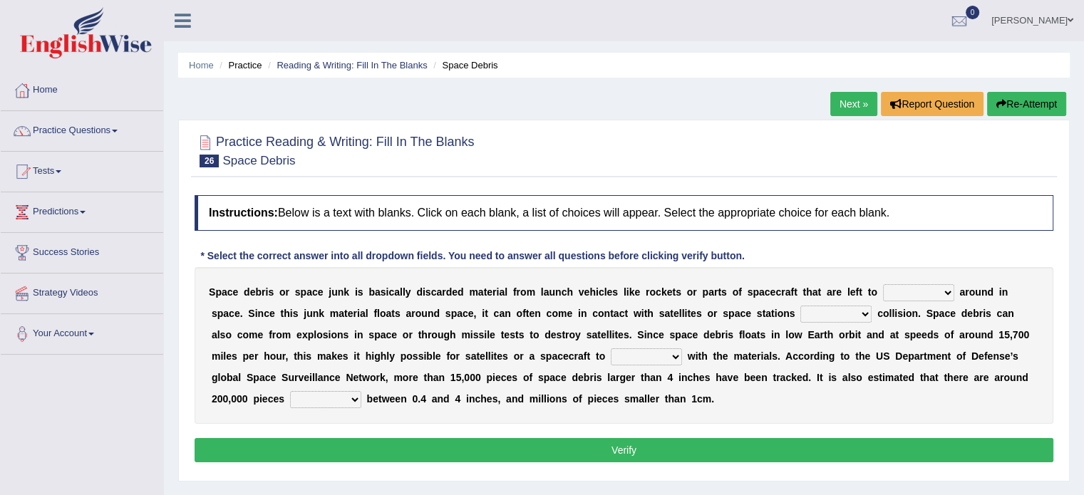
click at [923, 286] on select "twist center roam loll" at bounding box center [918, 292] width 71 height 17
select select "twist"
click at [883, 284] on select "twist center roam loll" at bounding box center [918, 292] width 71 height 17
click at [912, 322] on div "S p a c e d e b r i s o r s p a c e j u n k i s b a s i c a l l y d i s c a r d…" at bounding box center [624, 345] width 859 height 157
click at [933, 284] on select "twist center roam loll" at bounding box center [918, 292] width 71 height 17
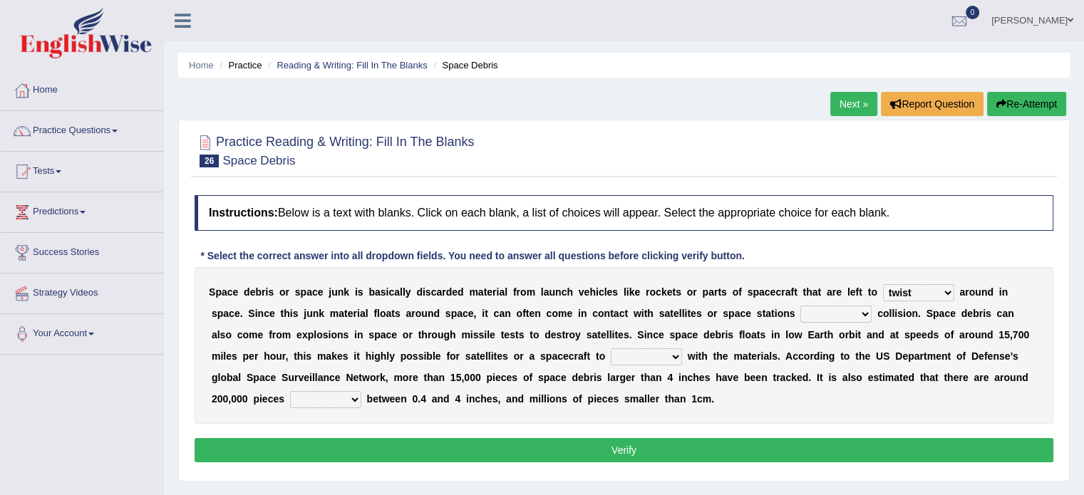
click at [842, 311] on select "risks risk risked risking" at bounding box center [835, 314] width 71 height 17
select select "risked"
click at [800, 306] on select "risks risk risked risking" at bounding box center [835, 314] width 71 height 17
click at [613, 356] on select "collect collate collide collocate" at bounding box center [646, 356] width 71 height 17
